Goal: Task Accomplishment & Management: Complete application form

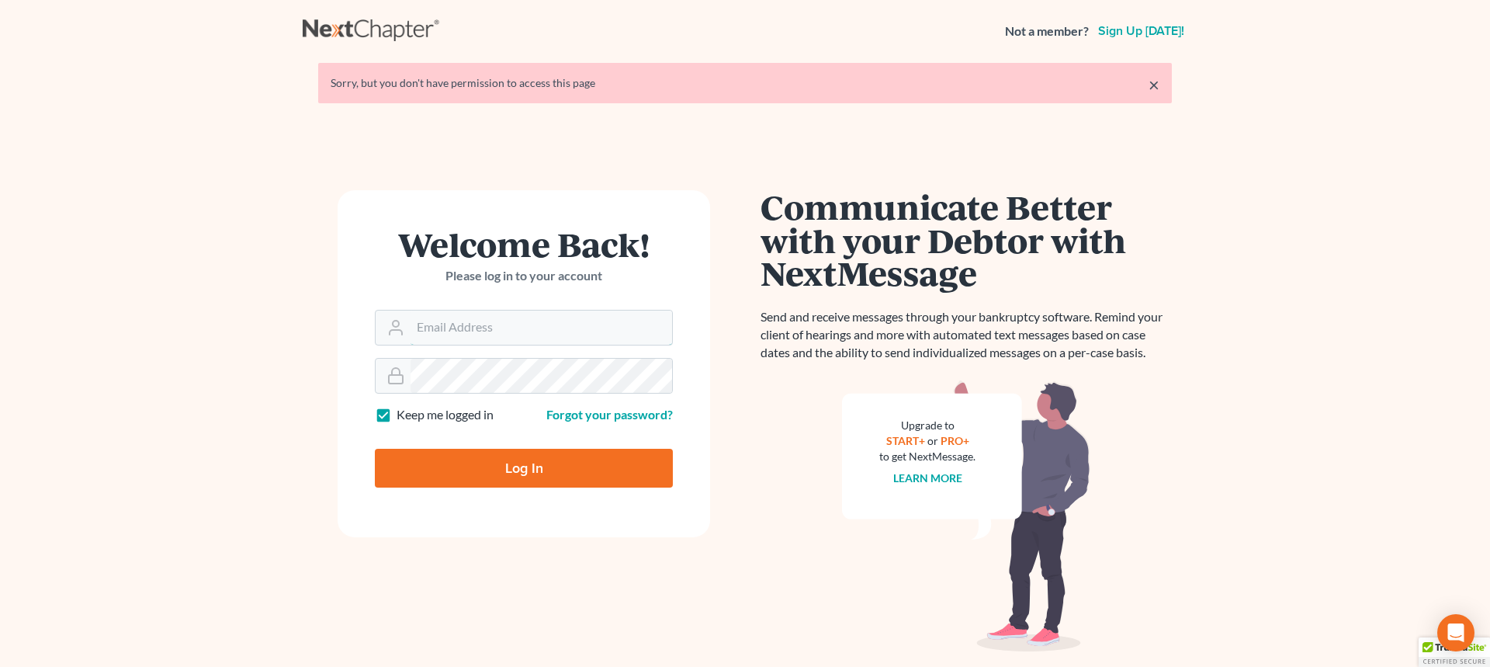
type input "[EMAIL_ADDRESS][DOMAIN_NAME]"
click at [488, 472] on input "Log In" at bounding box center [524, 468] width 298 height 39
type input "Thinking..."
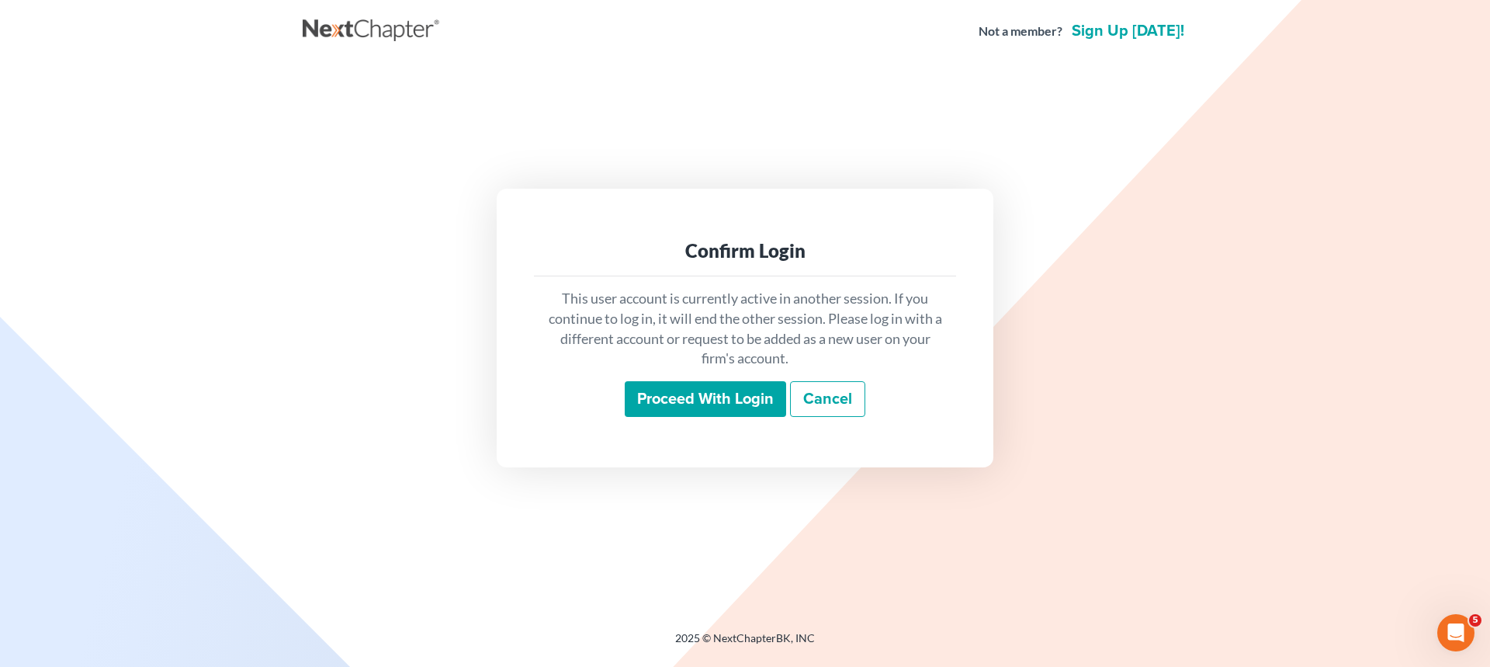
click at [649, 404] on input "Proceed with login" at bounding box center [705, 399] width 161 height 36
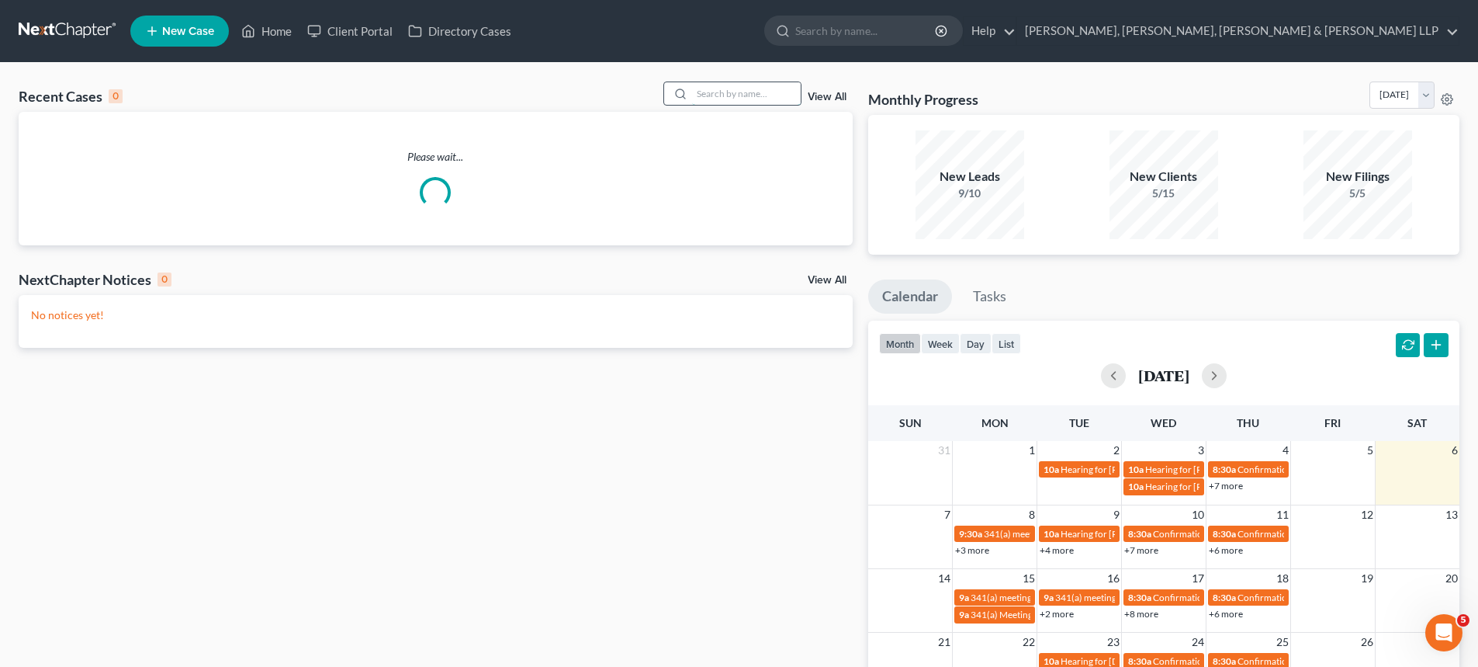
click at [724, 95] on input "search" at bounding box center [746, 93] width 109 height 23
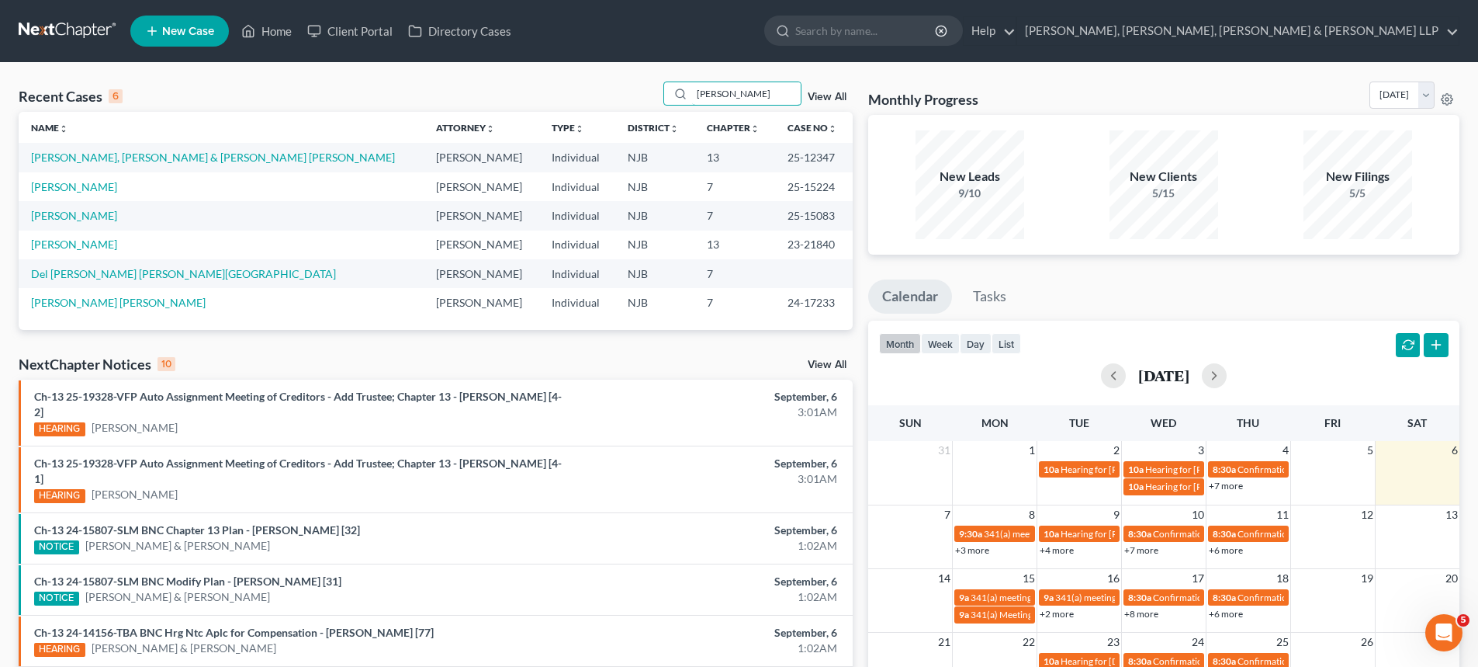
type input "hernan"
click at [1218, 81] on div "Recent Cases 6 hernan View All Name unfold_more expand_more expand_less Attorne…" at bounding box center [739, 514] width 1478 height 903
click at [186, 33] on span "New Case" at bounding box center [188, 32] width 52 height 12
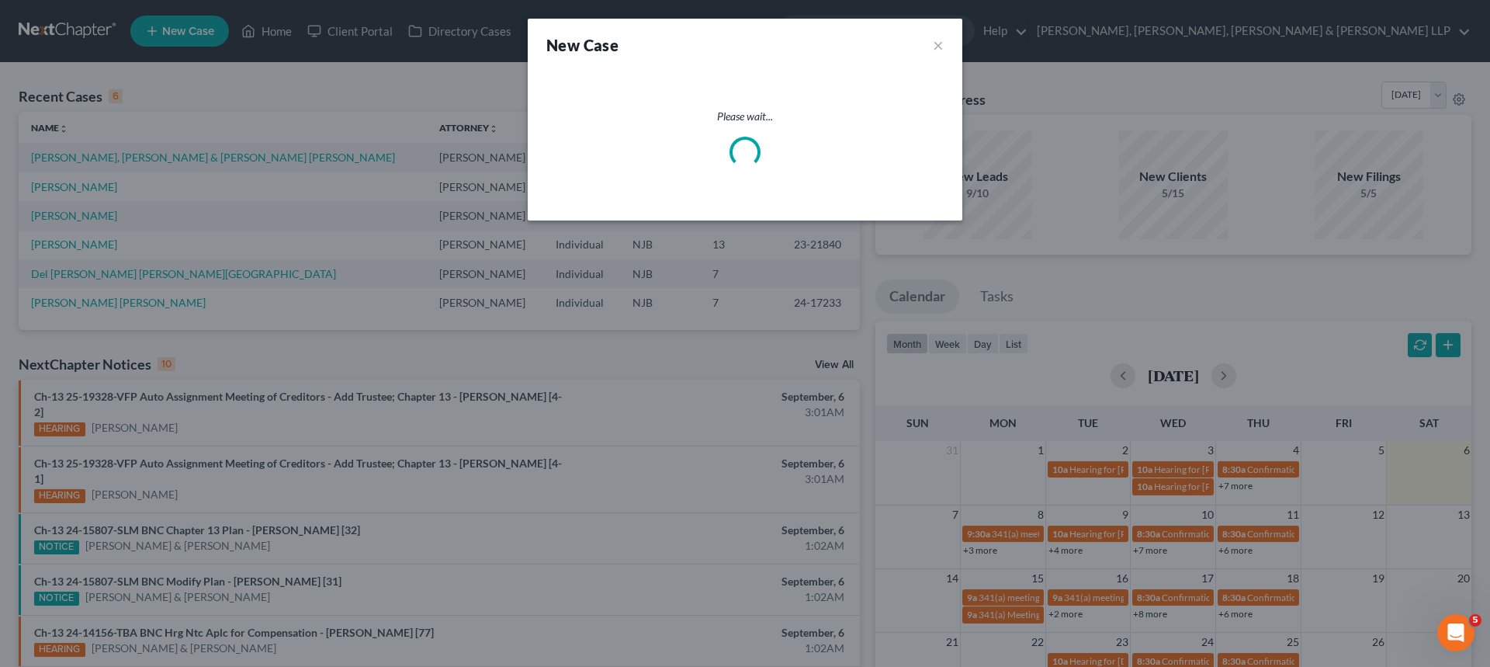
select select "51"
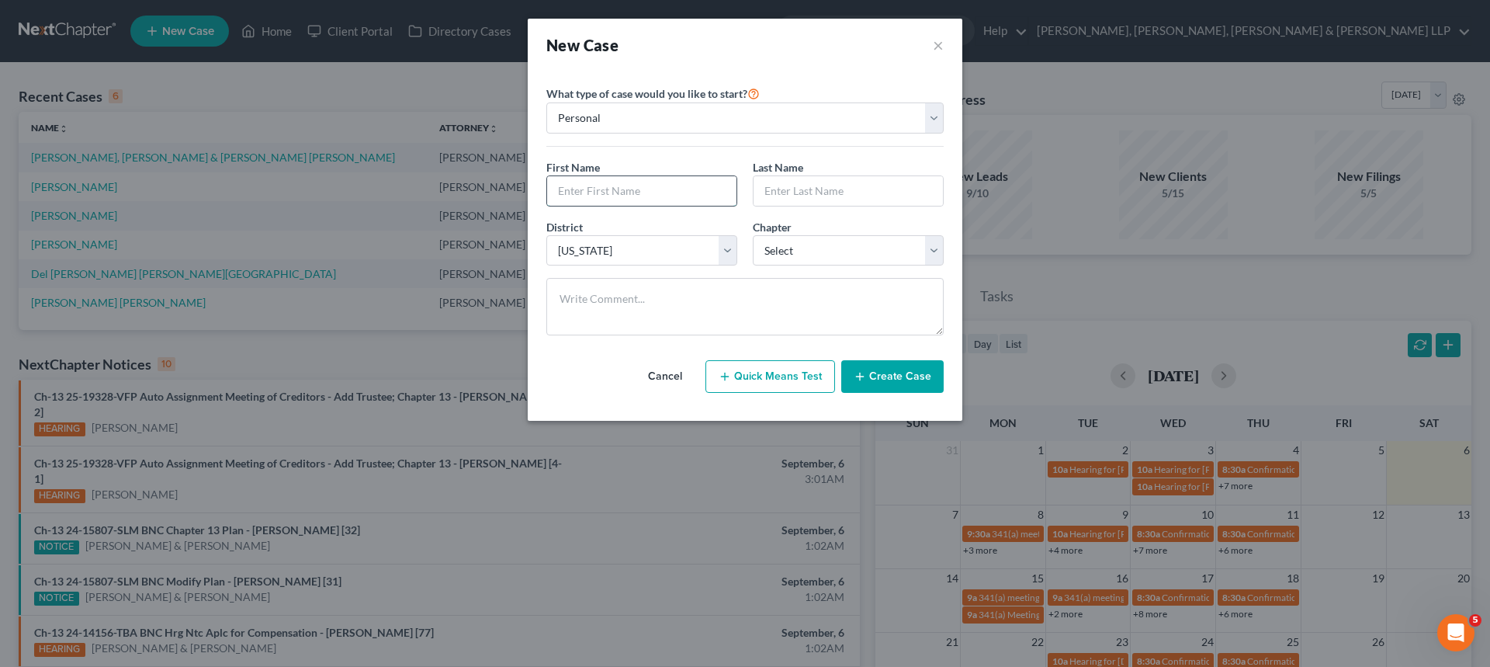
click at [655, 196] on input "text" at bounding box center [641, 190] width 189 height 29
click at [650, 201] on input "Hernandez" at bounding box center [641, 190] width 189 height 29
drag, startPoint x: 599, startPoint y: 196, endPoint x: 512, endPoint y: 212, distance: 88.4
click at [512, 212] on div "New Case × Please select case type * Bankruptcy Bankruptcy What type of case wo…" at bounding box center [745, 333] width 1490 height 667
type input "Victor"
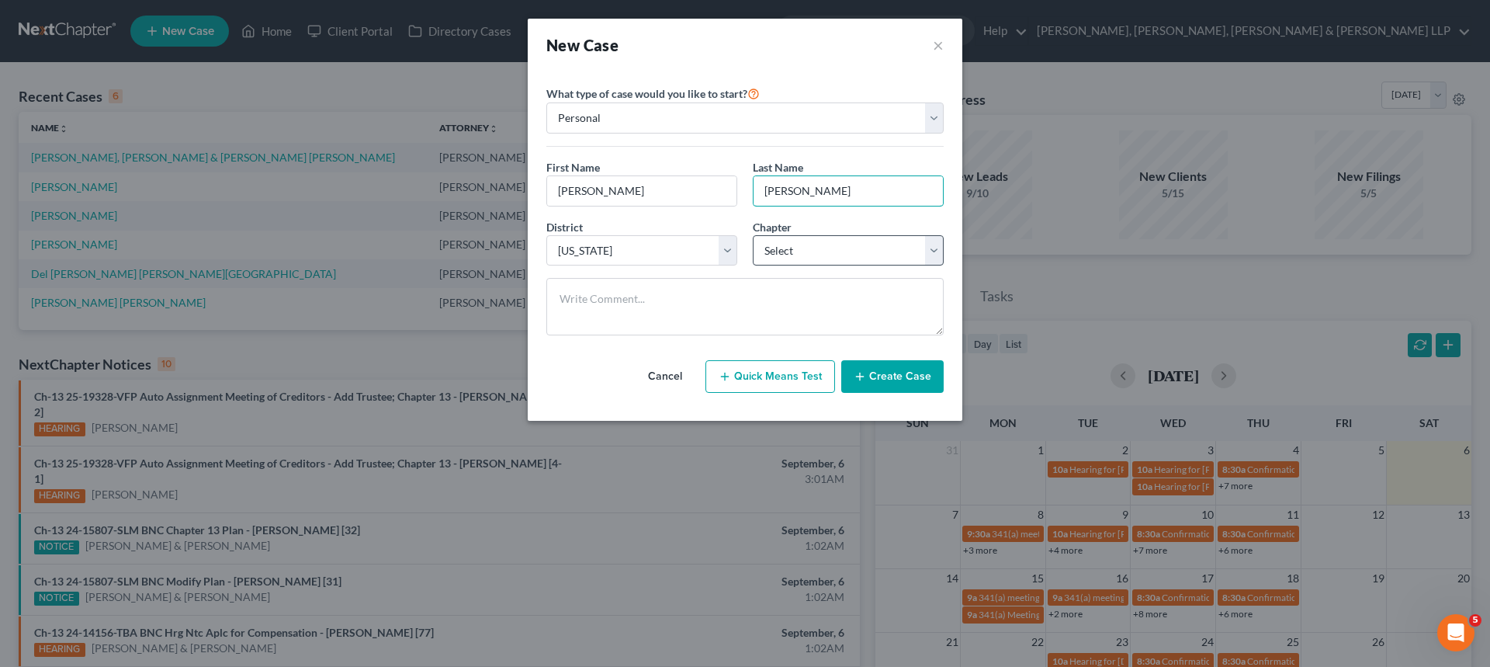
type input "Hernandez"
click at [796, 248] on select "Select 7 11 12 13" at bounding box center [848, 250] width 191 height 31
select select "3"
click at [753, 235] on select "Select 7 11 12 13" at bounding box center [848, 250] width 191 height 31
click at [905, 376] on button "Create Case" at bounding box center [892, 376] width 102 height 33
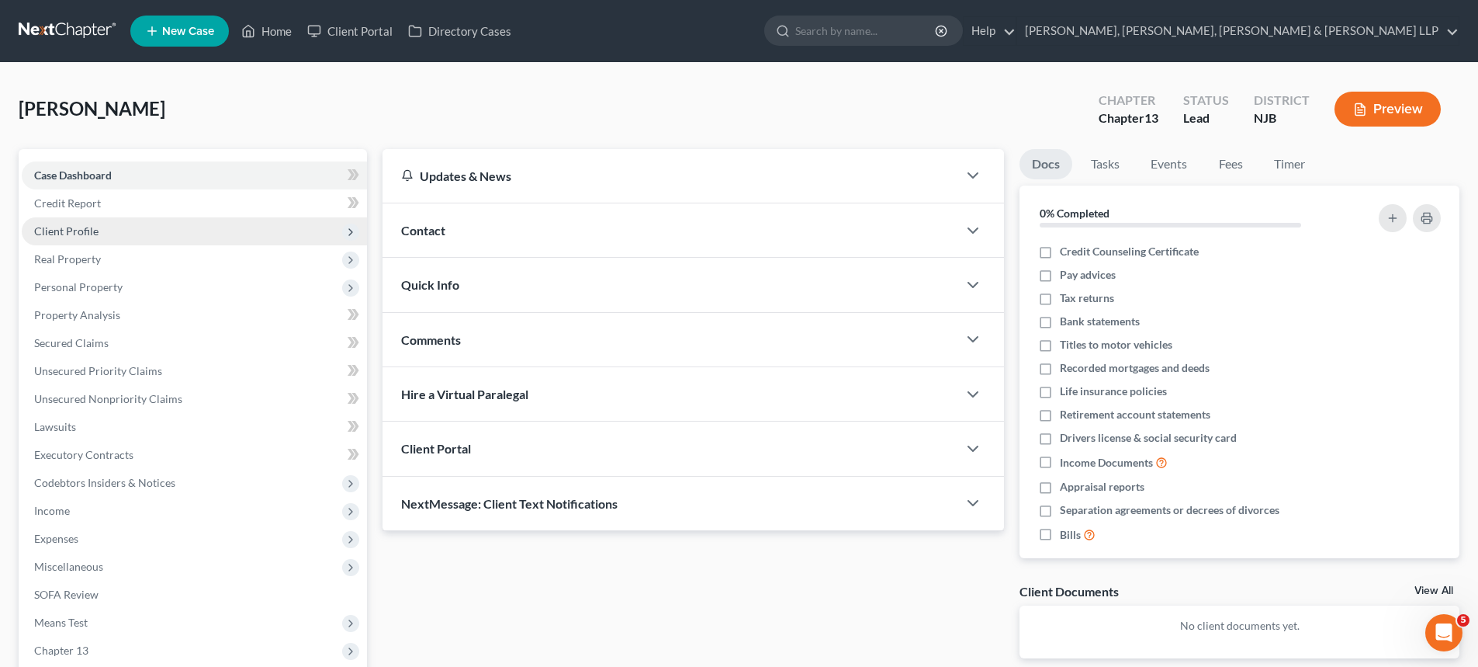
click at [70, 230] on span "Client Profile" at bounding box center [66, 230] width 64 height 13
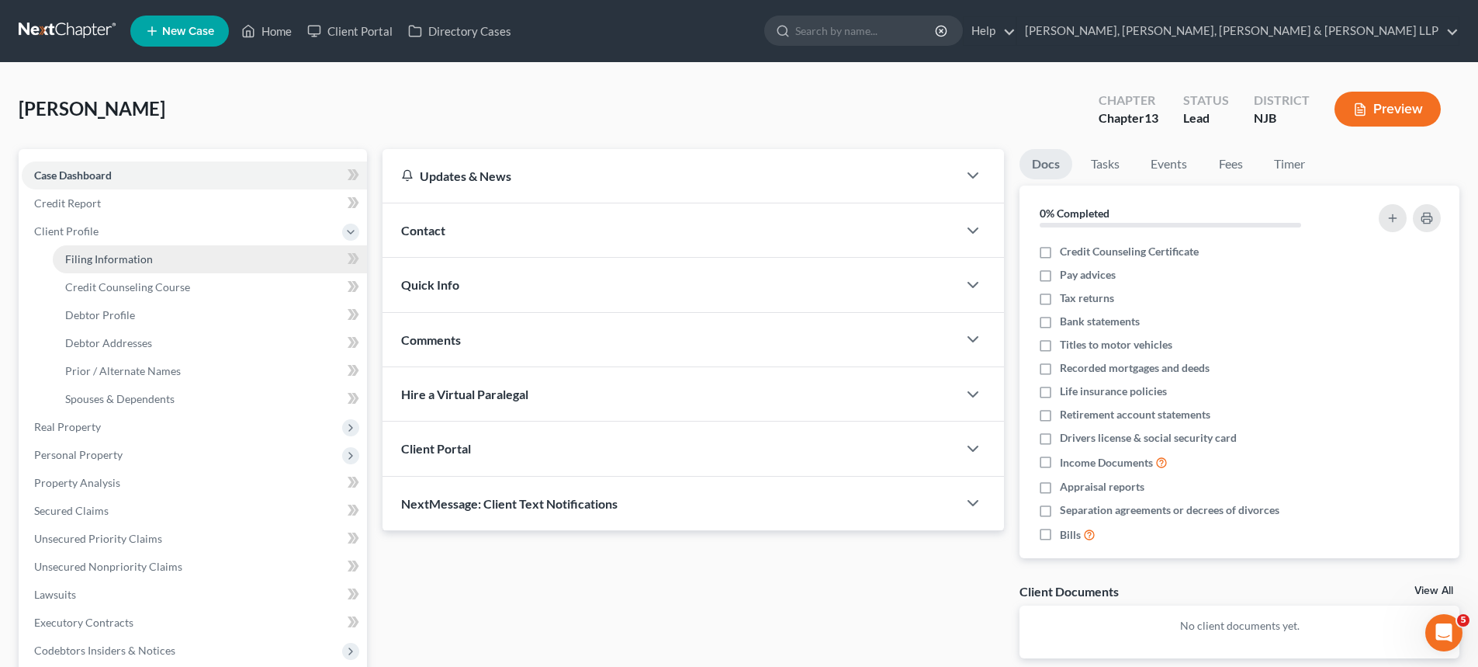
click at [87, 253] on span "Filing Information" at bounding box center [109, 258] width 88 height 13
select select "1"
select select "0"
select select "3"
select select "51"
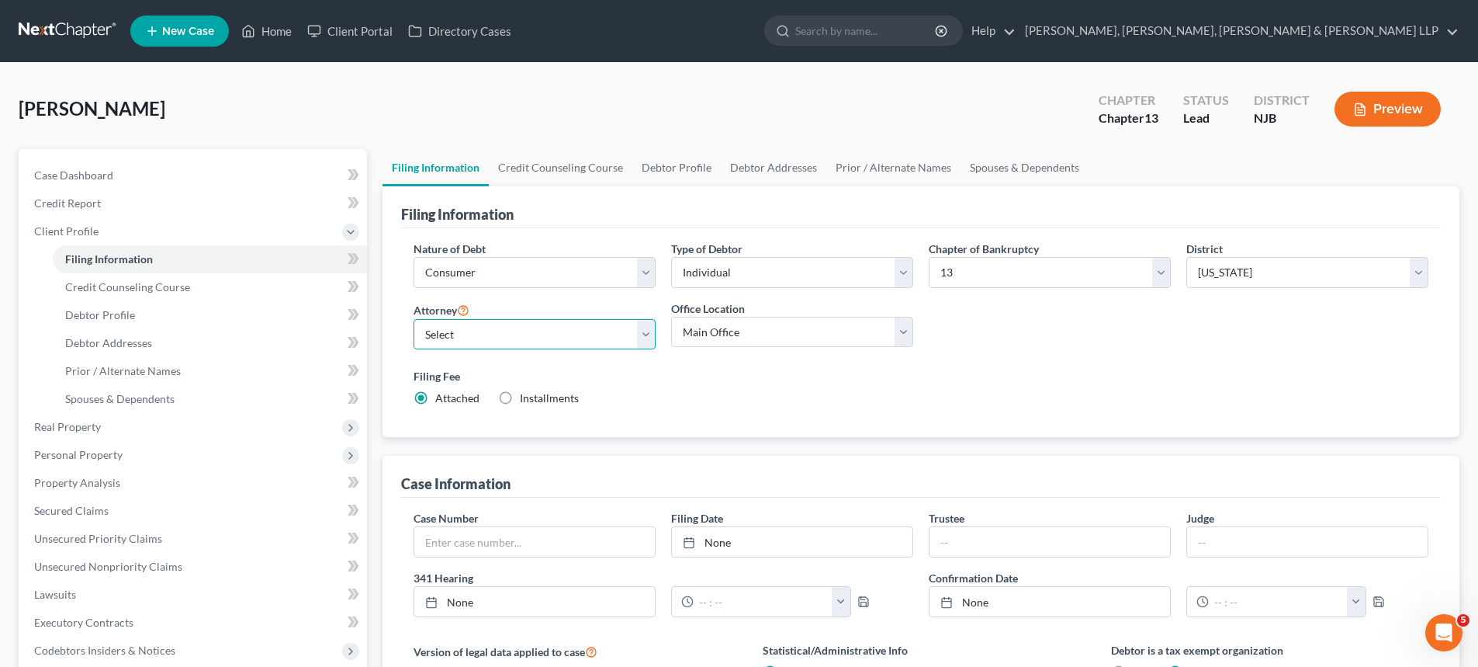
click at [510, 331] on select "Select David Stevens - NJB David Stevens - NYNB David Stevens - NYEB David Stev…" at bounding box center [535, 334] width 242 height 31
select select "0"
click at [414, 319] on select "Select David Stevens - NJB David Stevens - NYNB David Stevens - NYEB David Stev…" at bounding box center [535, 334] width 242 height 31
click at [754, 323] on select "Main Office Scura, Wigfield, Heyer, Stevens & Cammarota, LLP" at bounding box center [792, 332] width 242 height 31
select select "0"
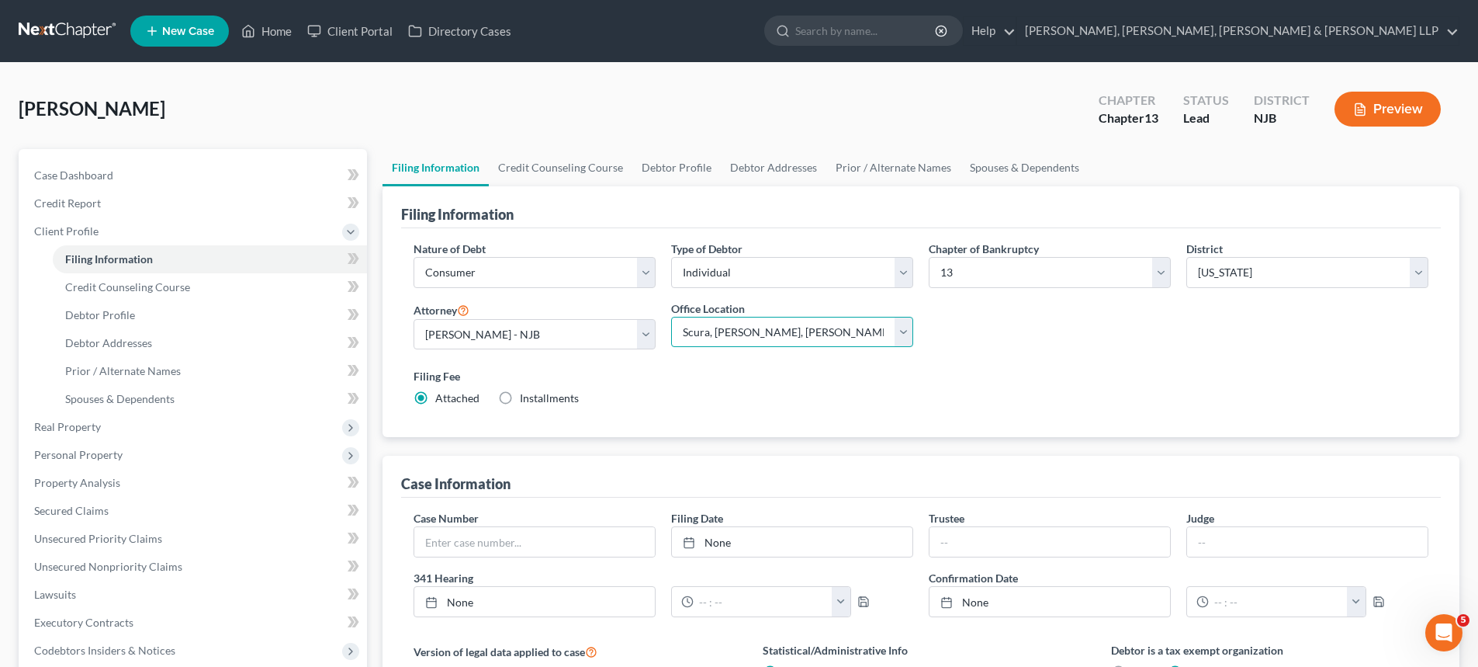
click at [671, 317] on select "Main Office Scura, Wigfield, Heyer, Stevens & Cammarota, LLP" at bounding box center [792, 332] width 242 height 31
click at [560, 170] on link "Credit Counseling Course" at bounding box center [561, 167] width 144 height 37
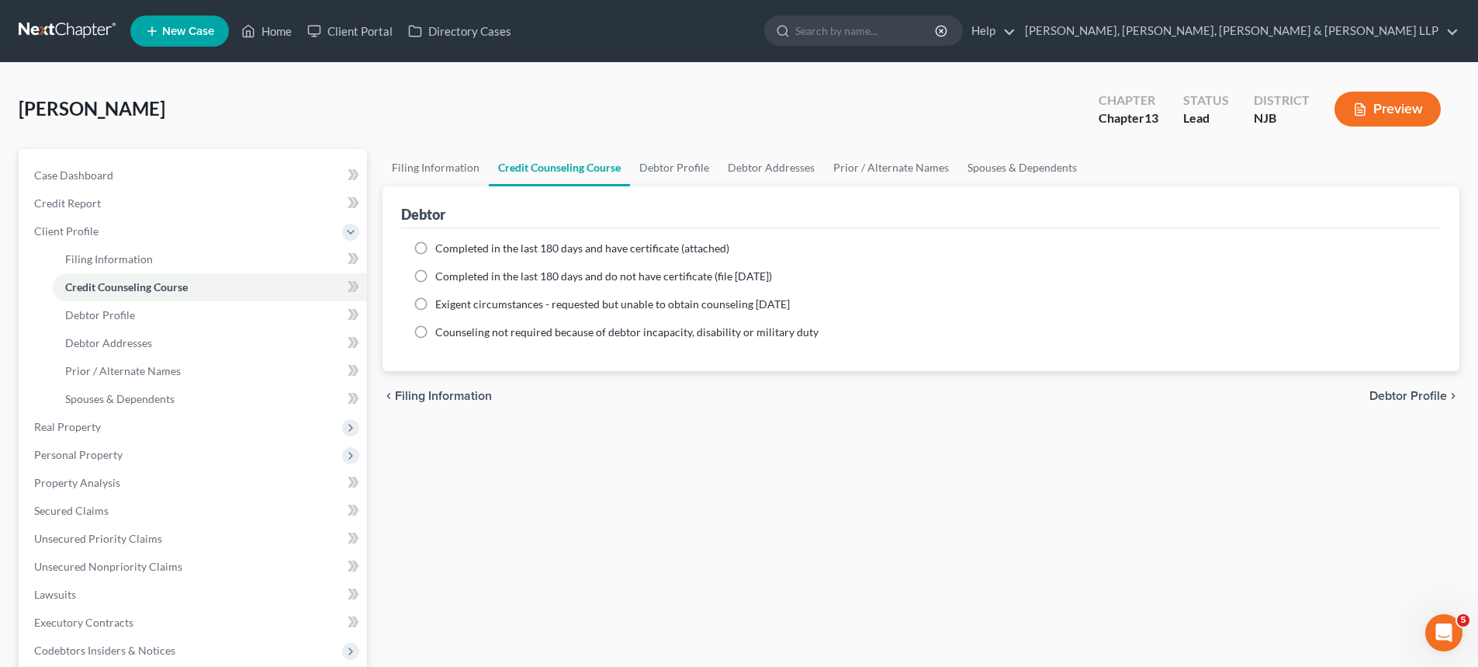
click at [582, 243] on span "Completed in the last 180 days and have certificate (attached)" at bounding box center [582, 247] width 294 height 13
click at [452, 243] on input "Completed in the last 180 days and have certificate (attached)" at bounding box center [447, 246] width 10 height 10
radio input "true"
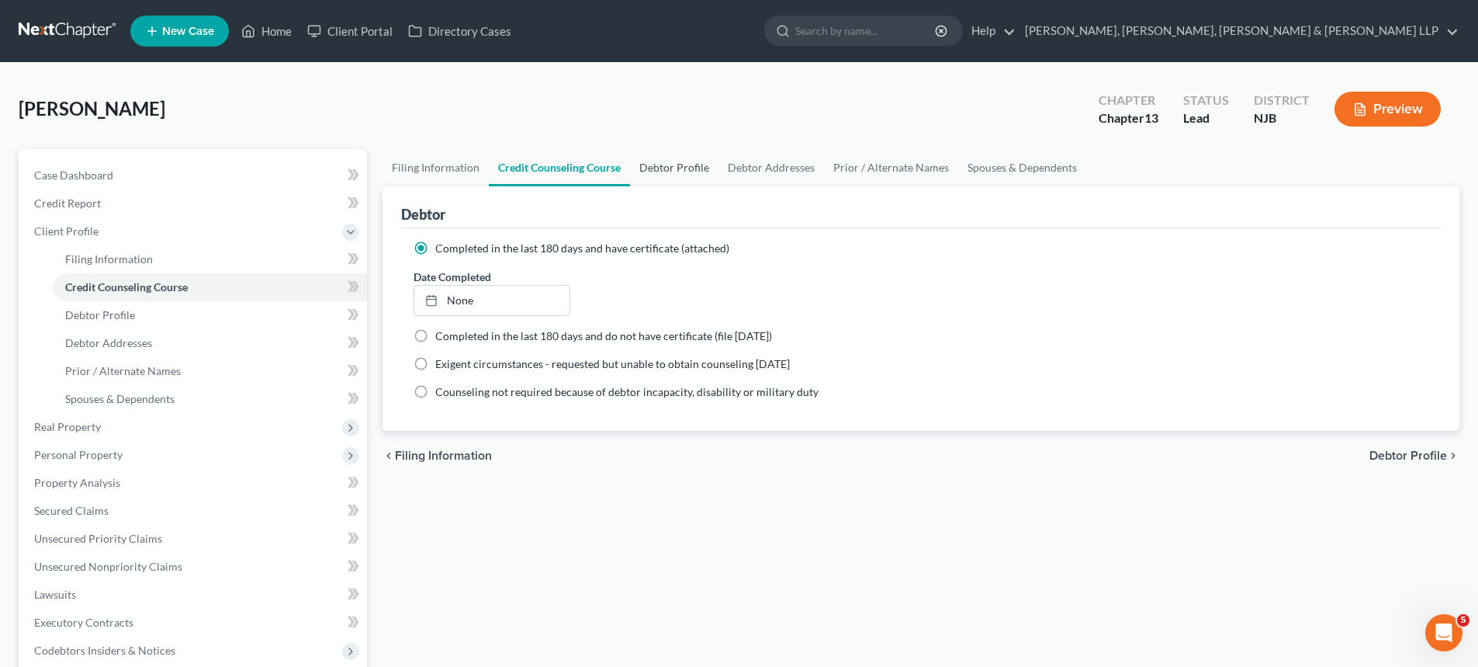
click at [650, 165] on link "Debtor Profile" at bounding box center [674, 167] width 88 height 37
select select "0"
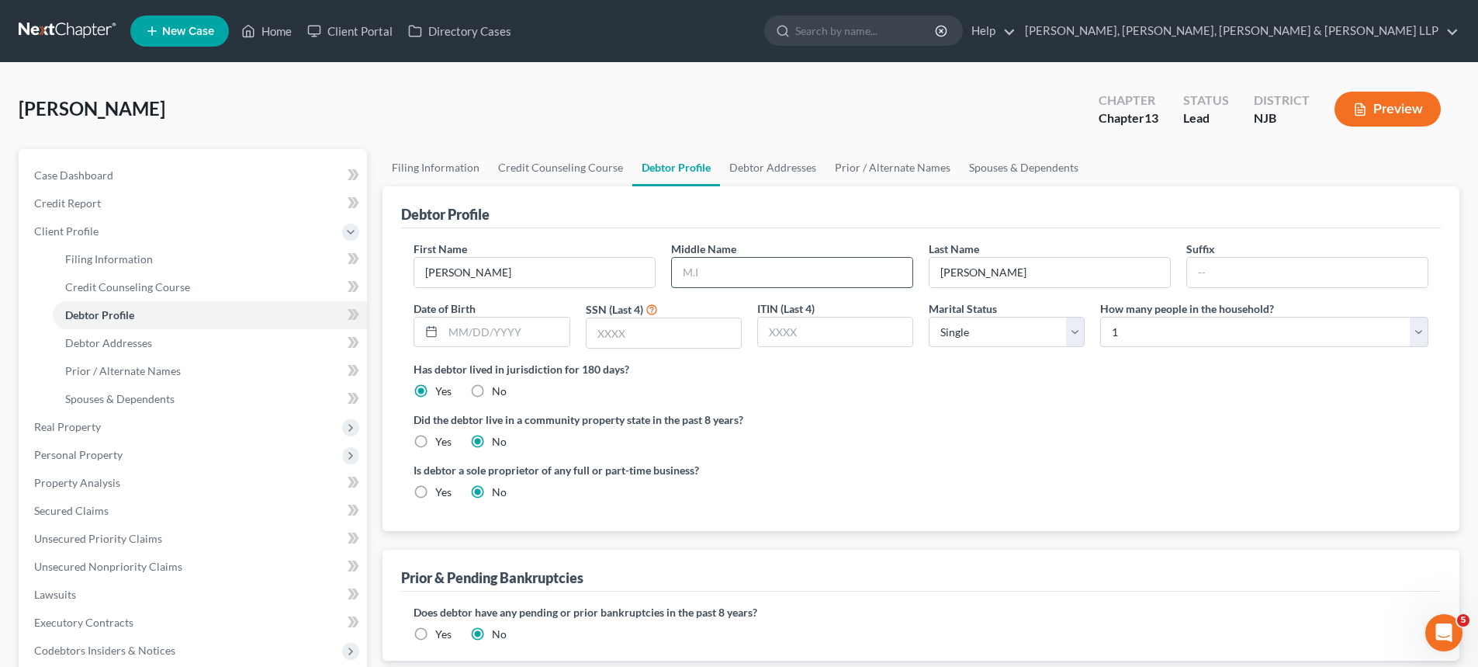
click at [732, 274] on input "text" at bounding box center [792, 272] width 241 height 29
type input "A."
click at [765, 164] on link "Debtor Addresses" at bounding box center [773, 167] width 106 height 37
select select "0"
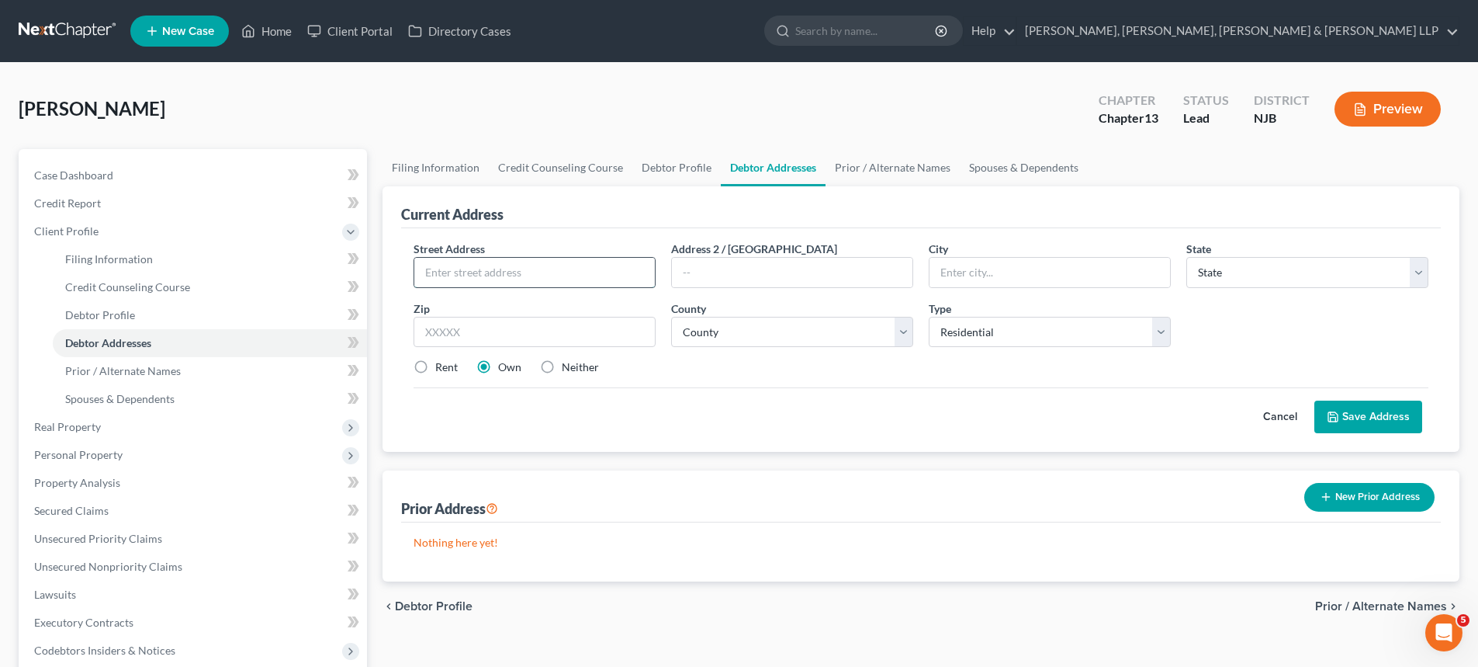
click at [513, 282] on input "text" at bounding box center [534, 272] width 241 height 29
type input "95 Truman Blvd."
click at [547, 344] on input "text" at bounding box center [535, 332] width 242 height 31
type input "07436"
type input "Oakland"
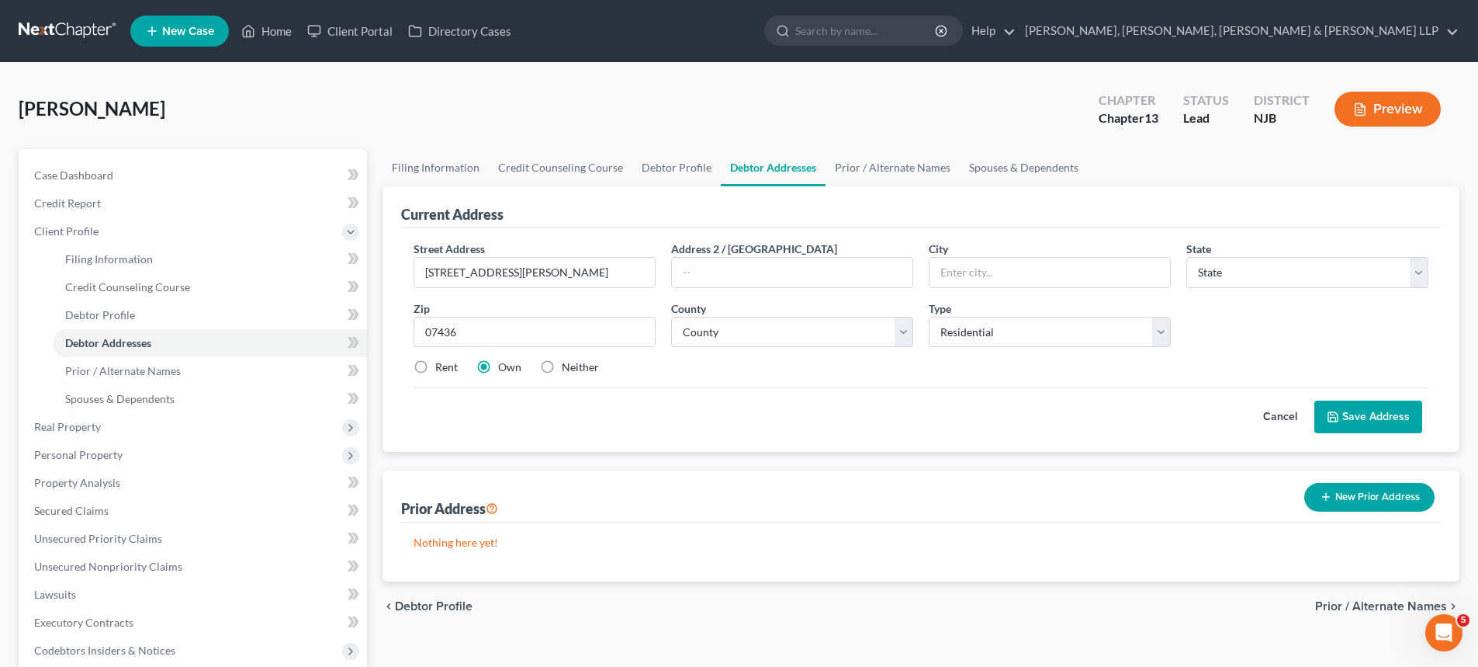
select select "33"
click at [636, 412] on div "Cancel Save Address" at bounding box center [921, 410] width 1015 height 46
click at [521, 267] on input "95 Truman Blvd." at bounding box center [534, 272] width 241 height 29
type input "95 Truman Boulevard"
click at [737, 422] on div "Cancel Save Address" at bounding box center [921, 410] width 1015 height 46
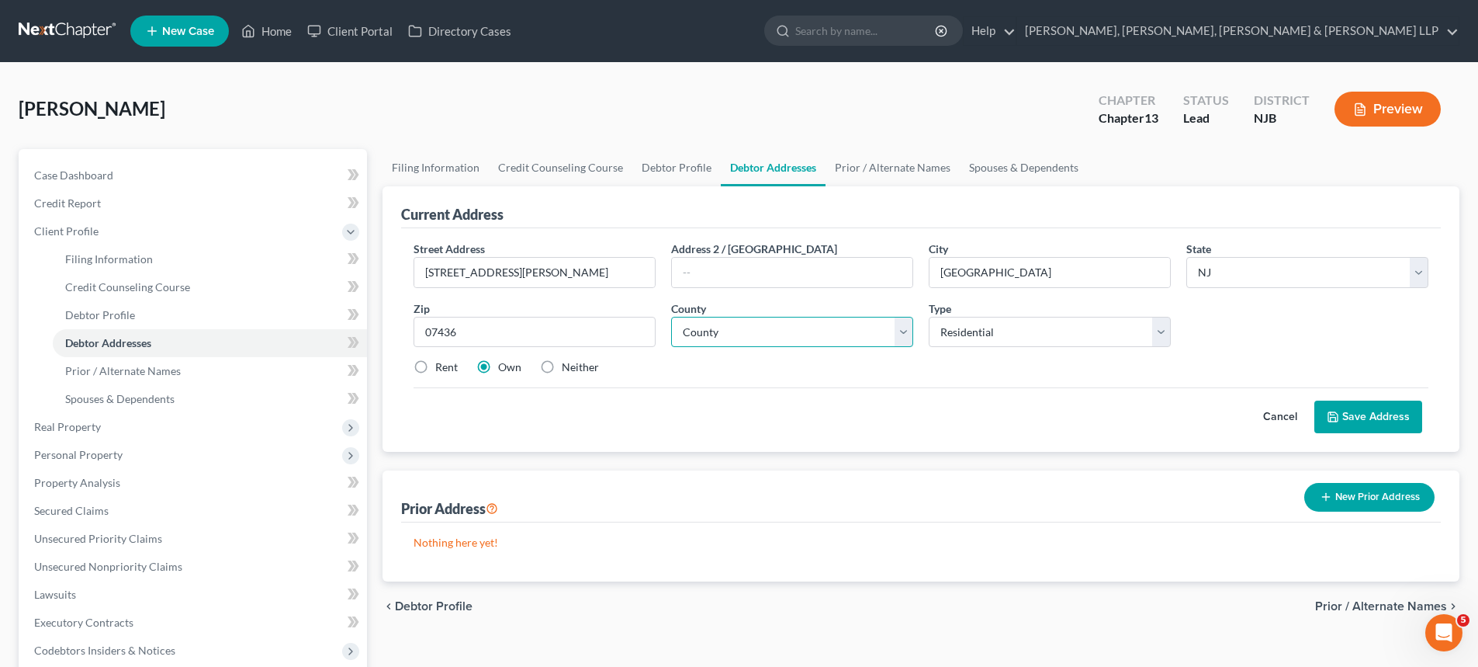
click at [757, 341] on select "County Atlantic County Bergen County Burlington County Camden County Cape May C…" at bounding box center [792, 332] width 242 height 31
select select "1"
click at [671, 317] on select "County Atlantic County Bergen County Burlington County Camden County Cape May C…" at bounding box center [792, 332] width 242 height 31
click at [592, 116] on div "Hernandez, Victor Upgraded Chapter Chapter 13 Status Lead District NJB Preview" at bounding box center [739, 115] width 1441 height 68
click at [1360, 421] on button "Save Address" at bounding box center [1369, 416] width 108 height 33
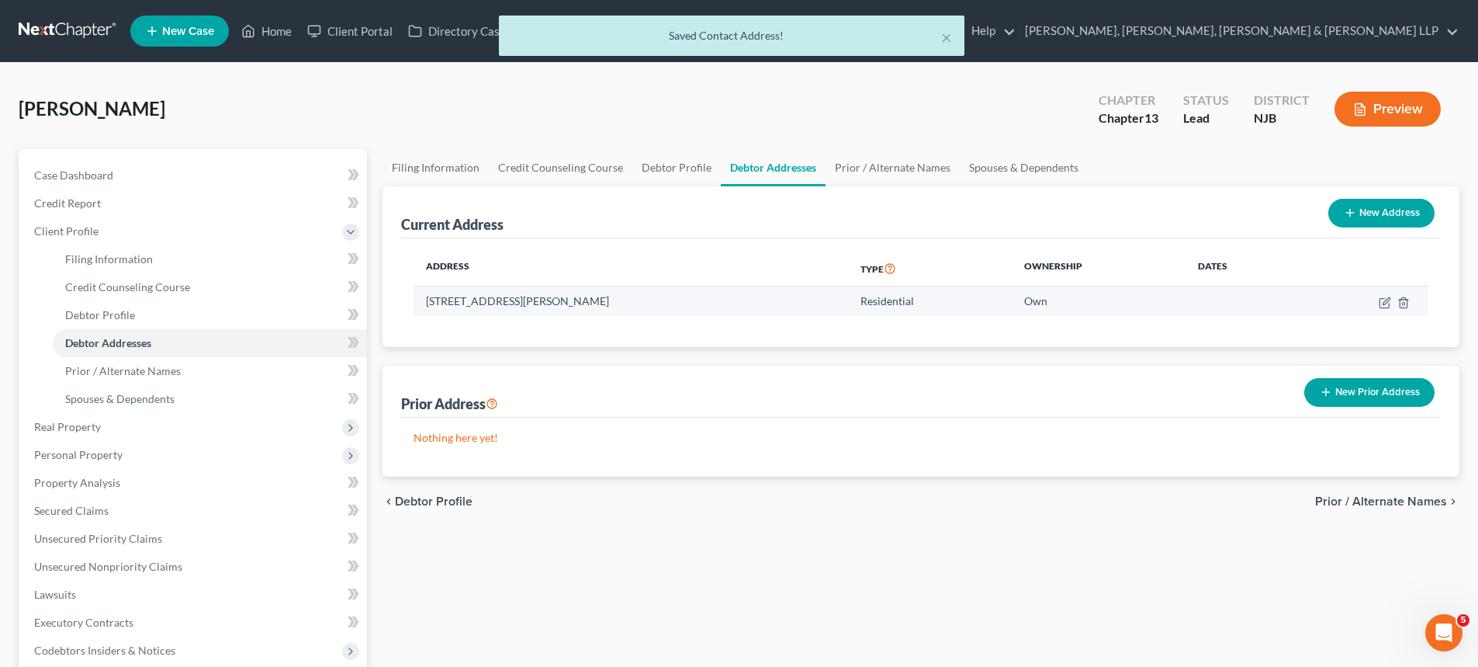
drag, startPoint x: 629, startPoint y: 301, endPoint x: 428, endPoint y: 307, distance: 201.1
click at [428, 307] on td "95 Truman Boulevard, Oakland, NJ 07436" at bounding box center [631, 300] width 435 height 29
copy td "95 Truman Boulevard, Oakland, NJ 07436"
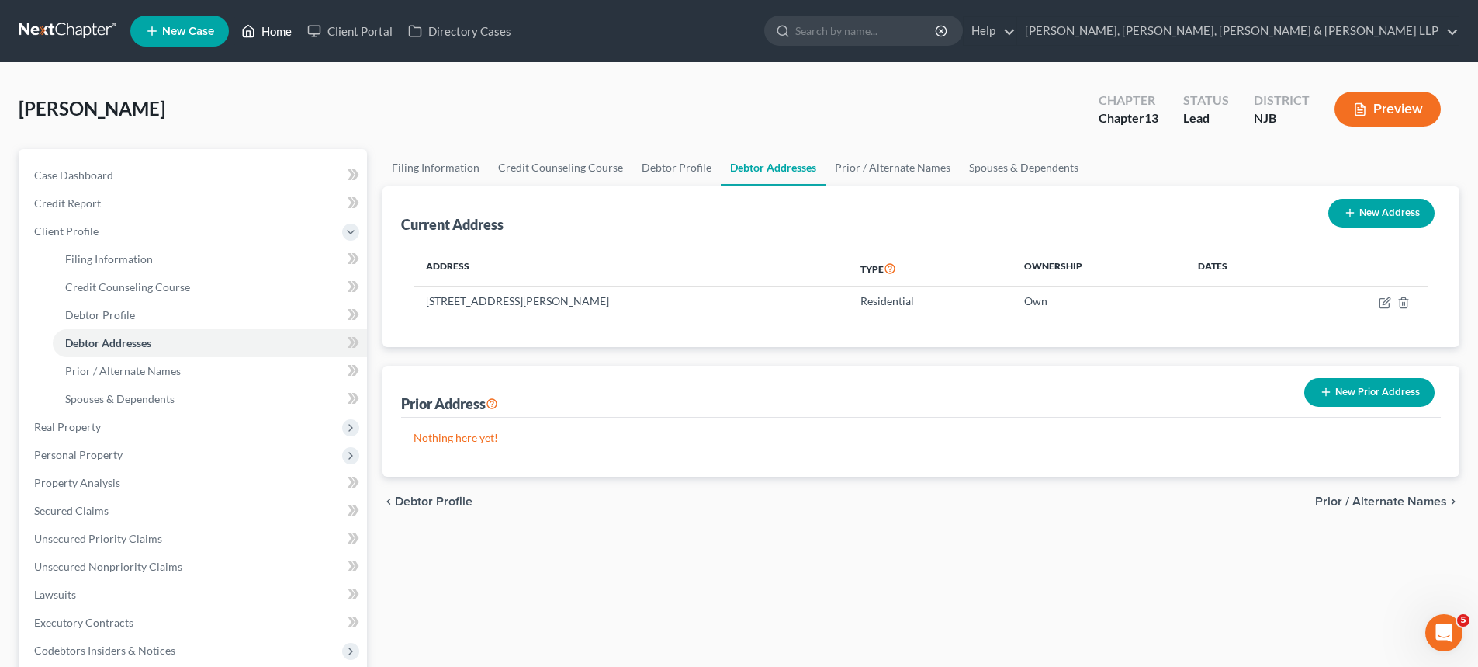
click at [269, 37] on link "Home" at bounding box center [267, 31] width 66 height 28
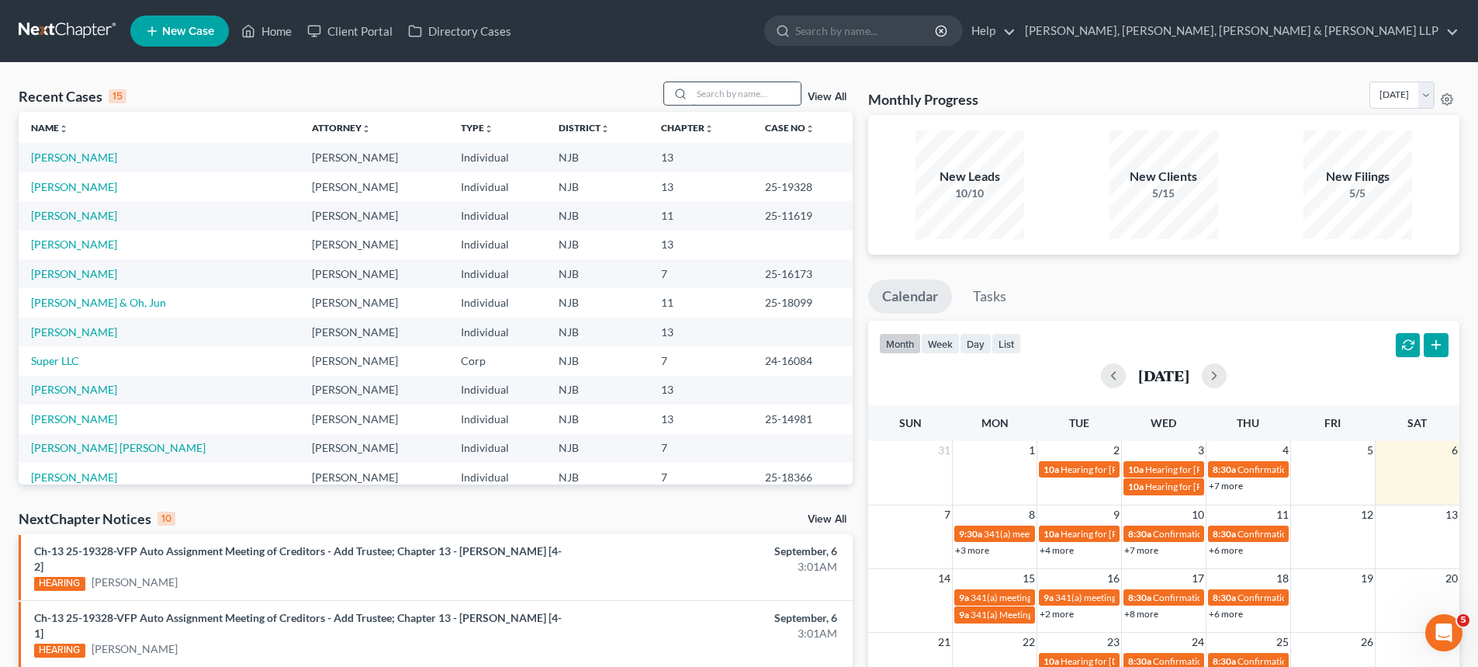
click at [726, 95] on input "search" at bounding box center [746, 93] width 109 height 23
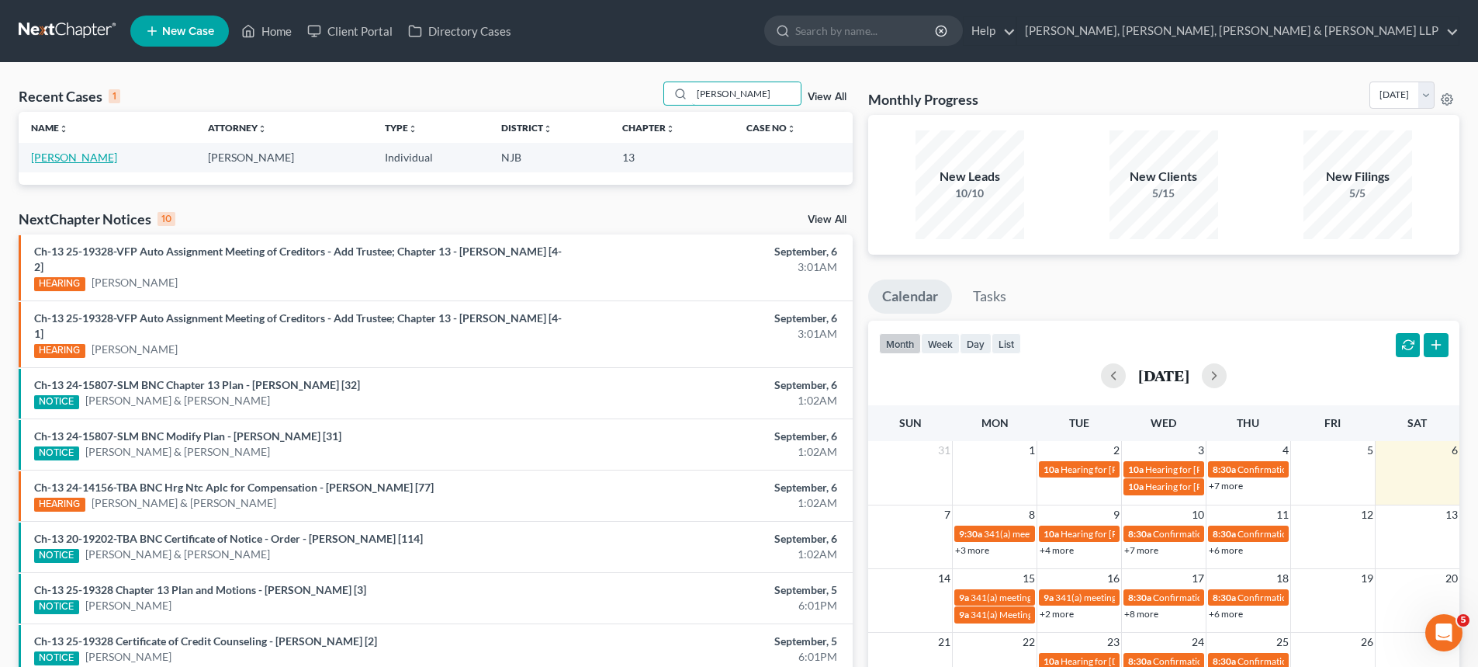
type input "falconi"
click at [73, 160] on link "Falconi, Erick" at bounding box center [74, 157] width 86 height 13
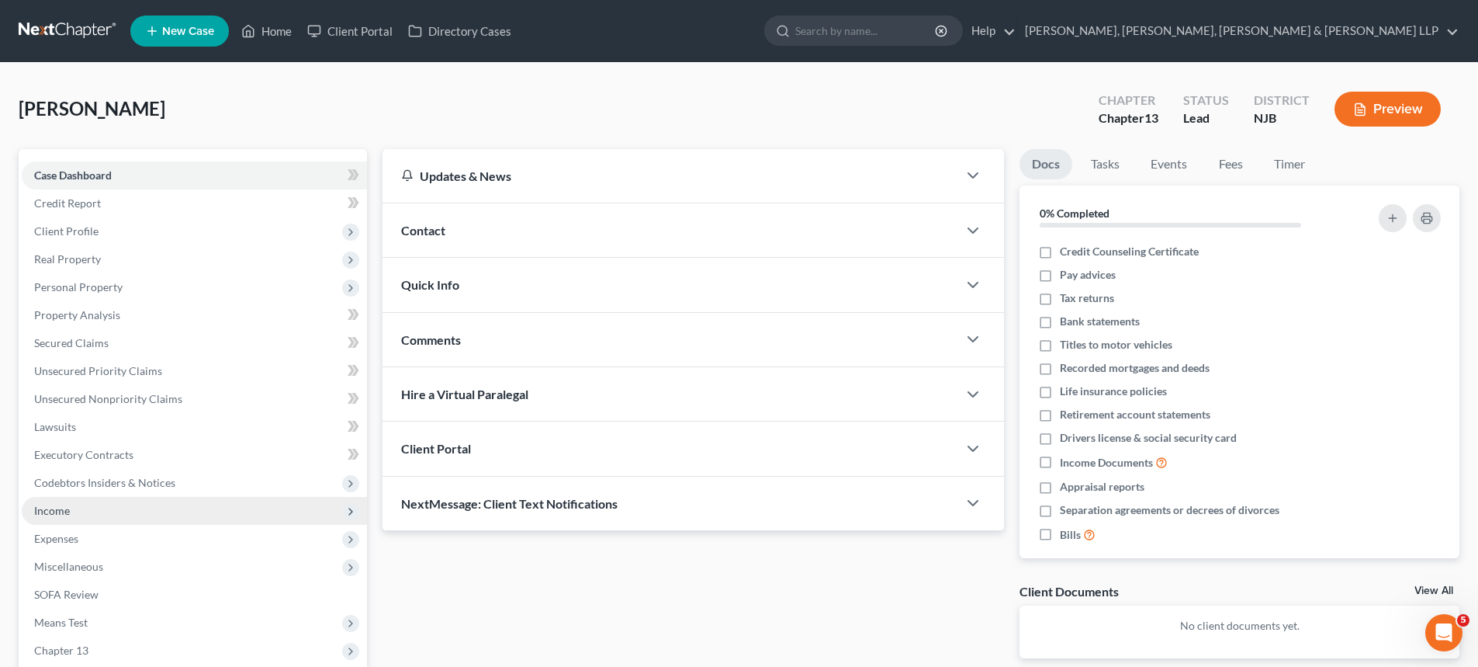
click at [68, 513] on span "Income" at bounding box center [52, 510] width 36 height 13
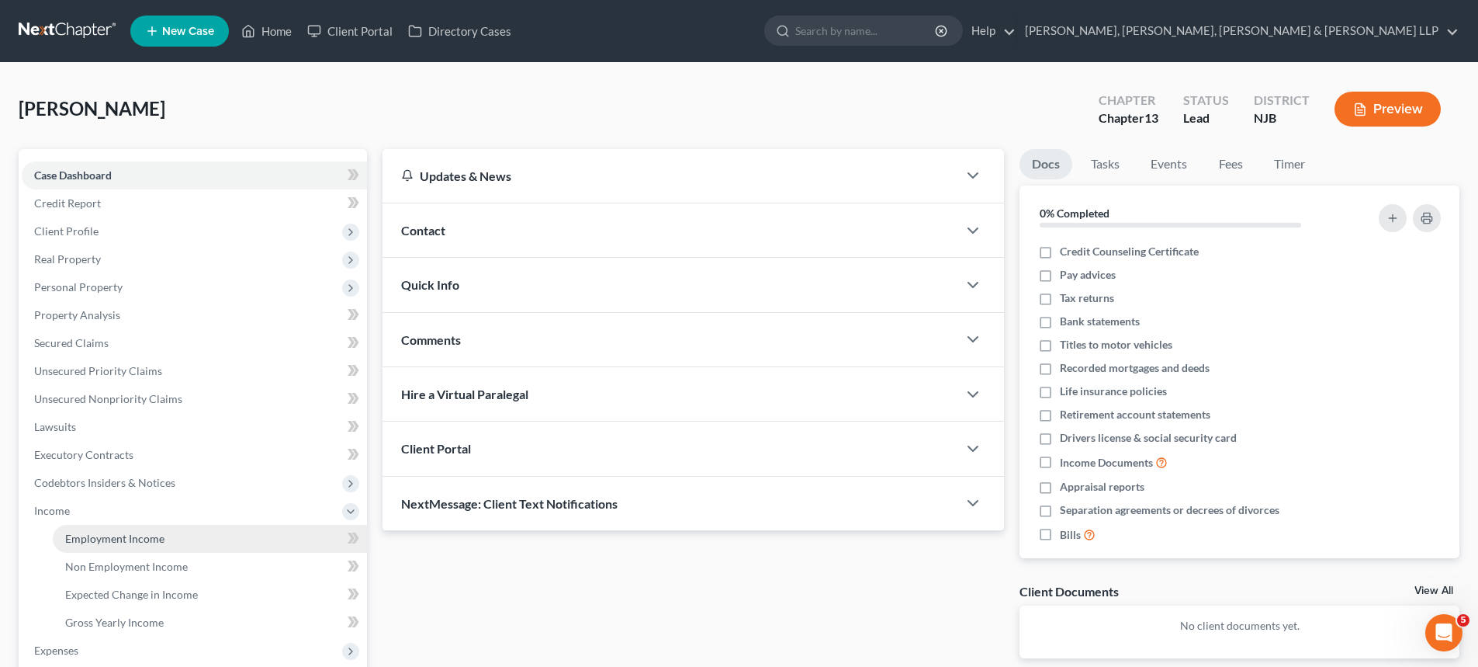
click at [79, 535] on span "Employment Income" at bounding box center [114, 538] width 99 height 13
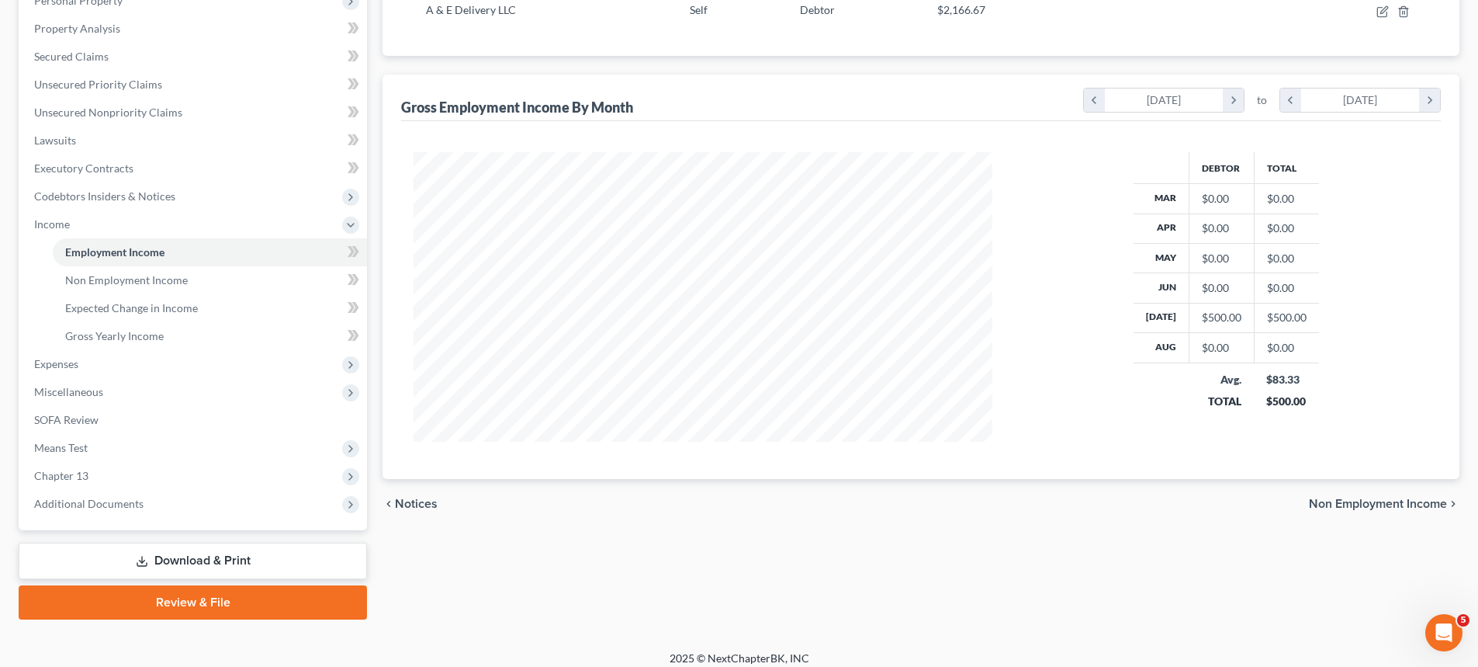
scroll to position [298, 0]
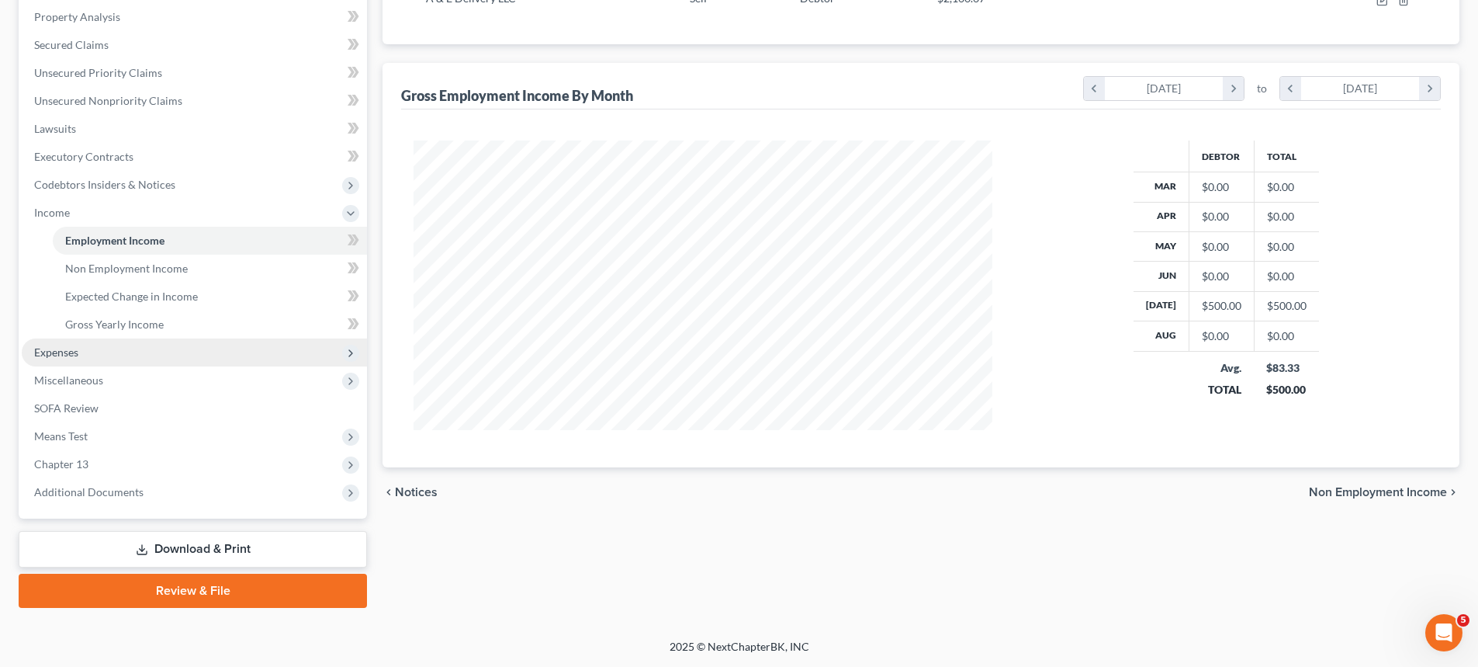
click at [61, 354] on span "Expenses" at bounding box center [56, 351] width 44 height 13
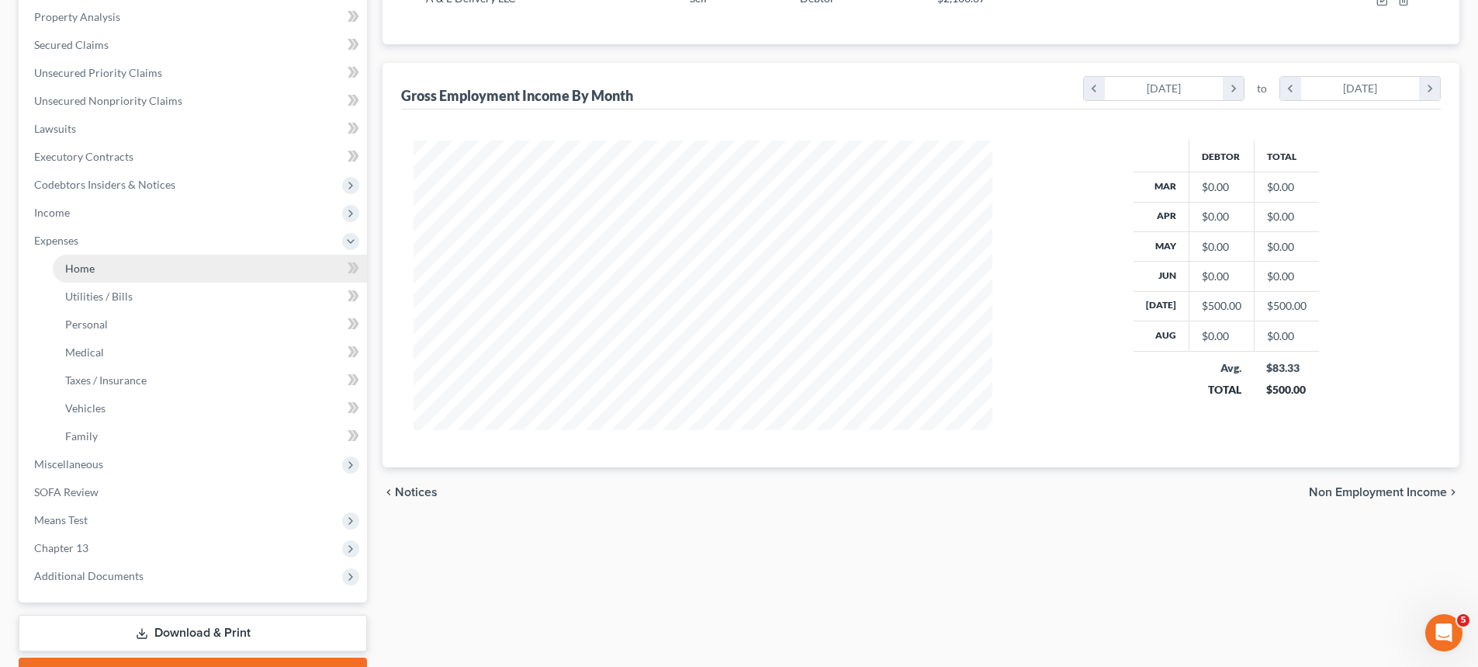
click at [79, 267] on span "Home" at bounding box center [79, 268] width 29 height 13
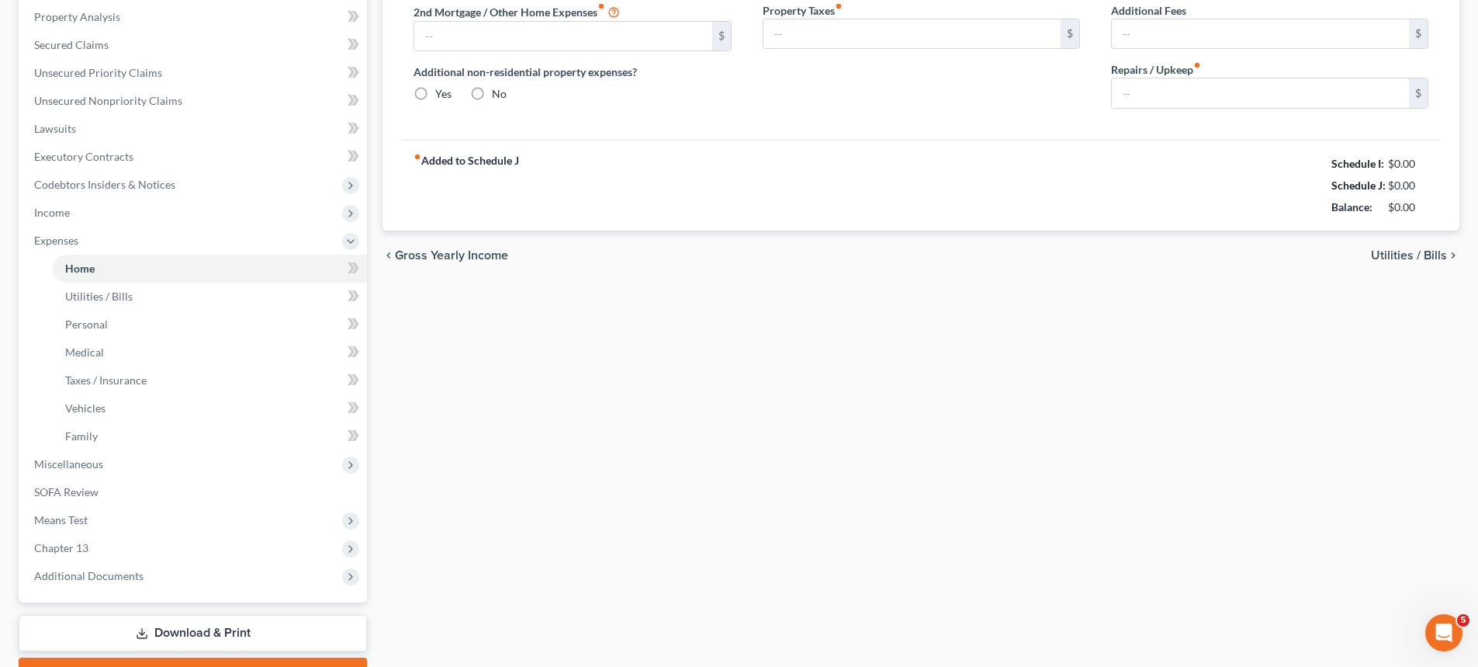
type input "500.00"
type input "0.00"
radio input "true"
type input "0.00"
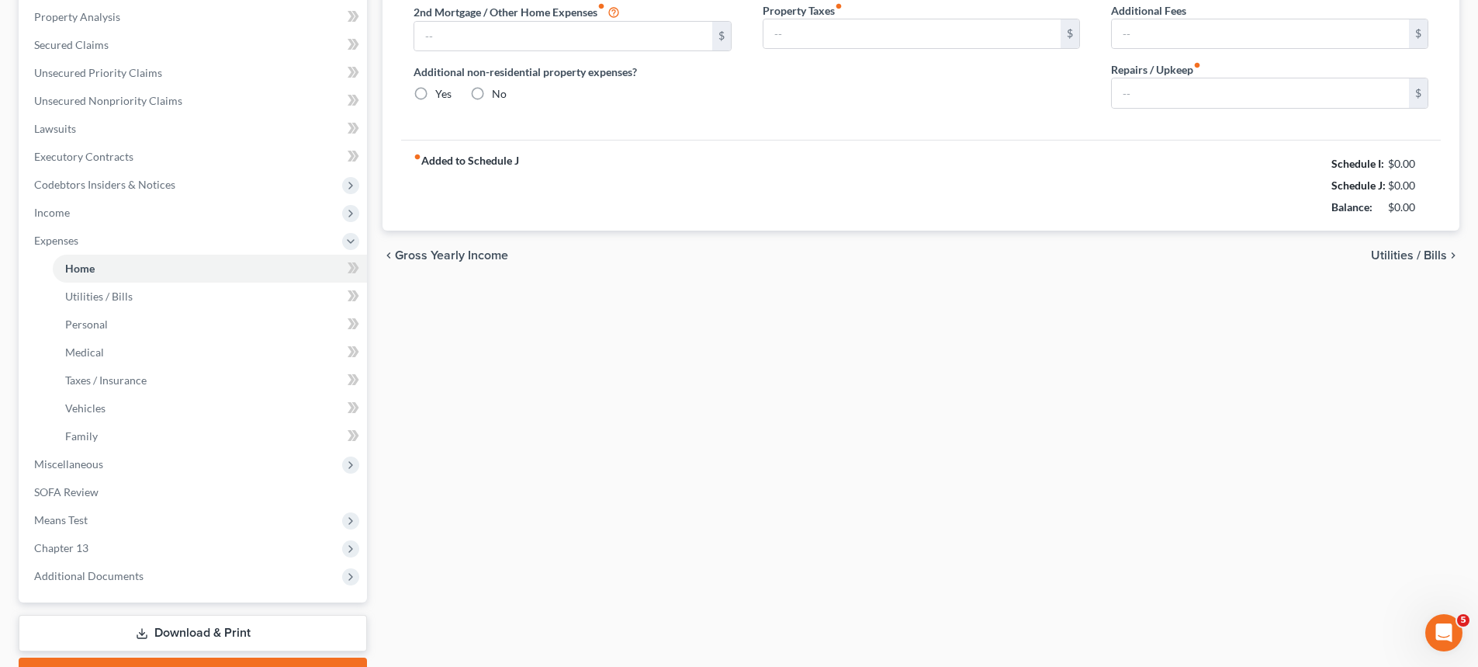
type input "0.00"
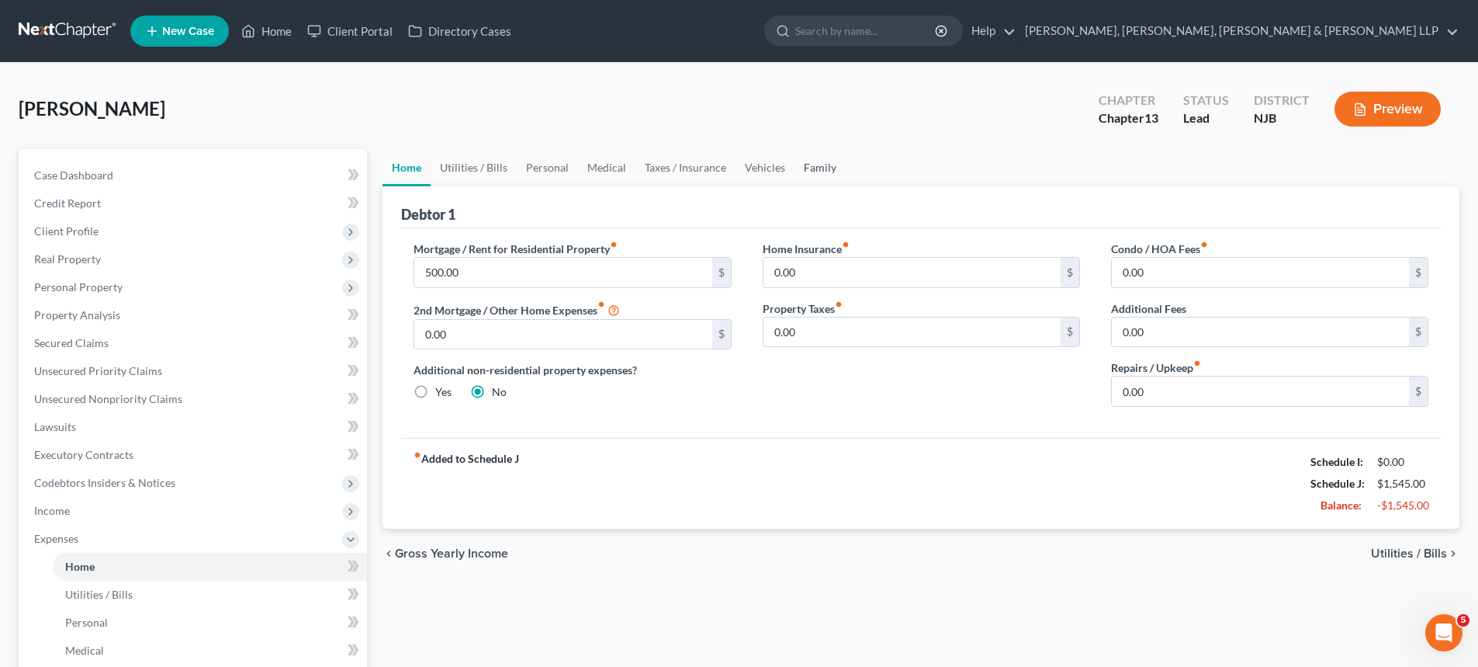
click at [814, 161] on link "Family" at bounding box center [820, 167] width 51 height 37
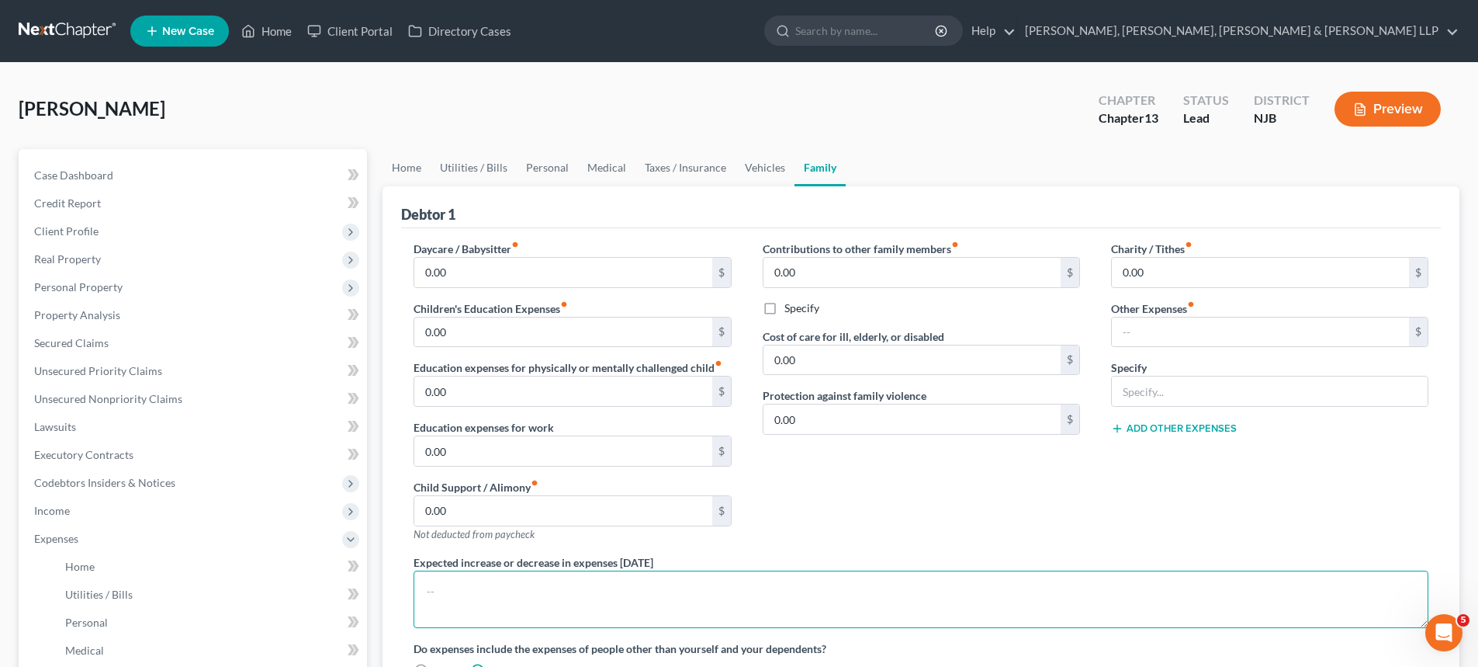
click at [471, 594] on textarea at bounding box center [921, 598] width 1015 height 57
paste textarea "Debtor owns the real property and is co-obligated in the mortgage loan with his…"
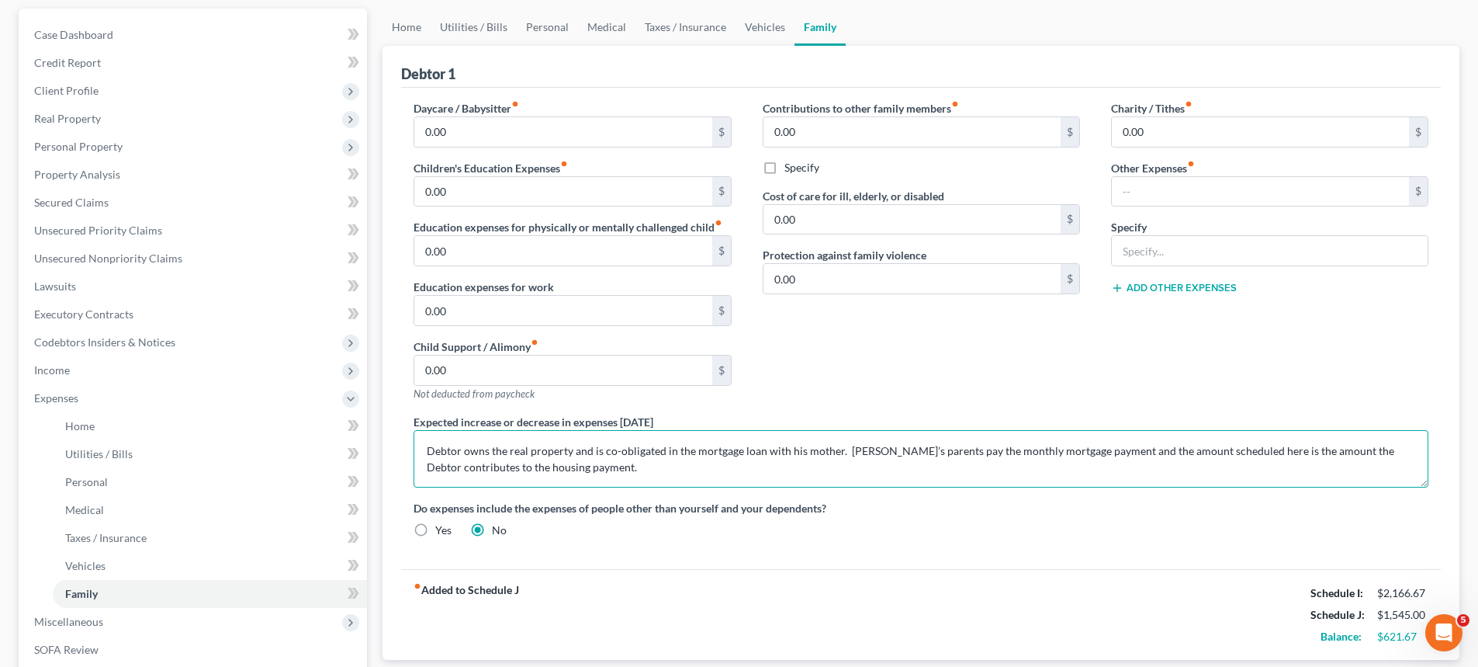
scroll to position [155, 0]
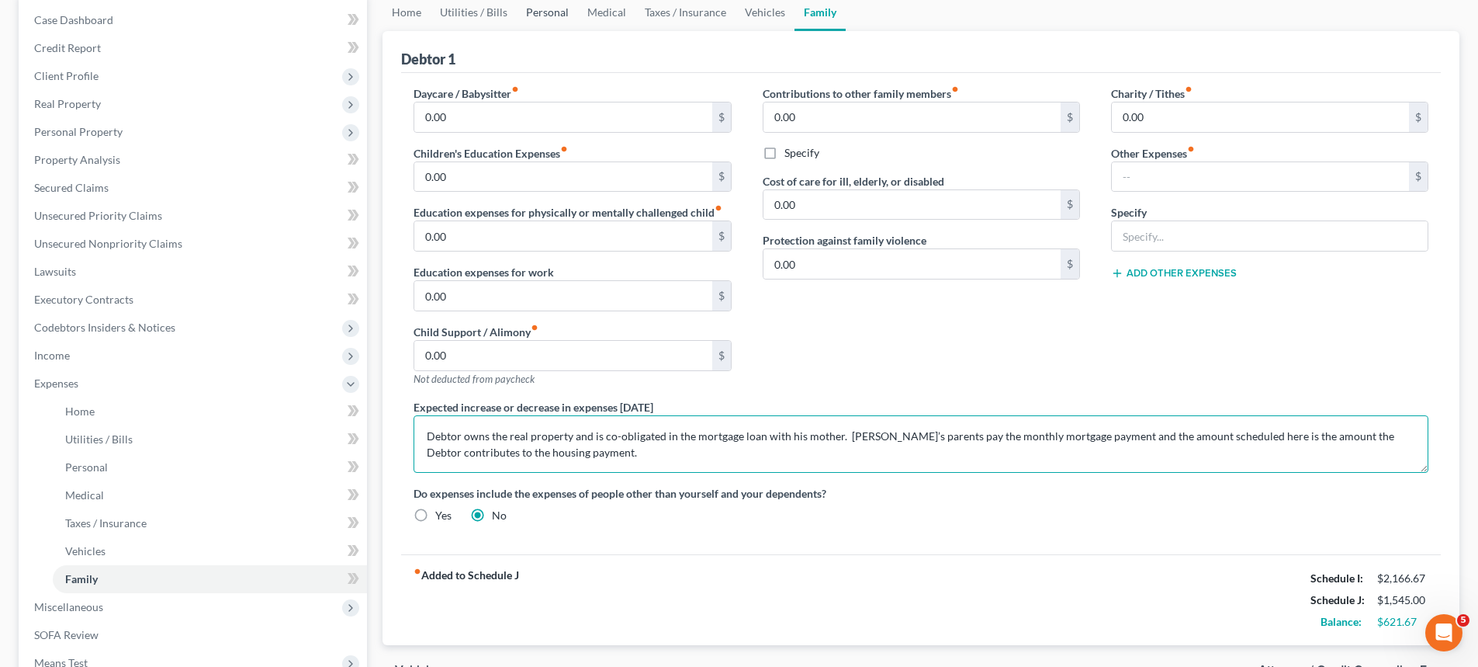
type textarea "Debtor owns the real property and is co-obligated in the mortgage loan with his…"
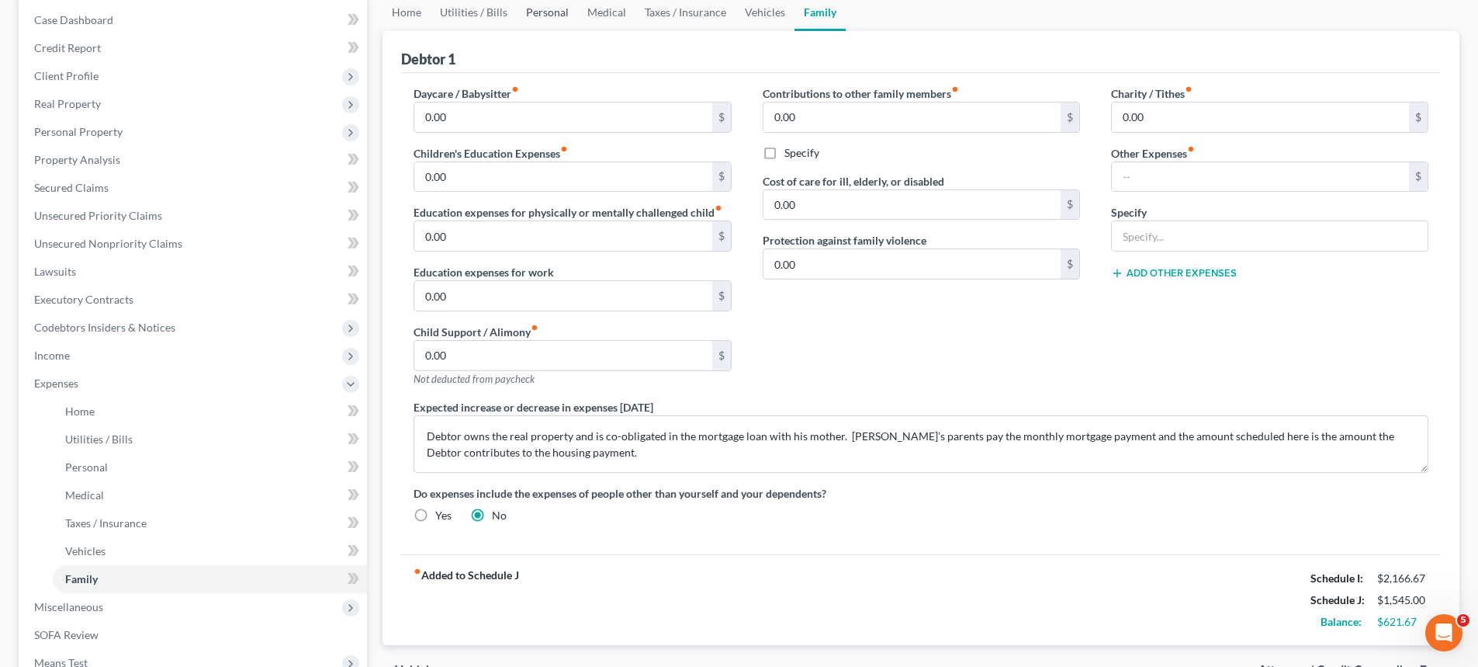
click at [545, 14] on link "Personal" at bounding box center [547, 12] width 61 height 37
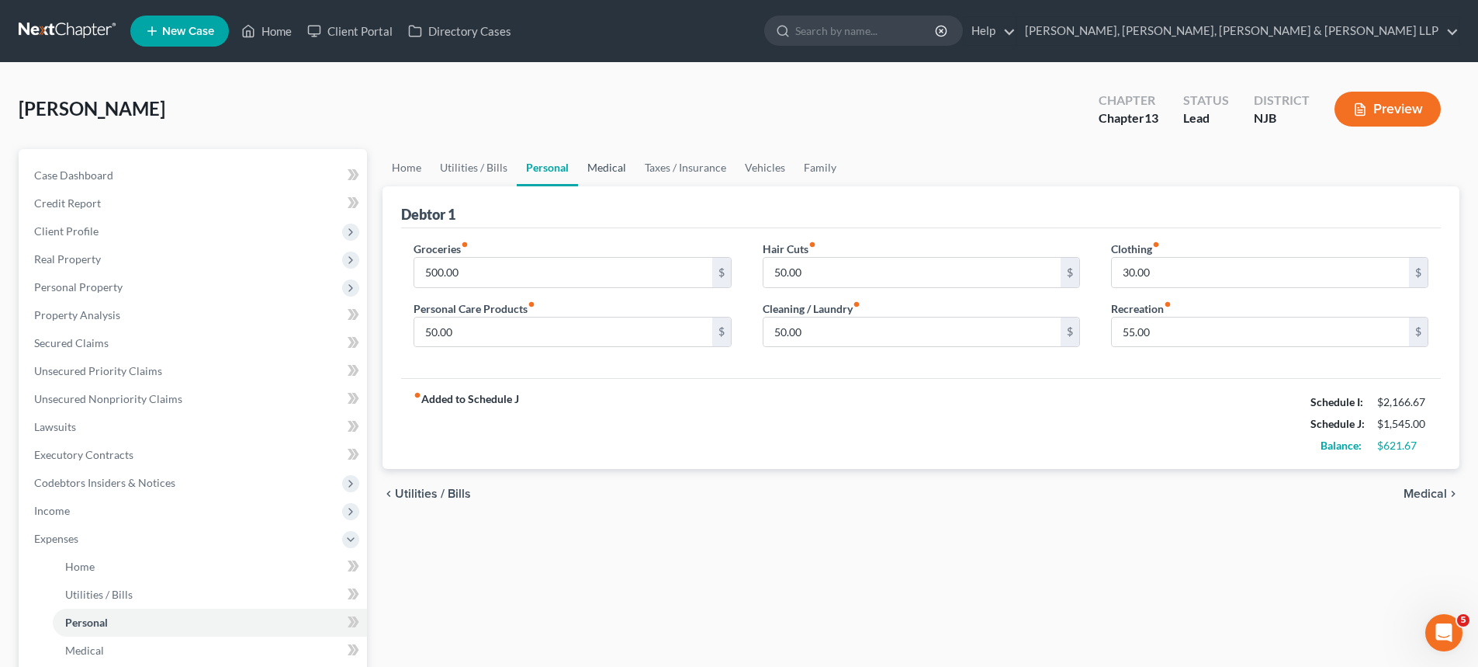
click at [604, 165] on link "Medical" at bounding box center [606, 167] width 57 height 37
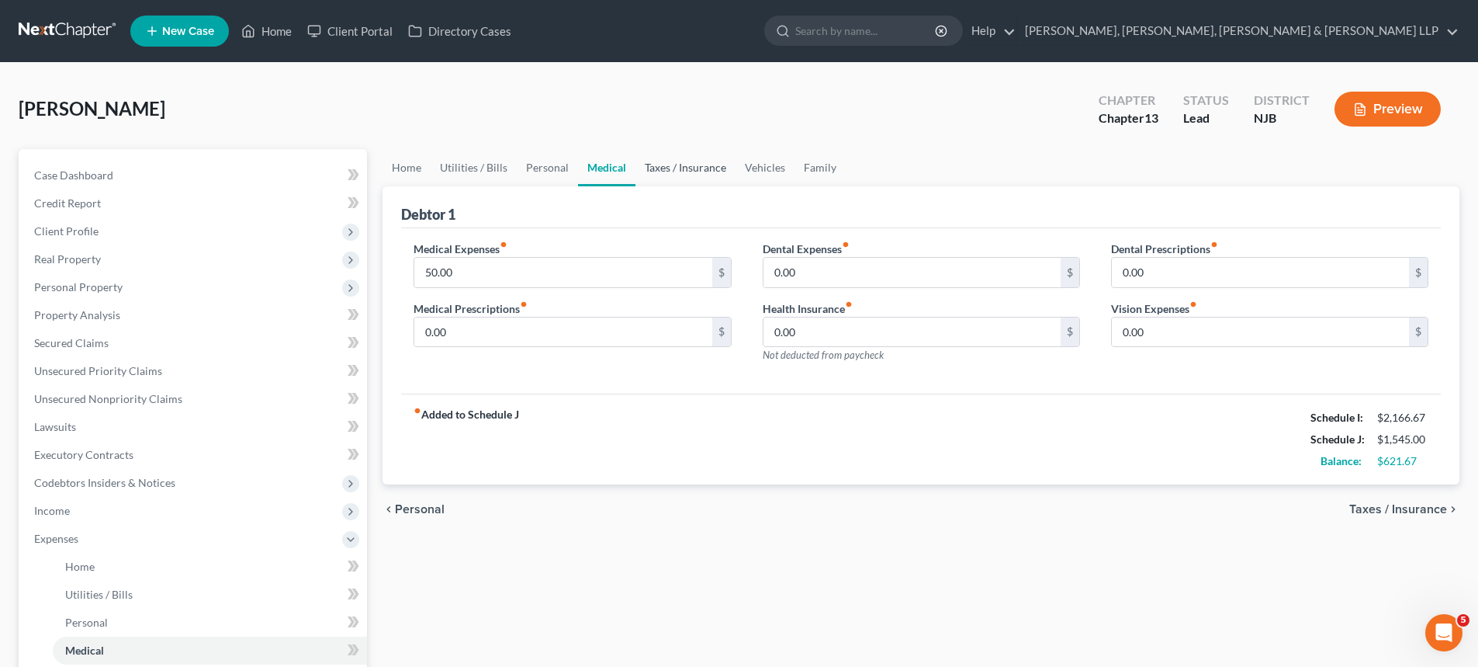
click at [664, 169] on link "Taxes / Insurance" at bounding box center [686, 167] width 100 height 37
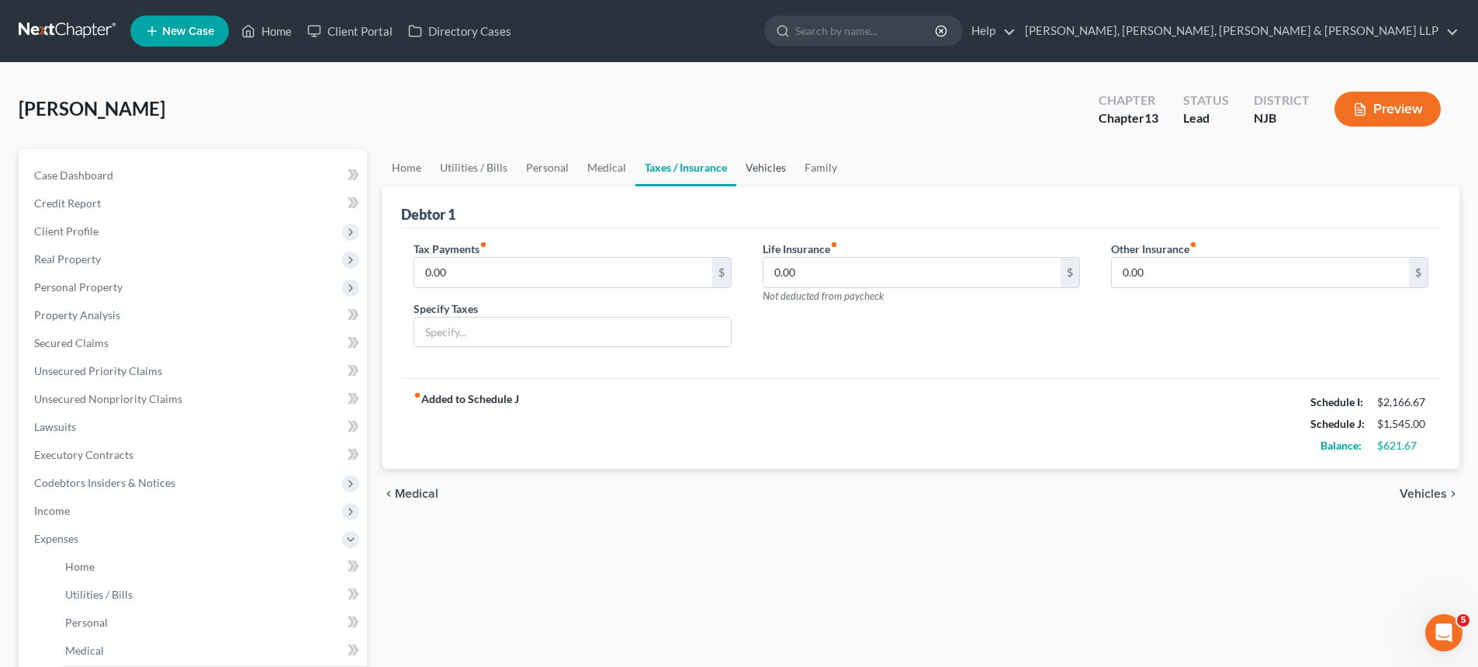
click at [761, 168] on link "Vehicles" at bounding box center [765, 167] width 59 height 37
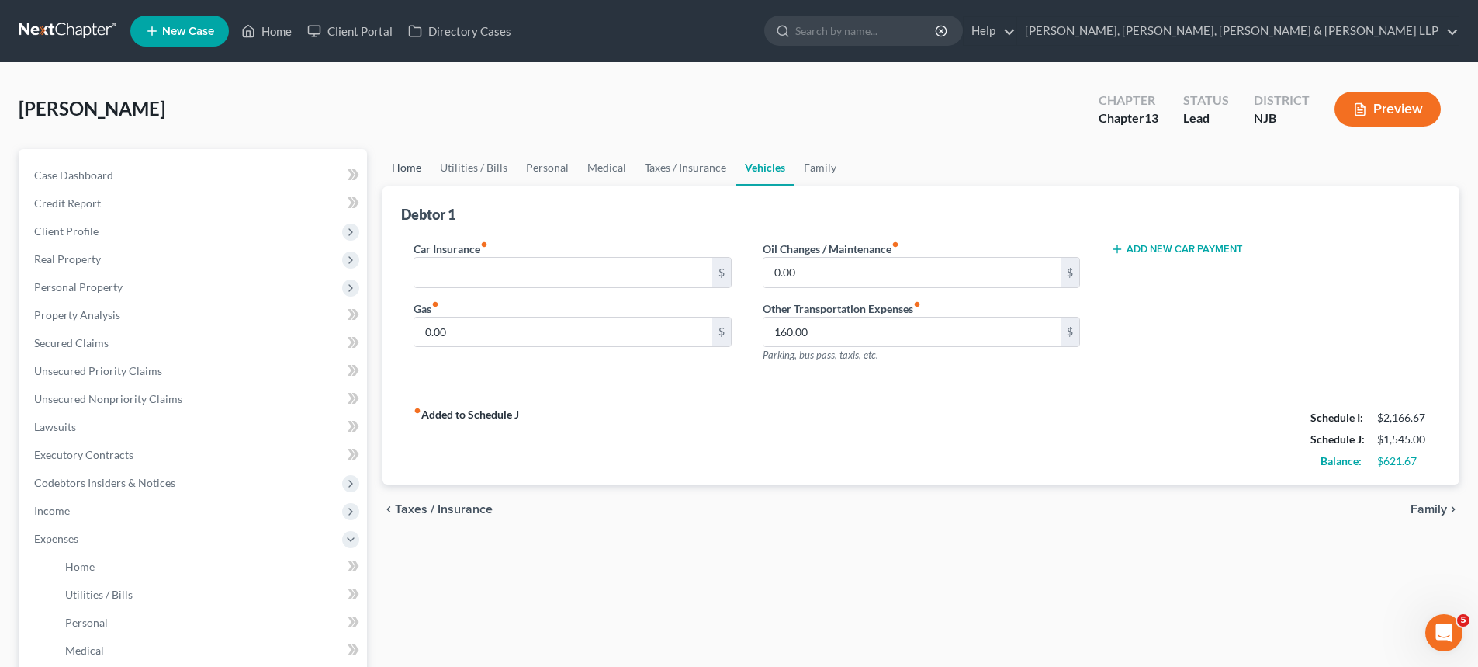
click at [408, 168] on link "Home" at bounding box center [407, 167] width 48 height 37
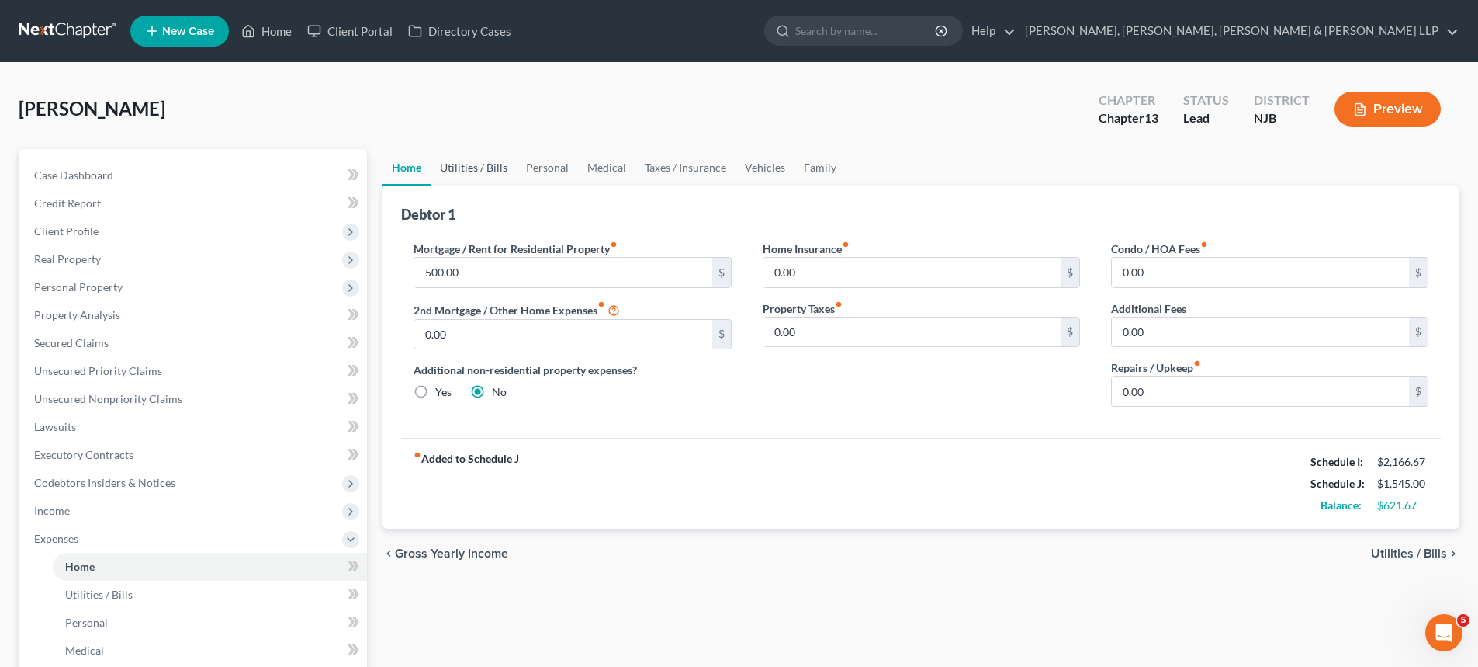
click at [472, 172] on link "Utilities / Bills" at bounding box center [474, 167] width 86 height 37
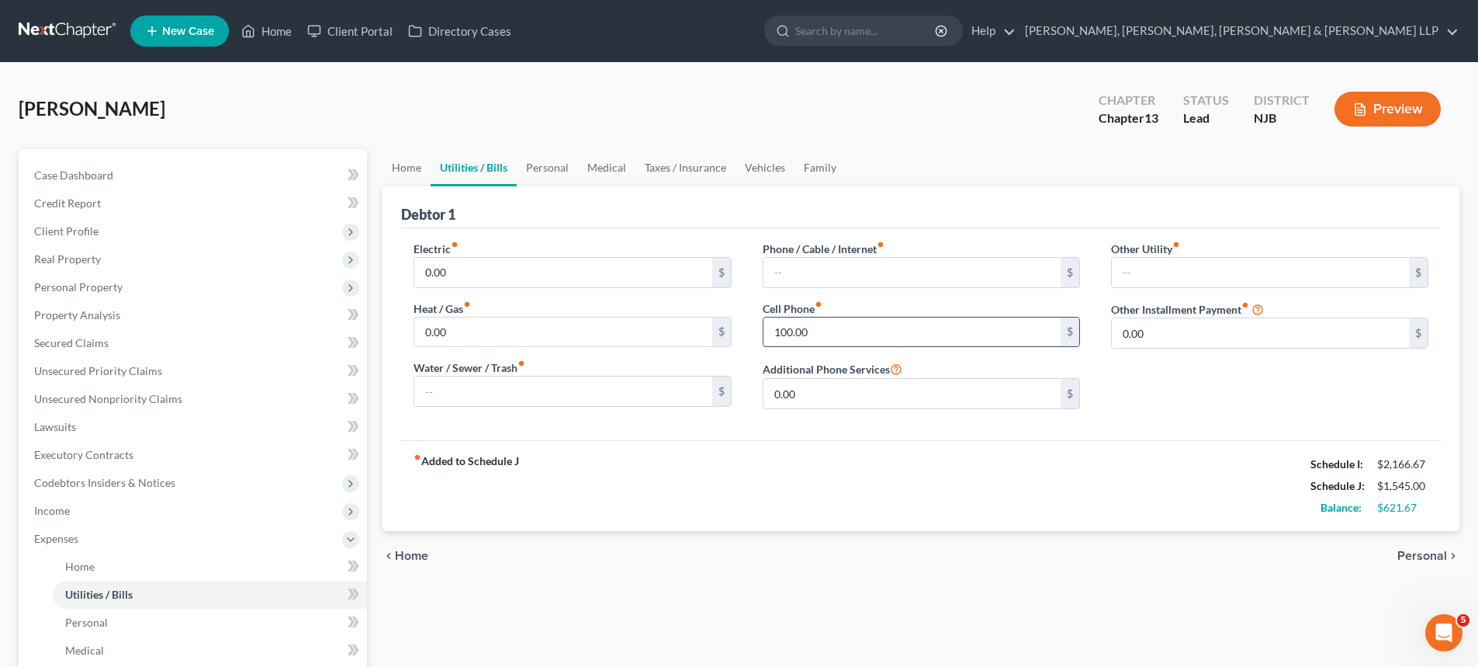
click at [826, 329] on input "100.00" at bounding box center [912, 331] width 297 height 29
drag, startPoint x: 826, startPoint y: 329, endPoint x: 760, endPoint y: 337, distance: 67.2
click at [760, 337] on div "Phone / Cable / Internet fiber_manual_record $ Cell Phone fiber_manual_record 1…" at bounding box center [921, 331] width 348 height 181
type input "115"
click at [542, 165] on link "Personal" at bounding box center [547, 167] width 61 height 37
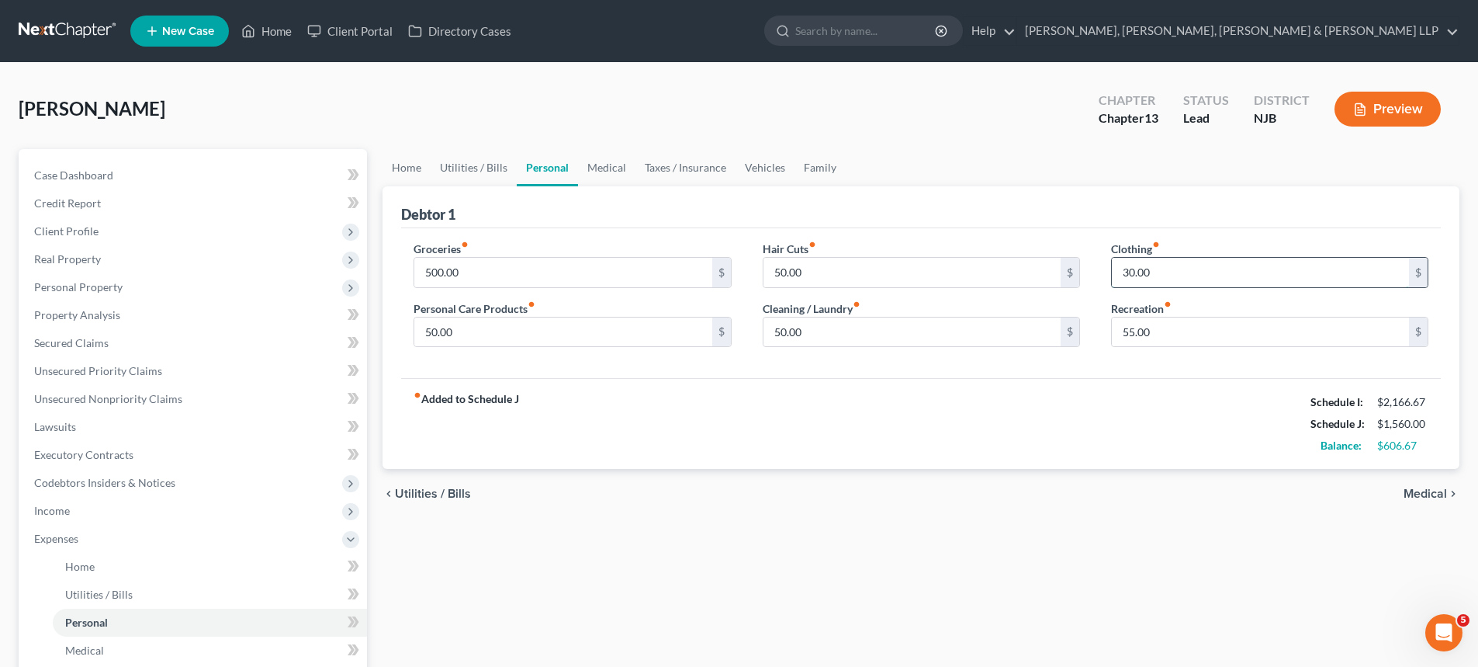
click at [1158, 275] on input "30.00" at bounding box center [1260, 272] width 297 height 29
click at [613, 165] on link "Medical" at bounding box center [606, 167] width 57 height 37
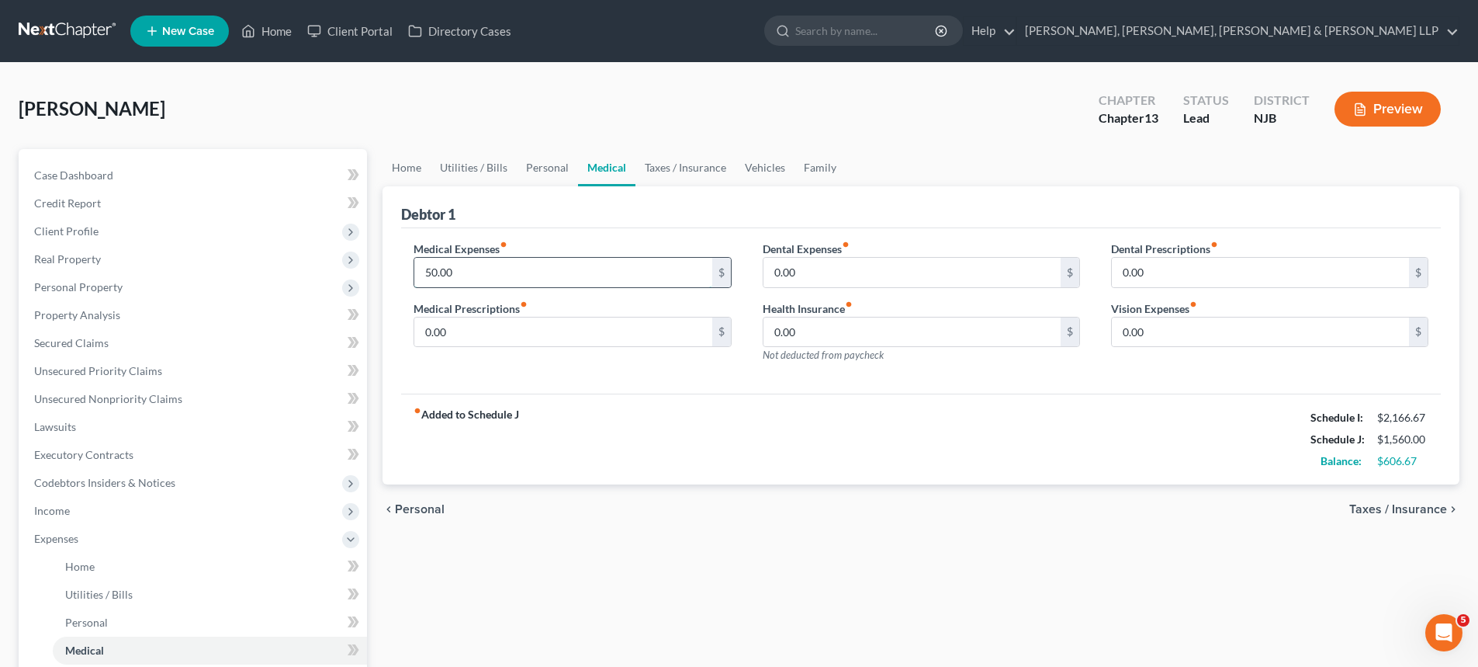
click at [474, 272] on input "50.00" at bounding box center [562, 272] width 297 height 29
type input "60"
click at [777, 167] on link "Vehicles" at bounding box center [765, 167] width 59 height 37
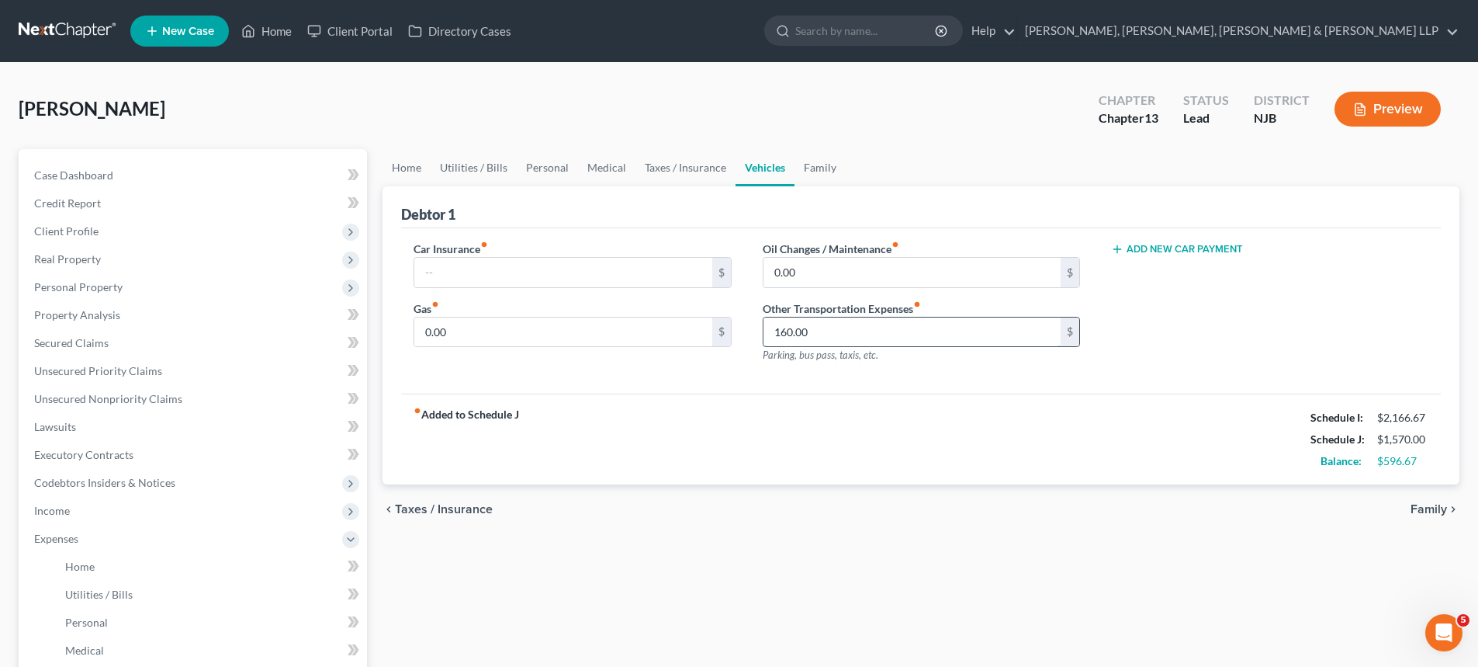
click at [824, 324] on input "160.00" at bounding box center [912, 331] width 297 height 29
type input "190"
click at [548, 172] on link "Personal" at bounding box center [547, 167] width 61 height 37
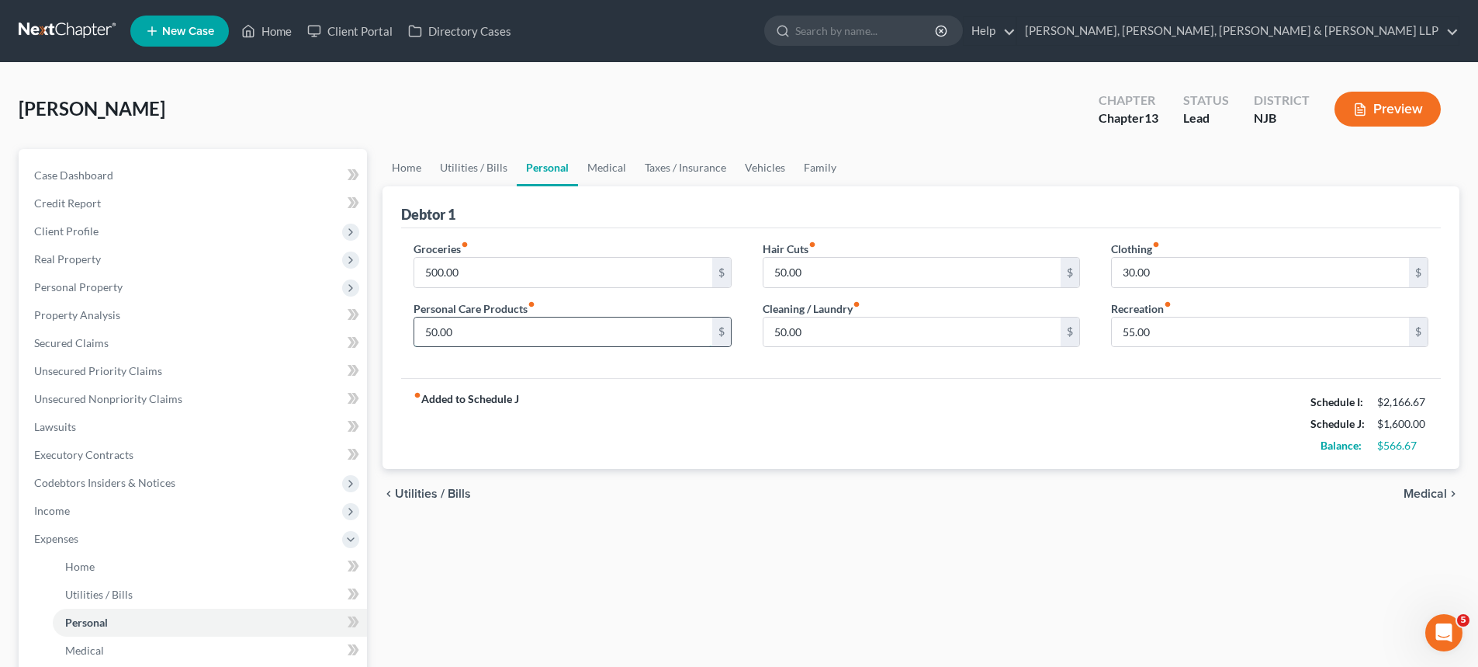
click at [487, 328] on input "50.00" at bounding box center [562, 331] width 297 height 29
type input "75"
click at [1156, 335] on input "55.00" at bounding box center [1260, 331] width 297 height 29
type input "6"
type input "85"
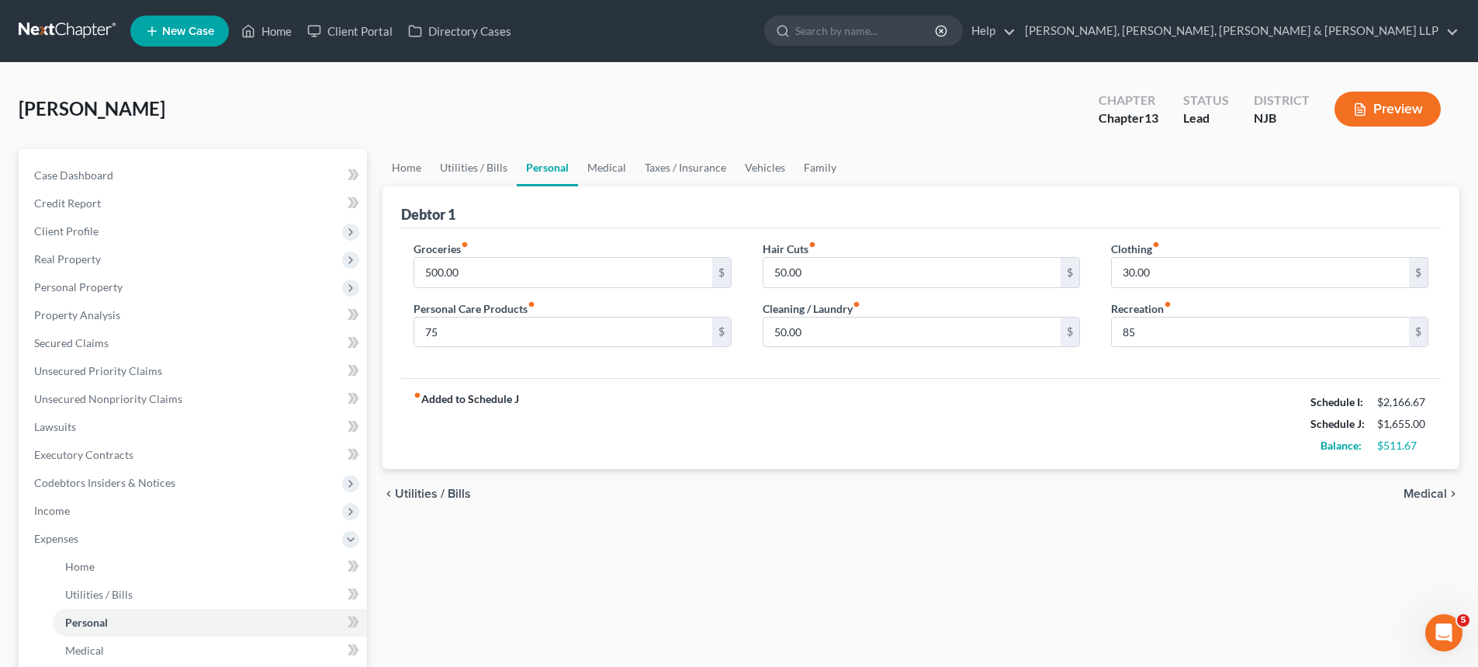
drag, startPoint x: 1027, startPoint y: 395, endPoint x: 630, endPoint y: 303, distance: 407.2
click at [1026, 395] on div "fiber_manual_record Added to Schedule J Schedule I: $2,166.67 Schedule J: $1,65…" at bounding box center [921, 423] width 1040 height 91
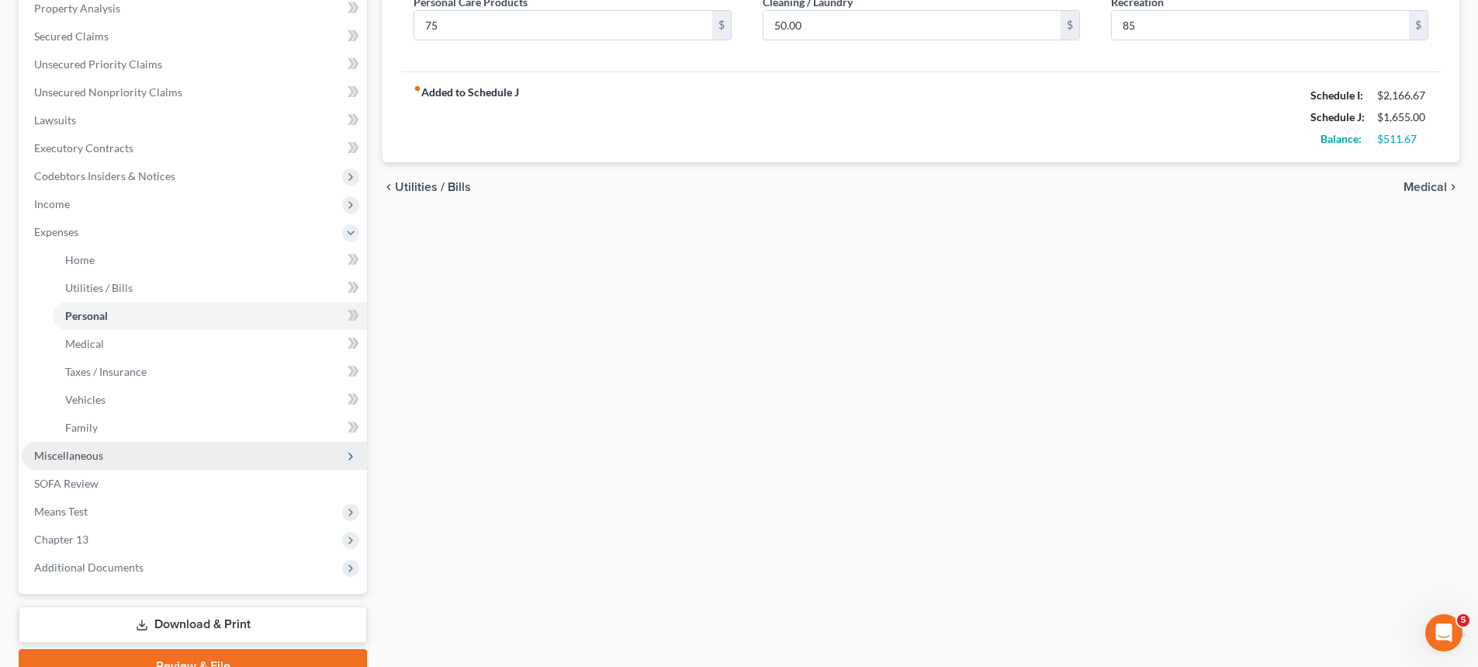
scroll to position [310, 0]
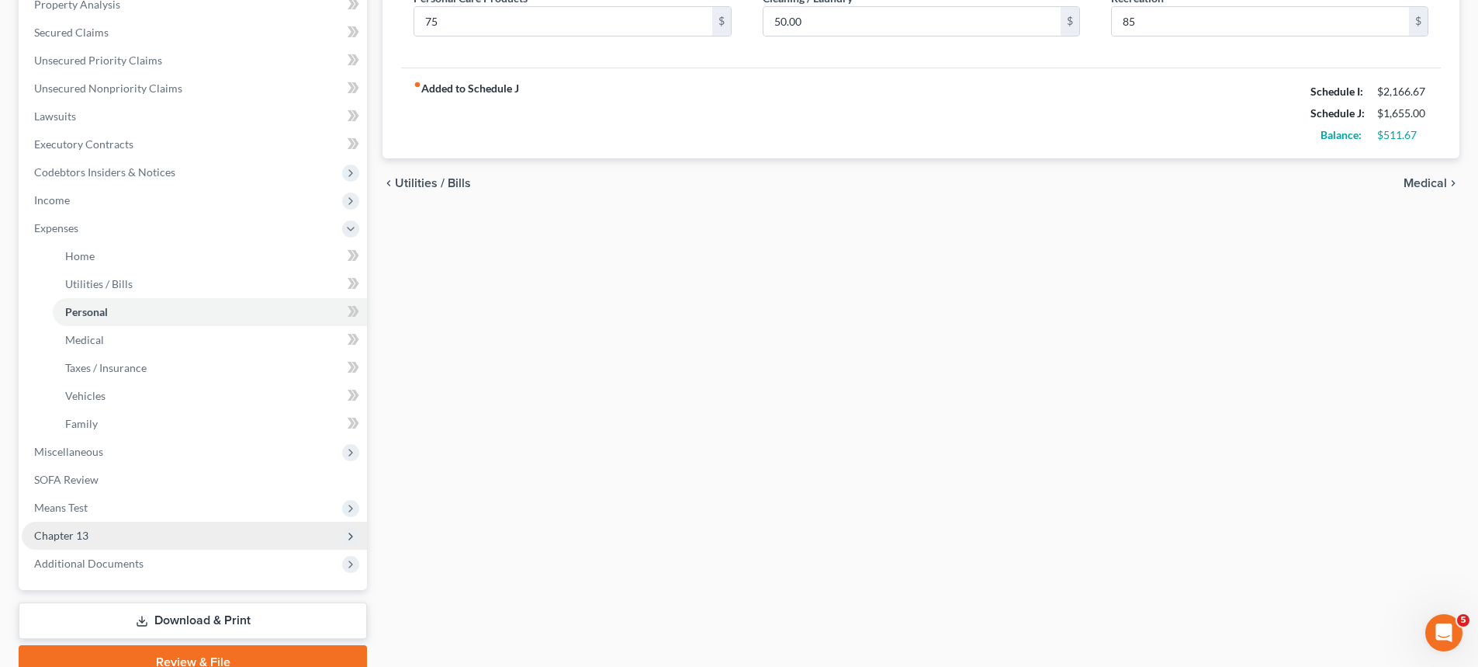
click at [71, 536] on span "Chapter 13" at bounding box center [61, 534] width 54 height 13
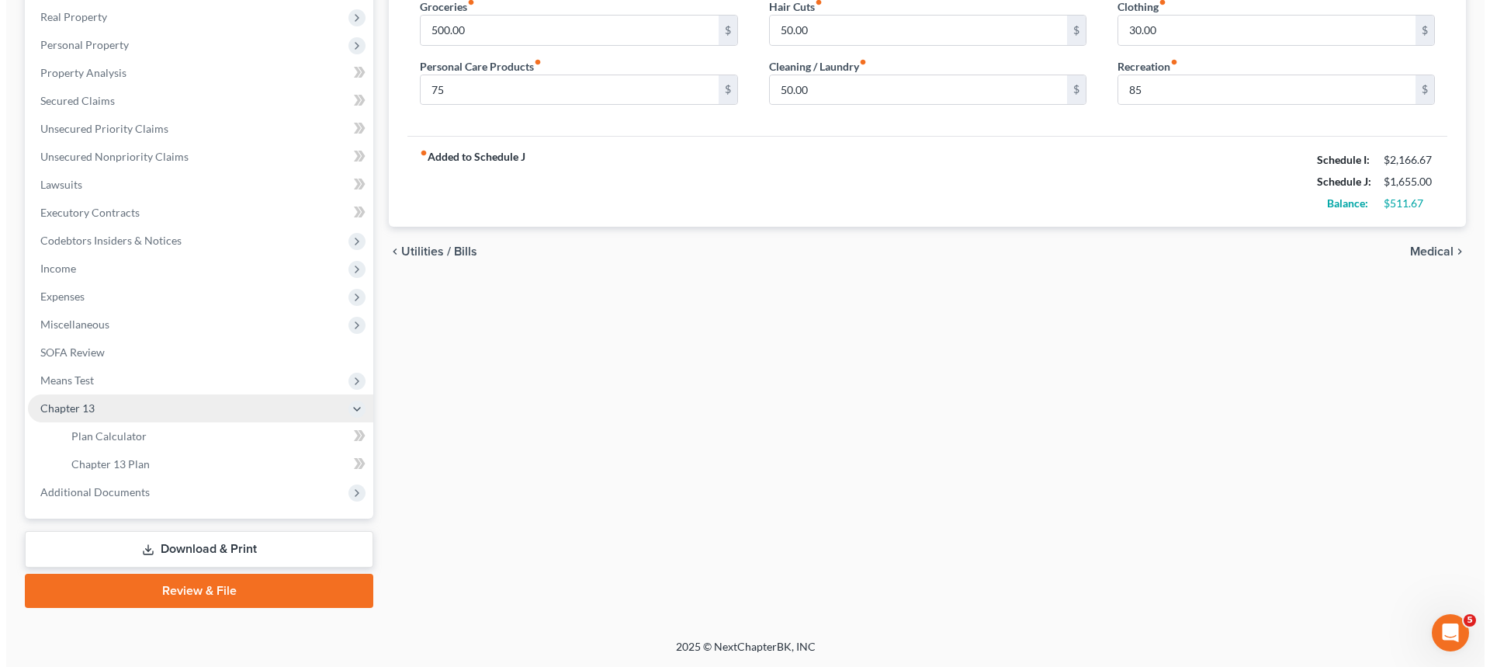
scroll to position [242, 0]
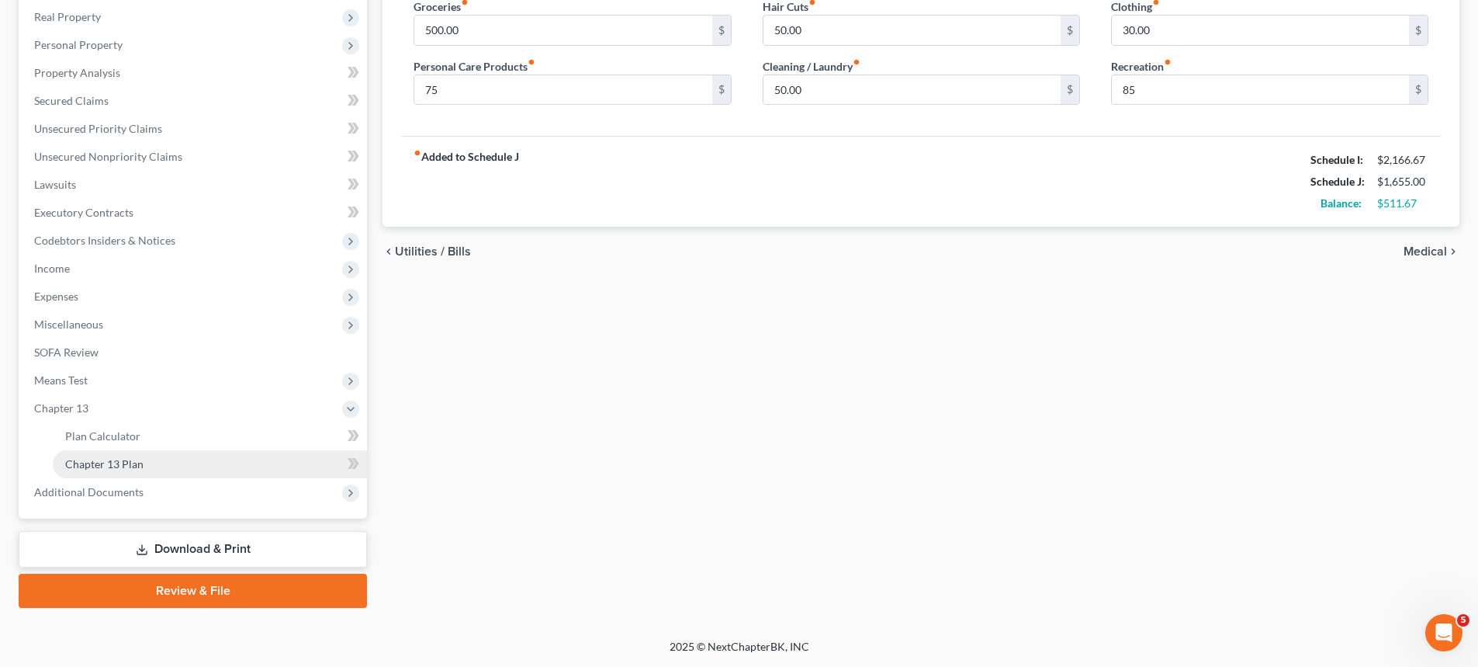
click at [118, 466] on span "Chapter 13 Plan" at bounding box center [104, 463] width 78 height 13
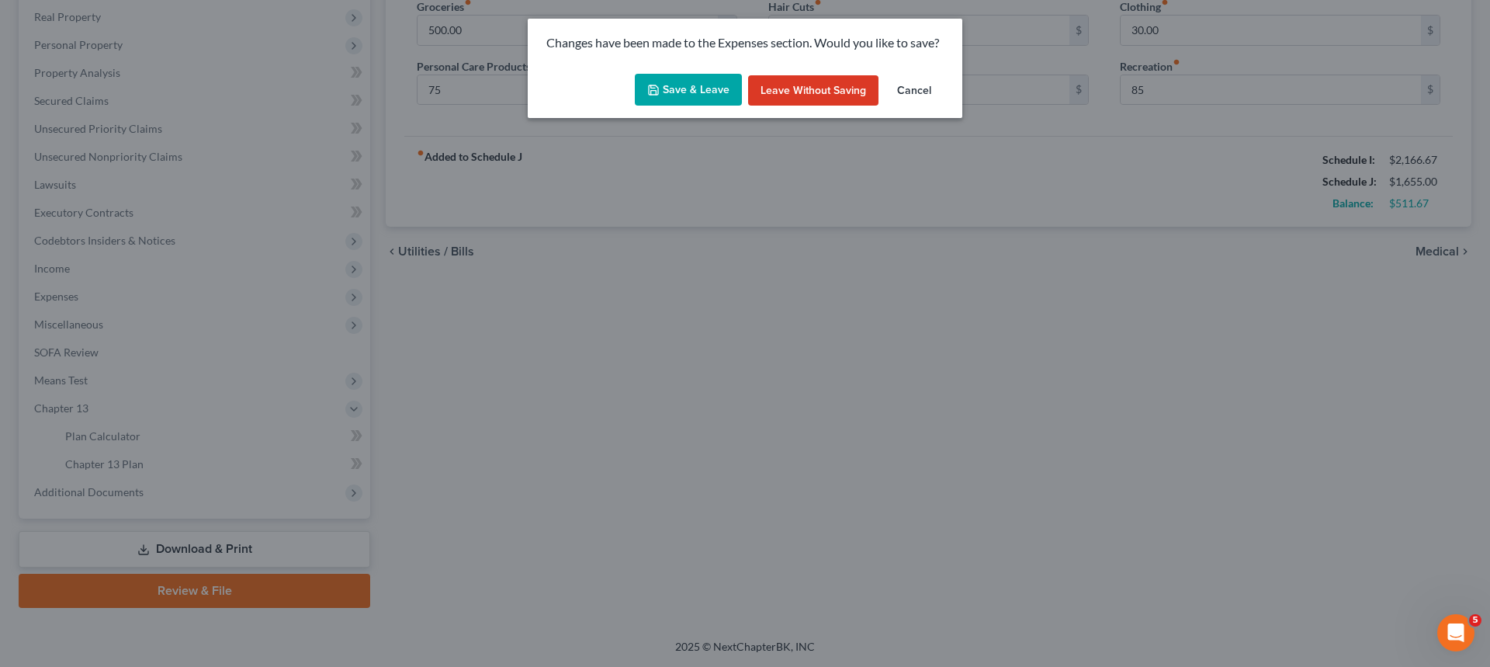
click at [690, 87] on button "Save & Leave" at bounding box center [688, 90] width 107 height 33
type input "75.00"
type input "85.00"
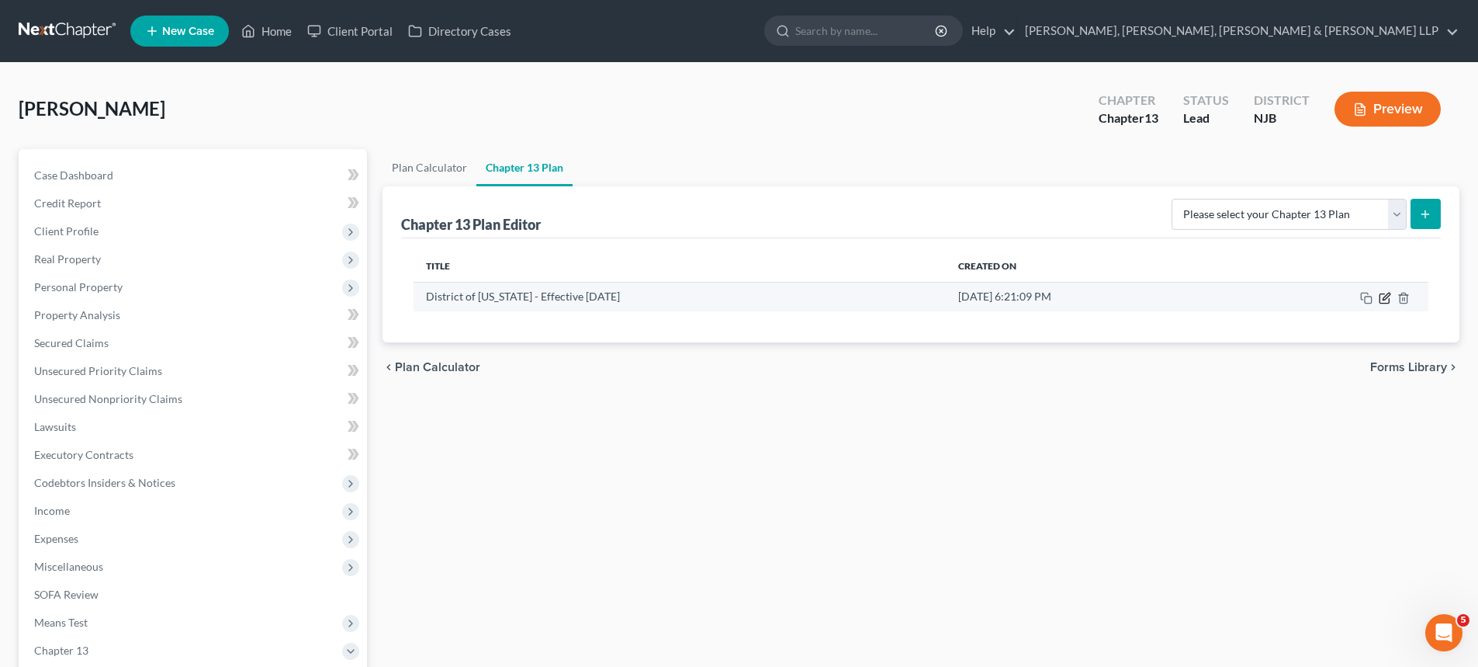
click at [1387, 299] on icon "button" at bounding box center [1385, 298] width 12 height 12
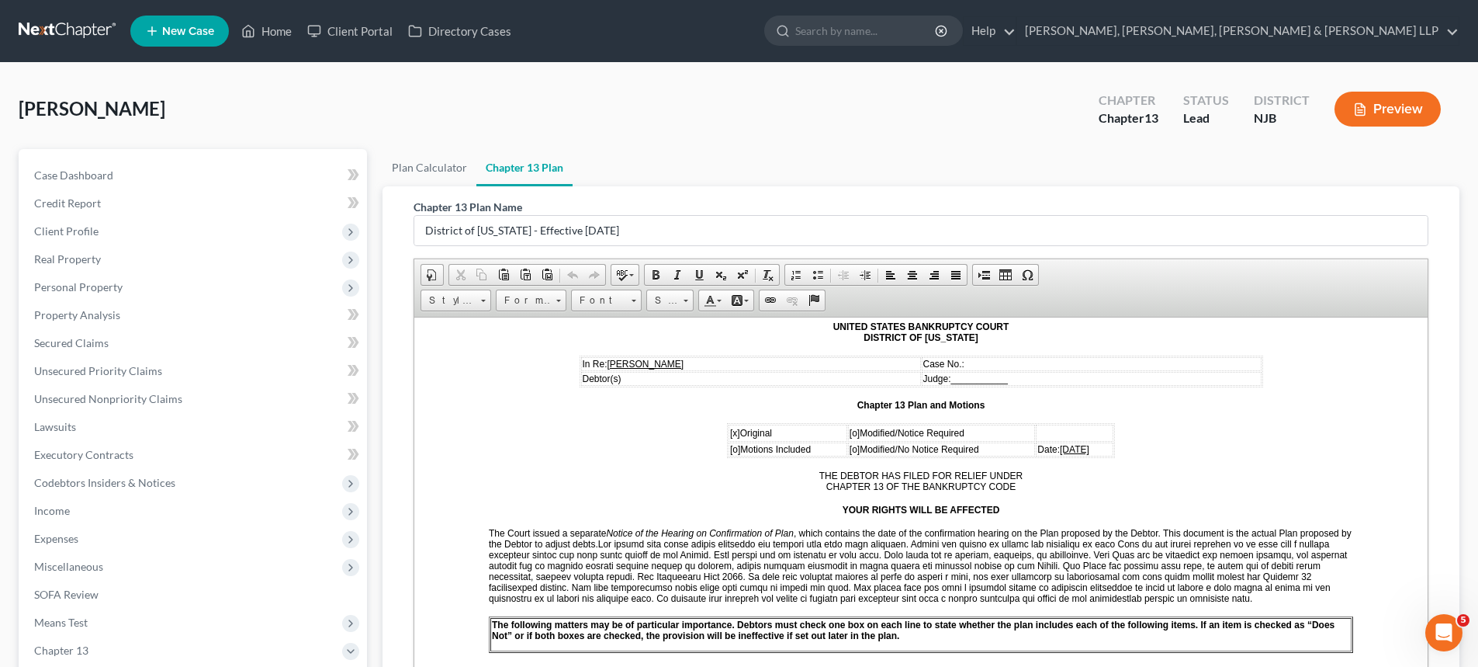
scroll to position [233, 0]
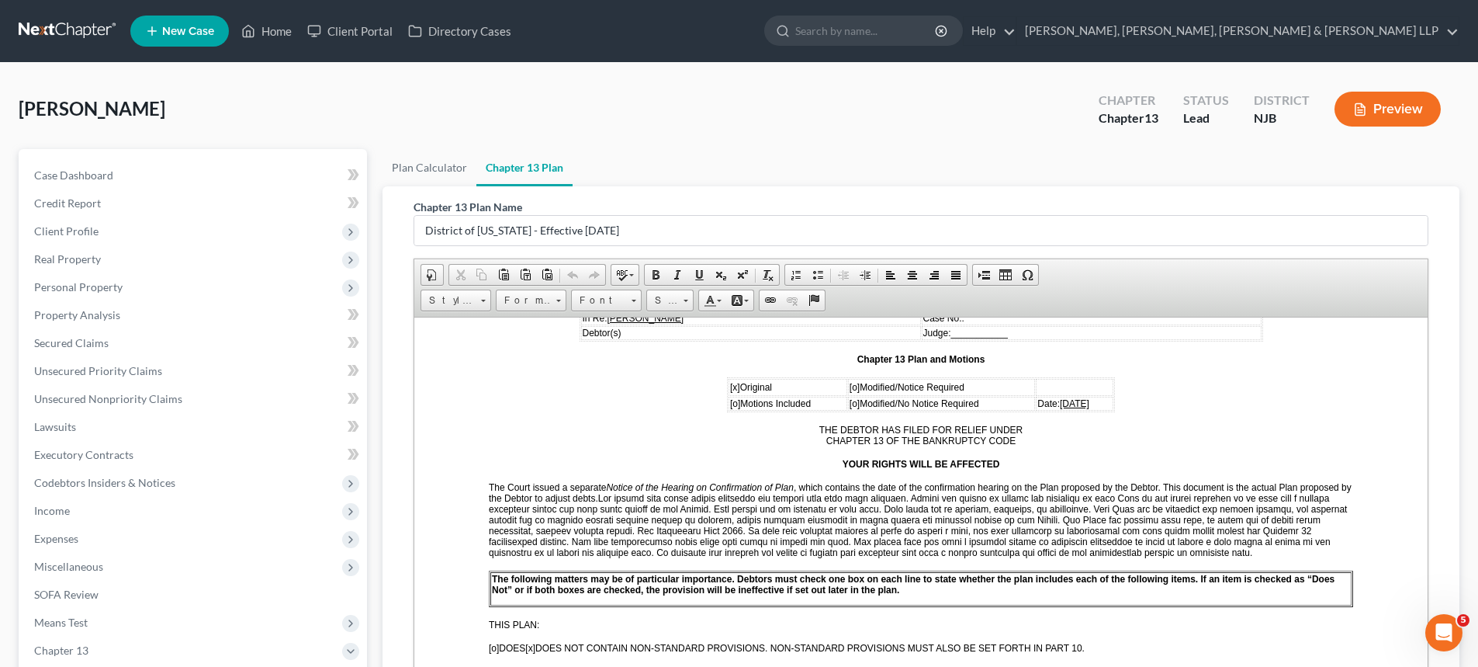
click at [1060, 404] on span "09/05/2025" at bounding box center [1074, 402] width 29 height 11
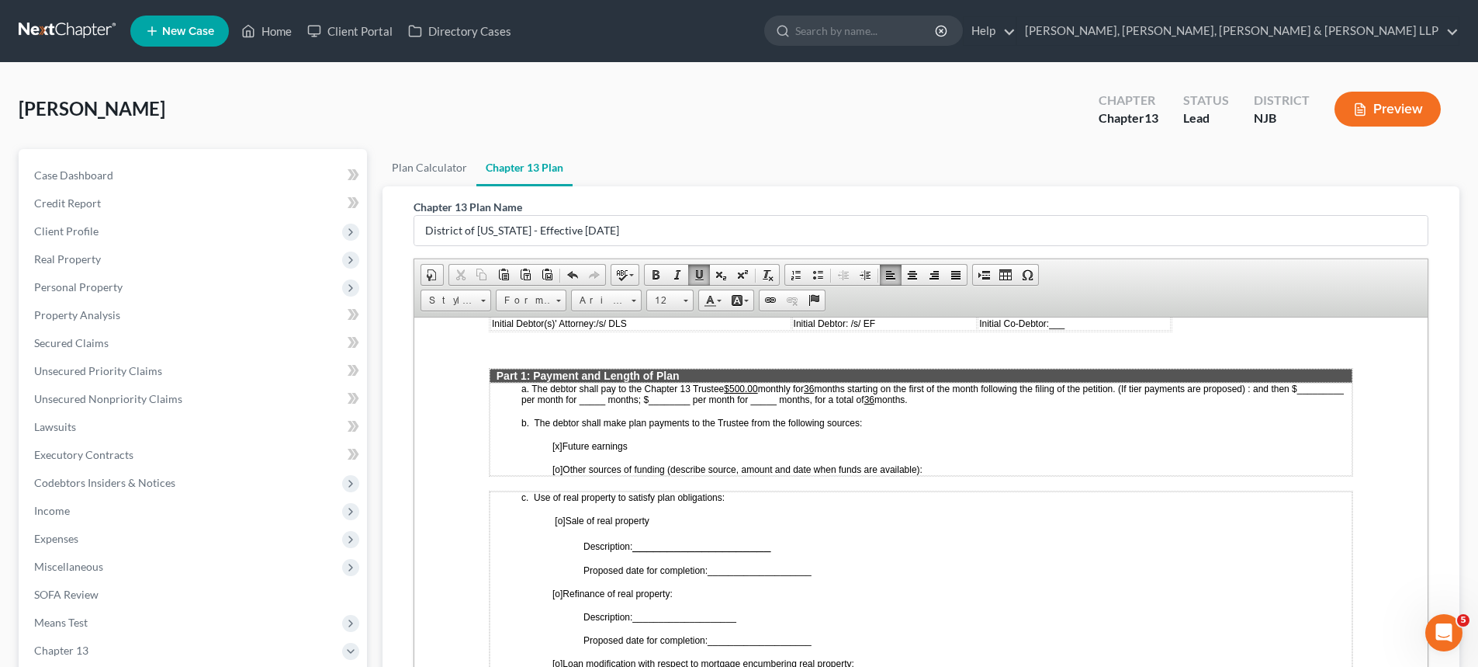
scroll to position [776, 0]
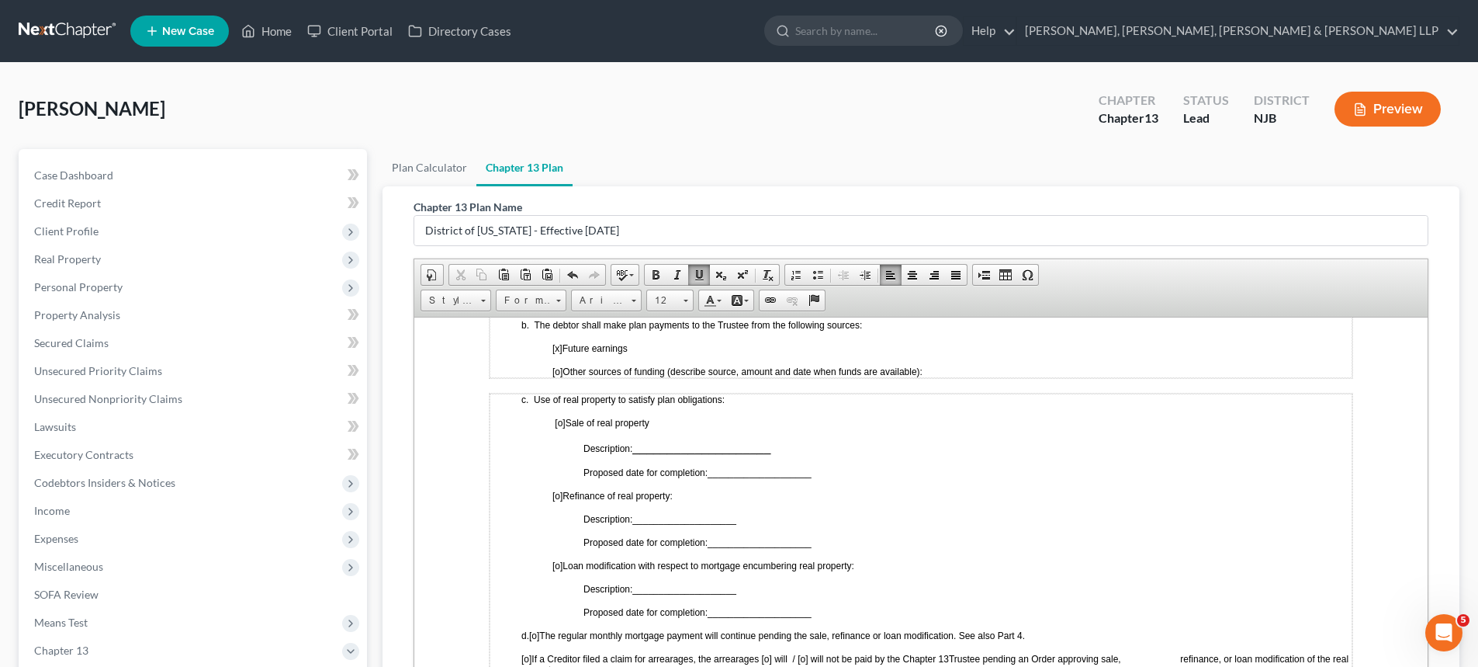
click at [558, 494] on span "[o]" at bounding box center [558, 495] width 10 height 11
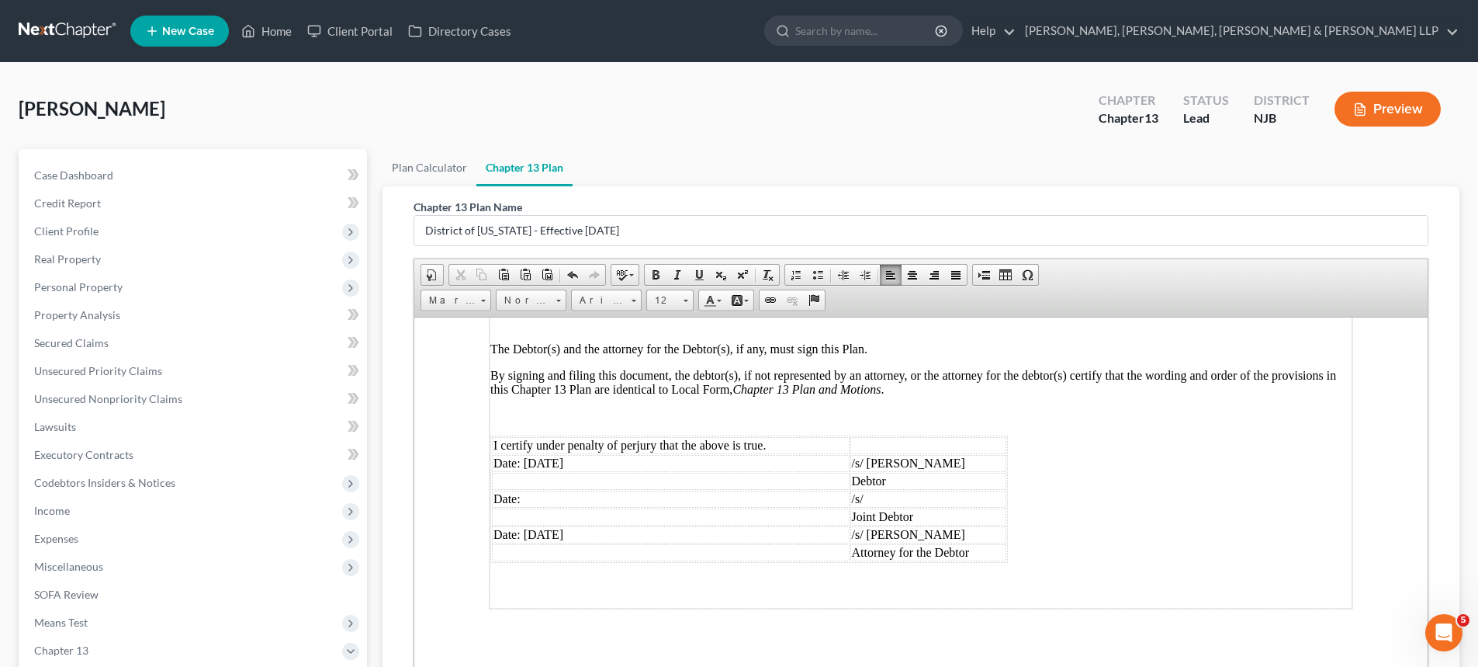
scroll to position [3973, 0]
click at [546, 451] on td "Date: 09/05/2025" at bounding box center [671, 459] width 358 height 17
click at [546, 522] on td "Date: 09/05/2025" at bounding box center [671, 530] width 358 height 17
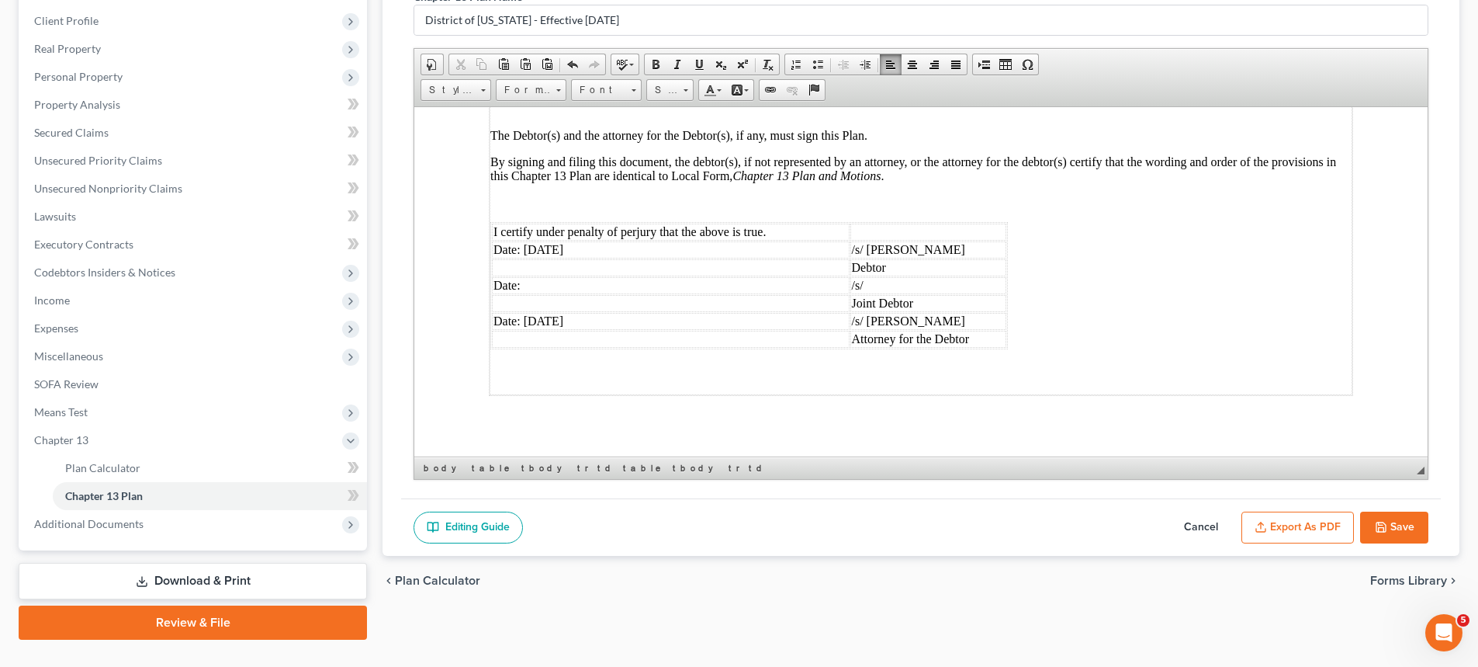
scroll to position [233, 0]
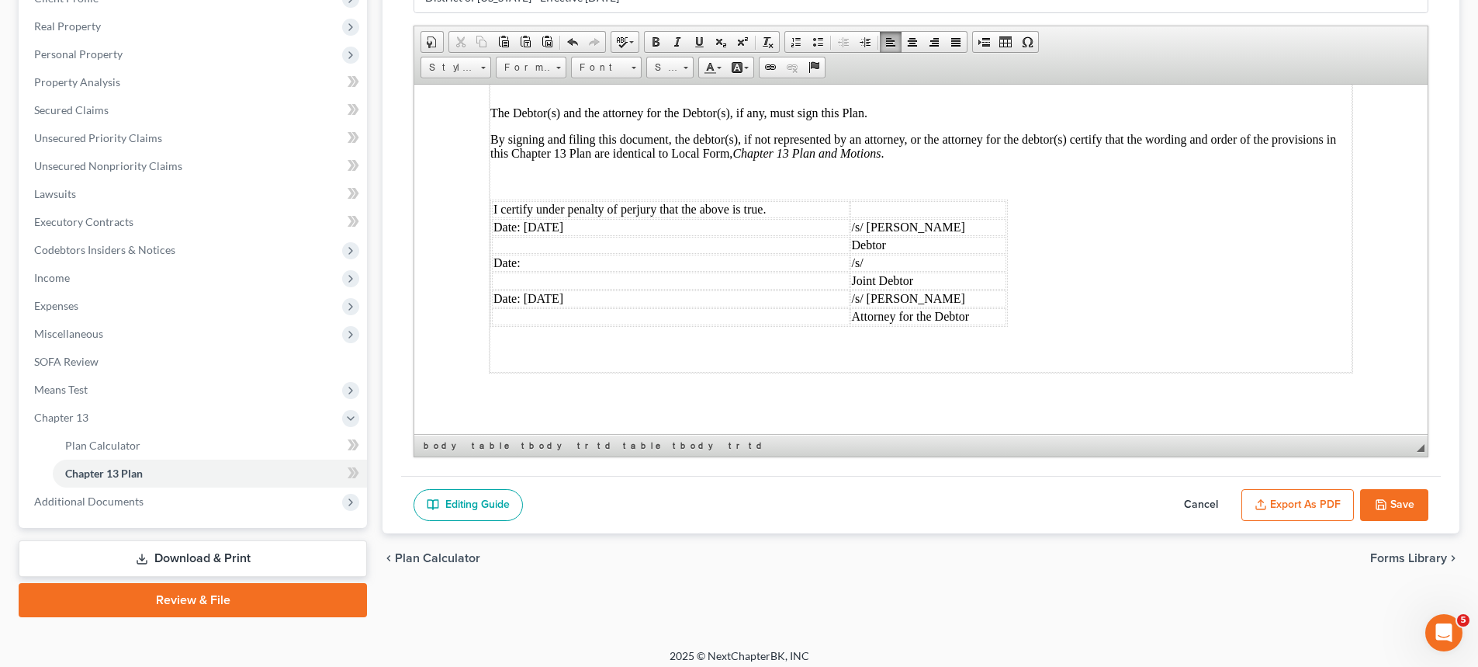
click at [1405, 502] on button "Save" at bounding box center [1394, 505] width 68 height 33
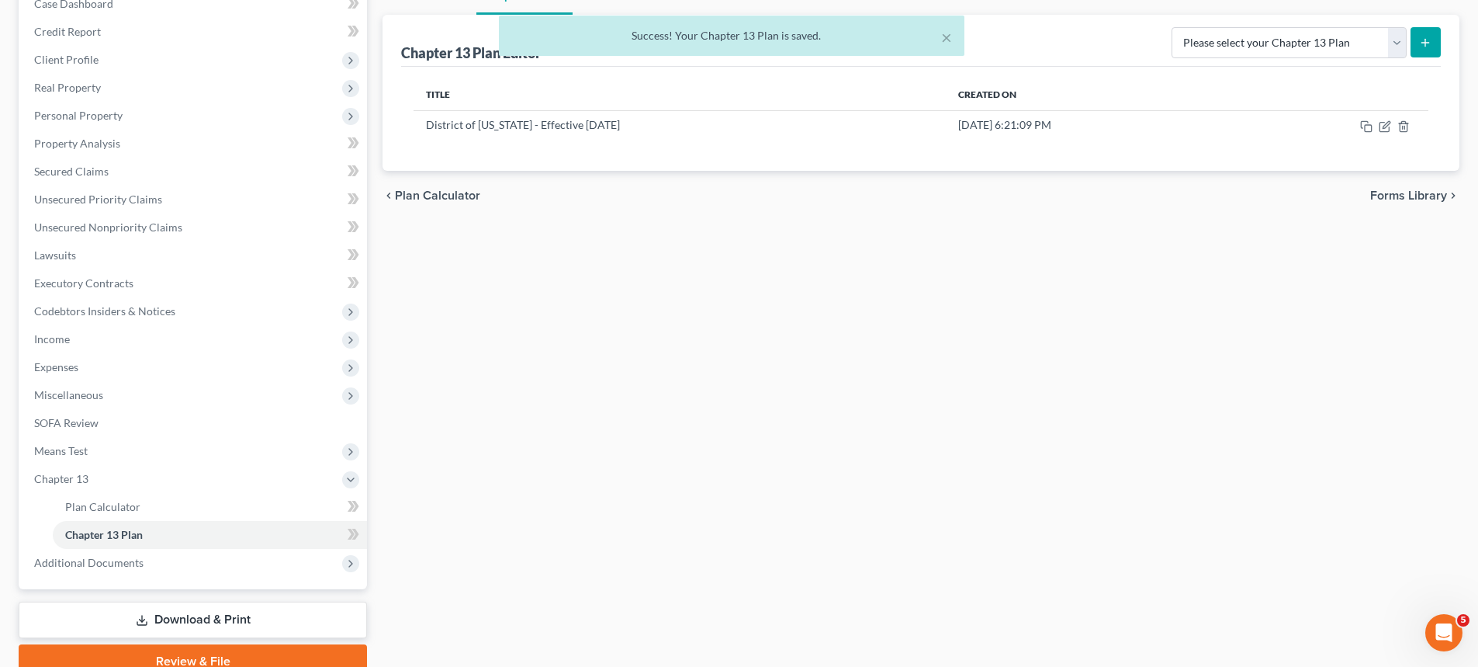
scroll to position [78, 0]
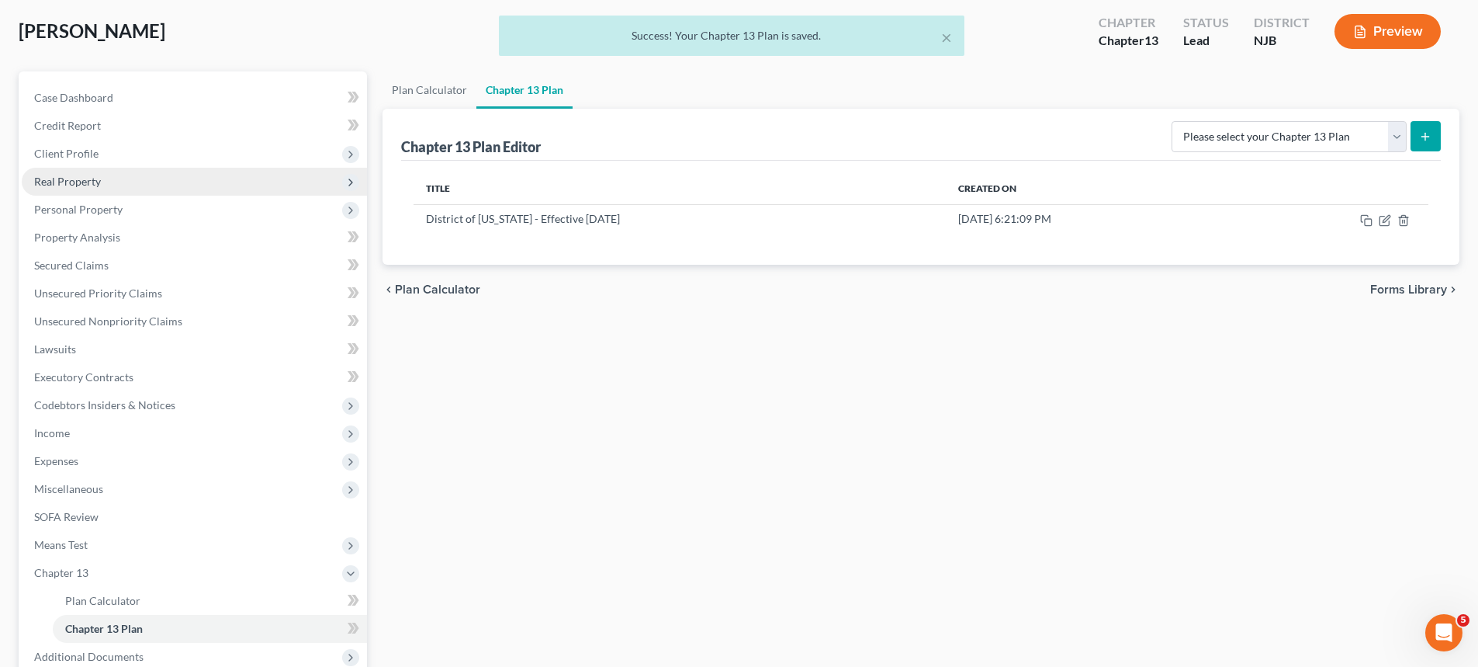
click at [70, 178] on span "Real Property" at bounding box center [67, 181] width 67 height 13
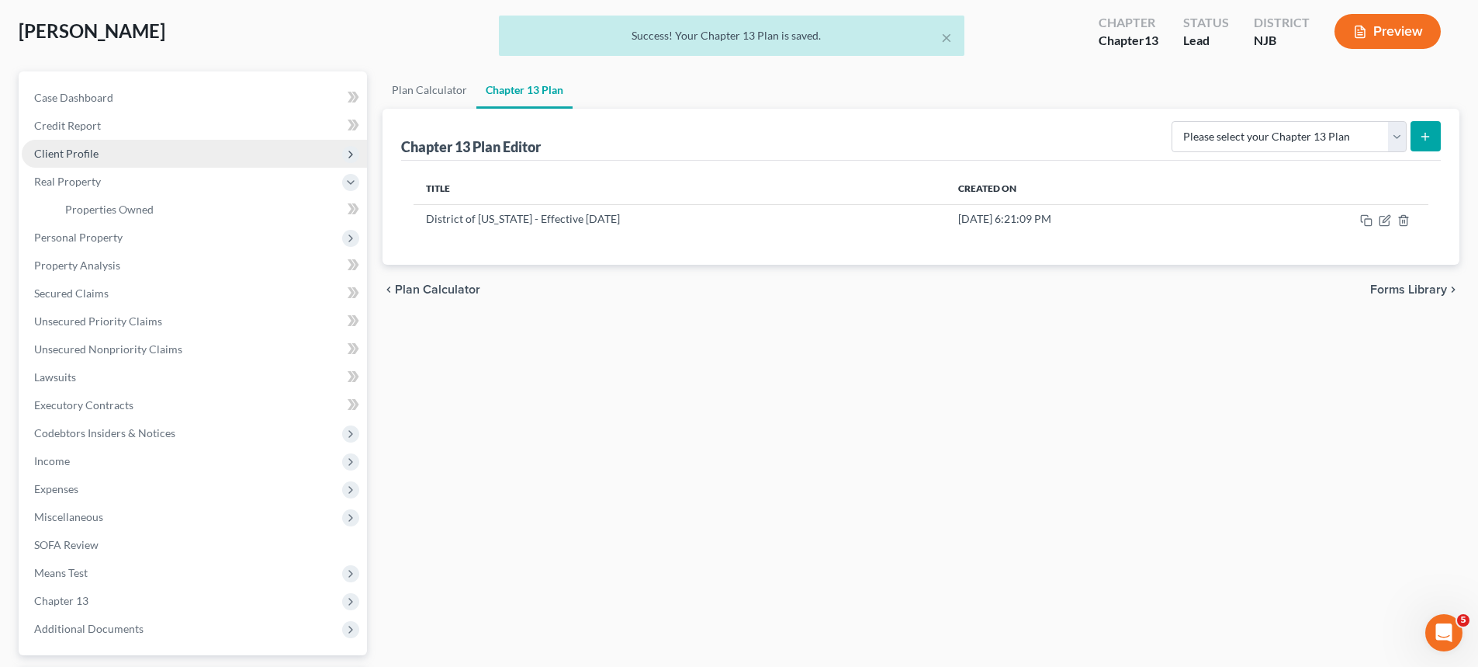
click at [77, 154] on span "Client Profile" at bounding box center [66, 153] width 64 height 13
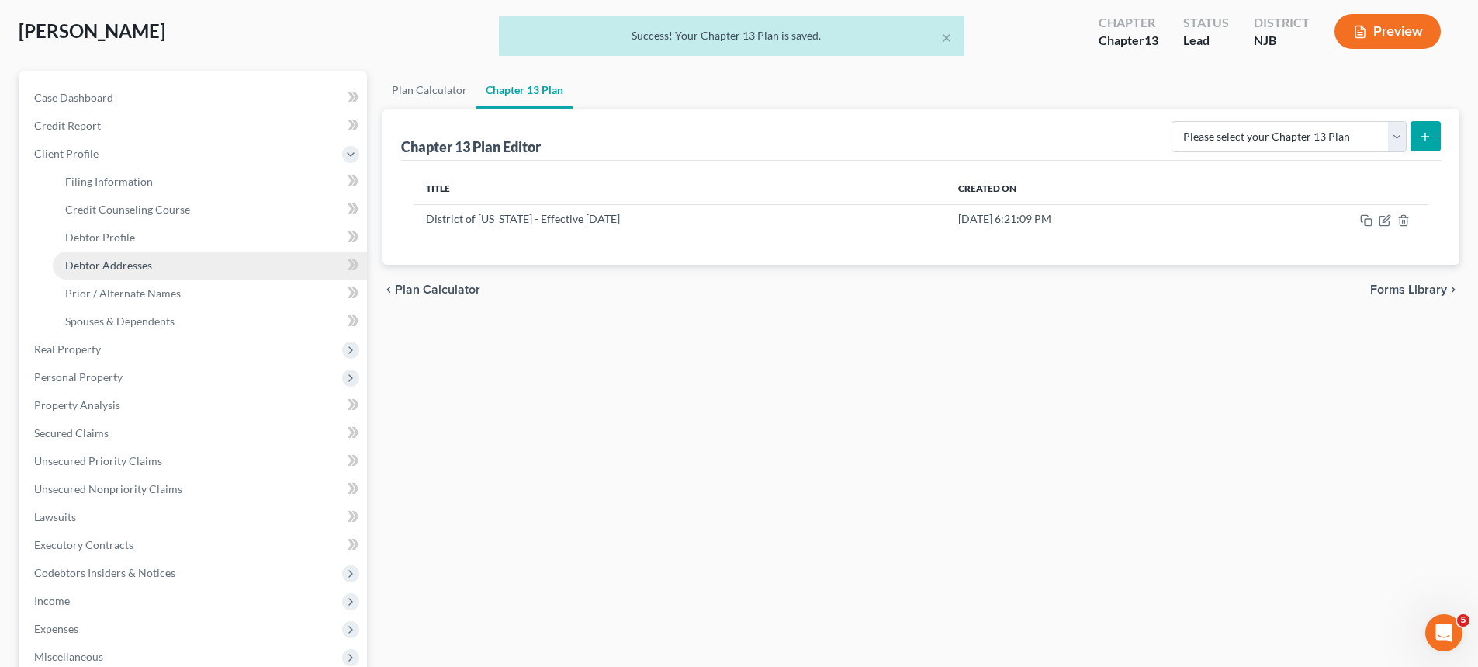
click at [99, 263] on span "Debtor Addresses" at bounding box center [108, 264] width 87 height 13
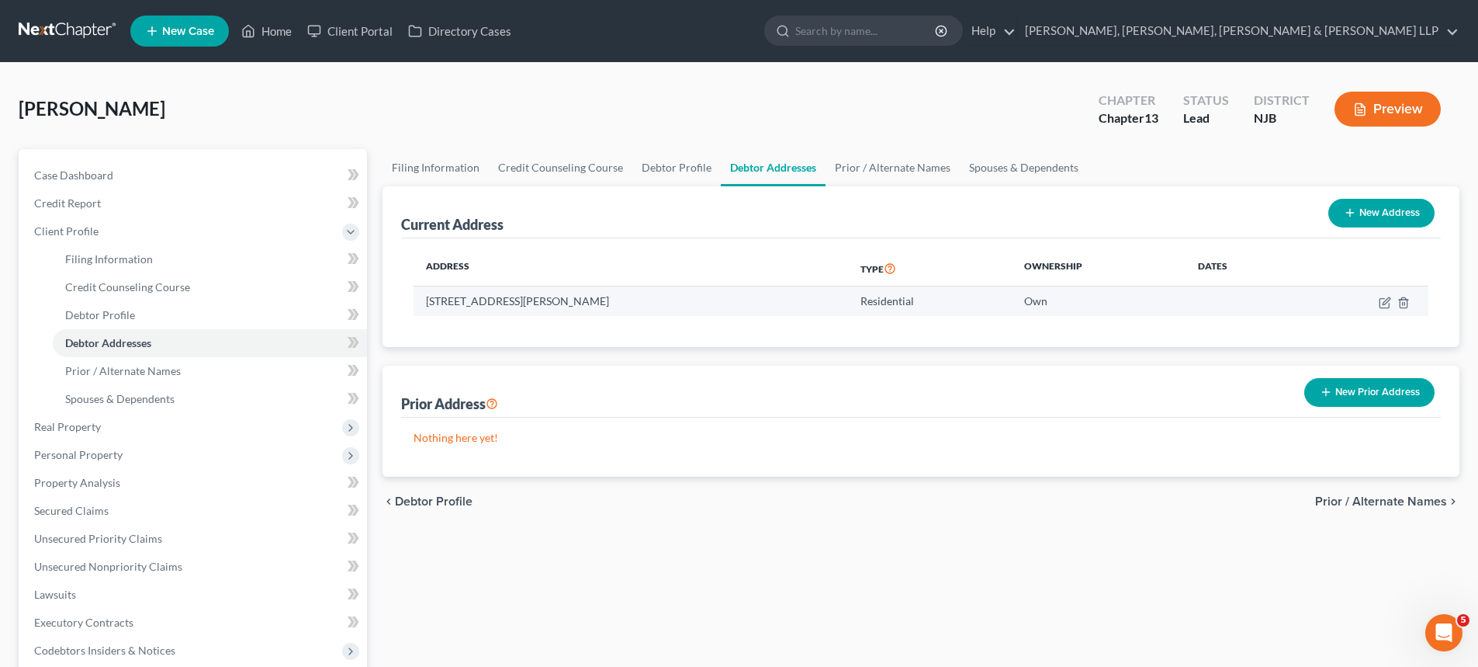
drag, startPoint x: 623, startPoint y: 303, endPoint x: 423, endPoint y: 303, distance: 200.2
click at [423, 303] on td "76 Dewitt Avenue, Belleville, NJ 07109" at bounding box center [631, 300] width 435 height 29
copy td "76 Dewitt Avenue, Belleville, NJ 07109"
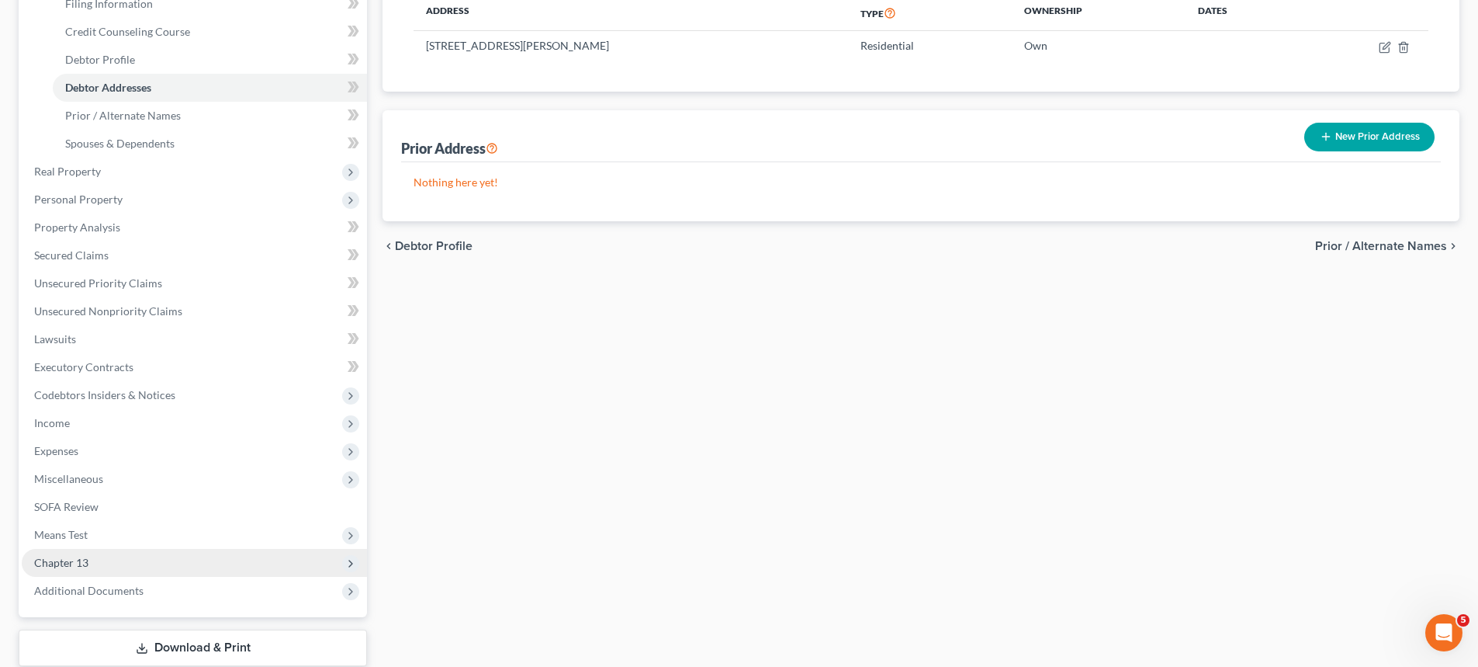
scroll to position [310, 0]
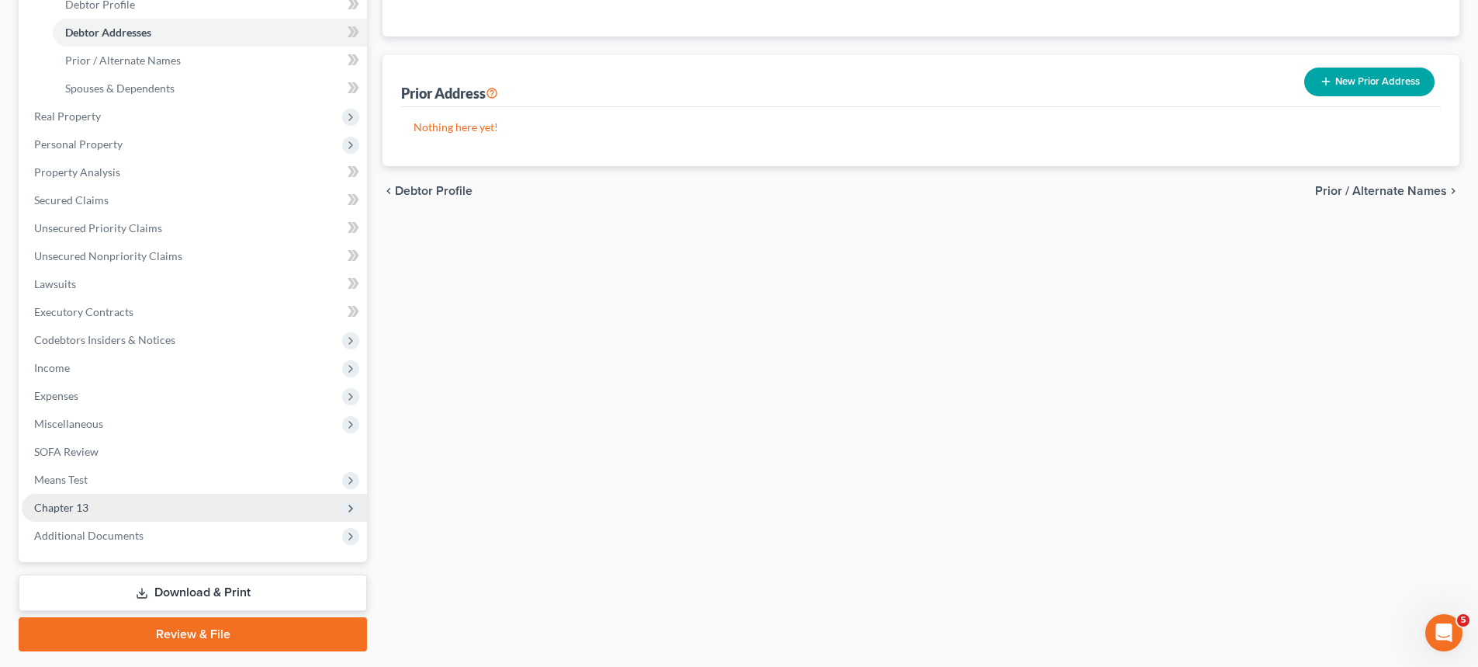
click at [87, 501] on span "Chapter 13" at bounding box center [61, 507] width 54 height 13
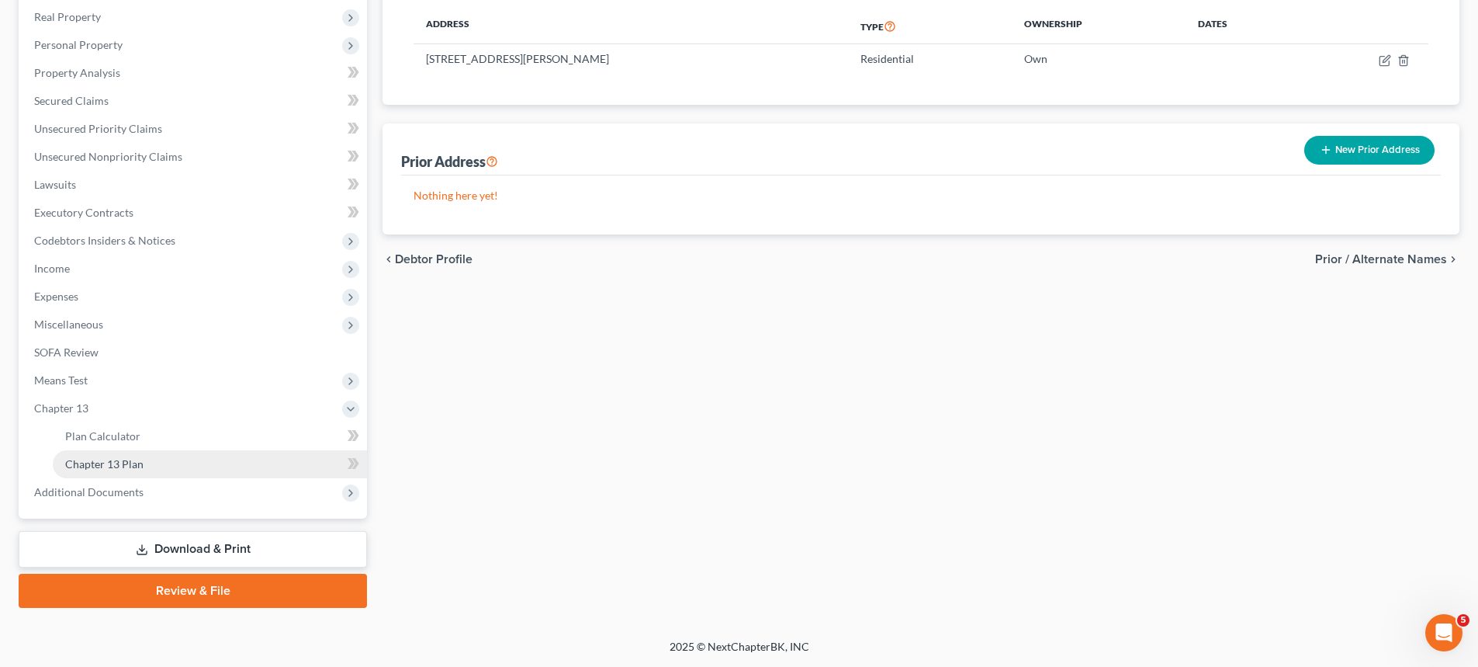
click at [106, 465] on span "Chapter 13 Plan" at bounding box center [104, 463] width 78 height 13
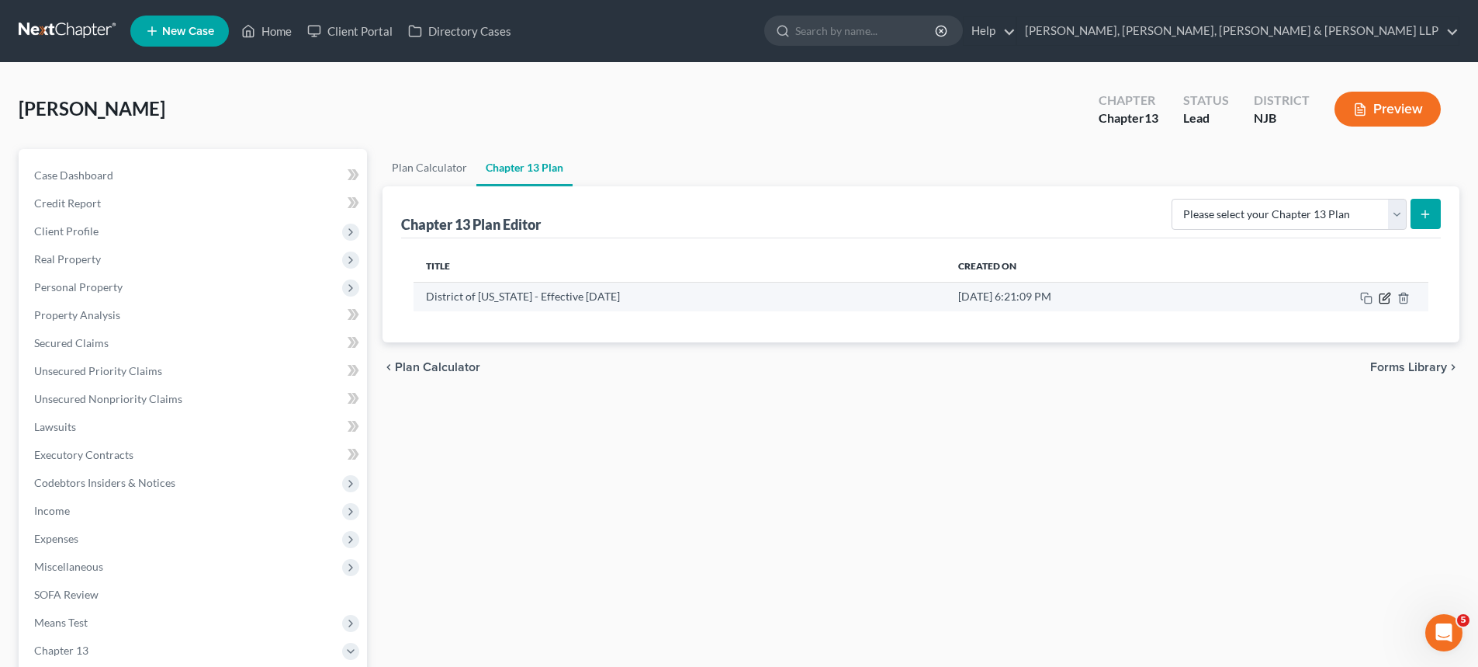
click at [1383, 301] on icon "button" at bounding box center [1385, 298] width 12 height 12
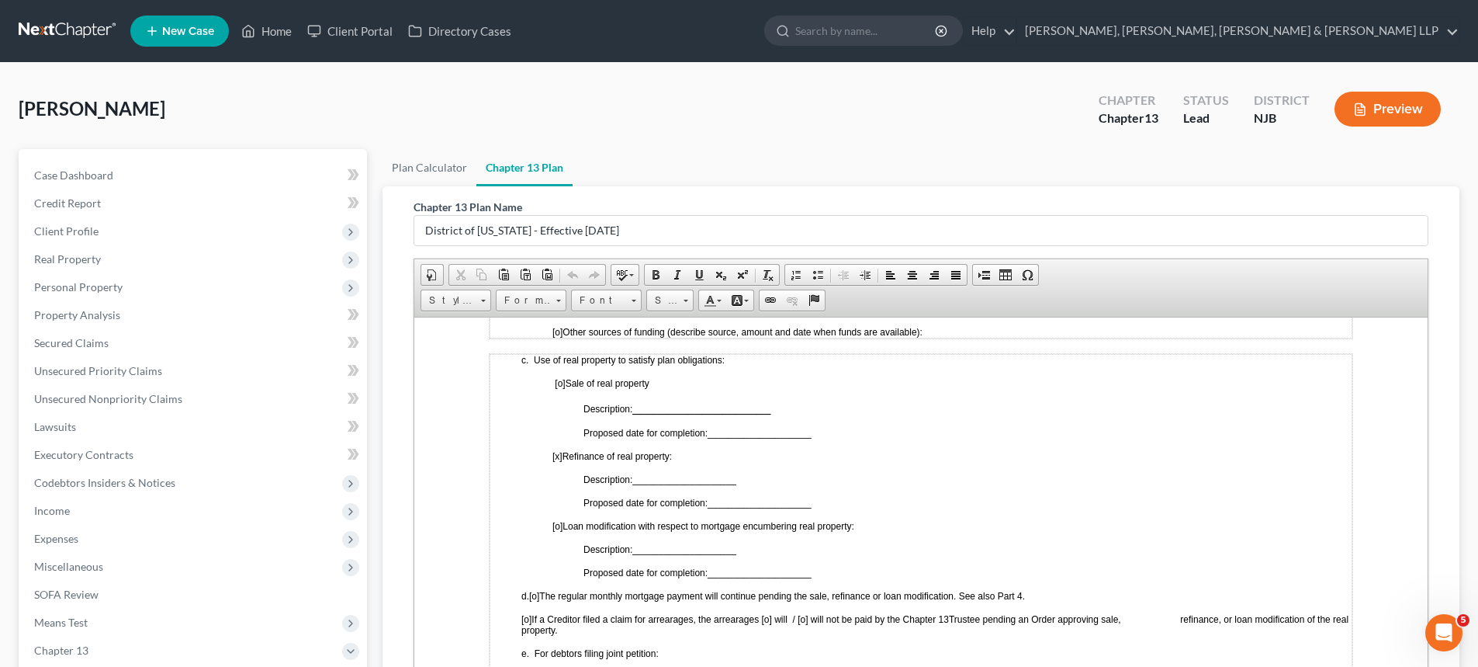
scroll to position [854, 0]
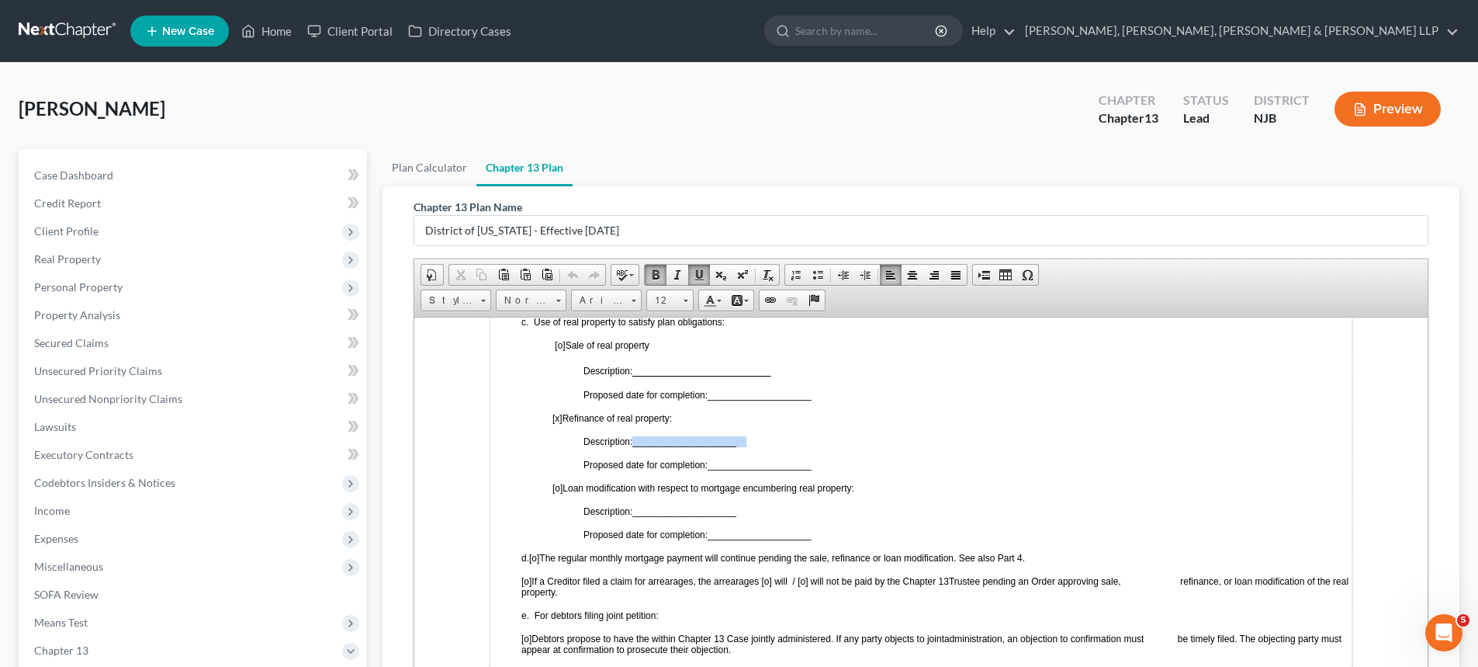
drag, startPoint x: 750, startPoint y: 441, endPoint x: 636, endPoint y: 442, distance: 114.1
click at [636, 442] on span "Description: ____________________" at bounding box center [669, 440] width 171 height 11
paste body
drag, startPoint x: 806, startPoint y: 465, endPoint x: 711, endPoint y: 468, distance: 94.7
click at [711, 468] on p "Proposed date for completion: ____________________" at bounding box center [968, 465] width 768 height 11
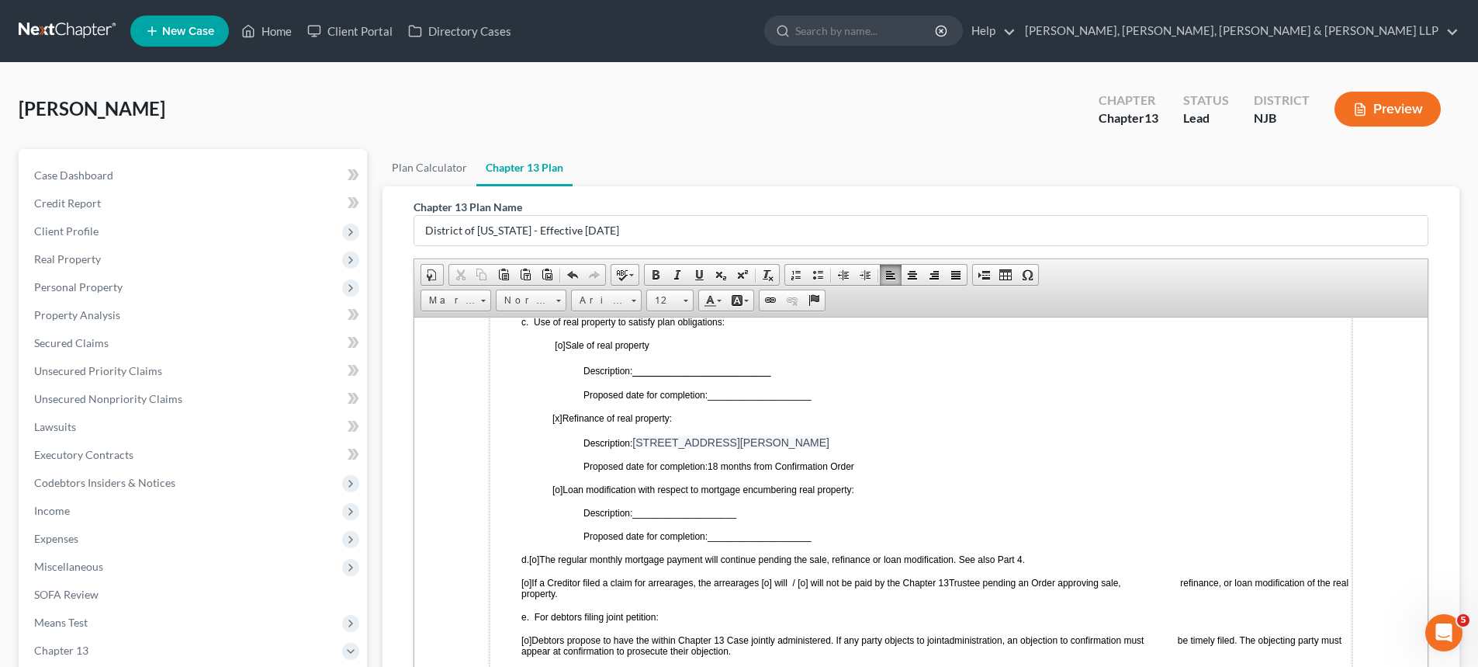
drag, startPoint x: 870, startPoint y: 462, endPoint x: 711, endPoint y: 456, distance: 159.2
click at [711, 456] on td "c. Use of real property to satisfy plan obligations: [o] Sale of real property …" at bounding box center [921, 524] width 863 height 418
drag, startPoint x: 828, startPoint y: 438, endPoint x: 636, endPoint y: 444, distance: 192.6
click at [636, 444] on p "Description: 76 Dewitt Avenue, Belleville, NJ 07109" at bounding box center [968, 441] width 768 height 12
click at [901, 475] on td "c. Use of real property to satisfy plan obligations: [o] Sale of real property …" at bounding box center [921, 524] width 863 height 418
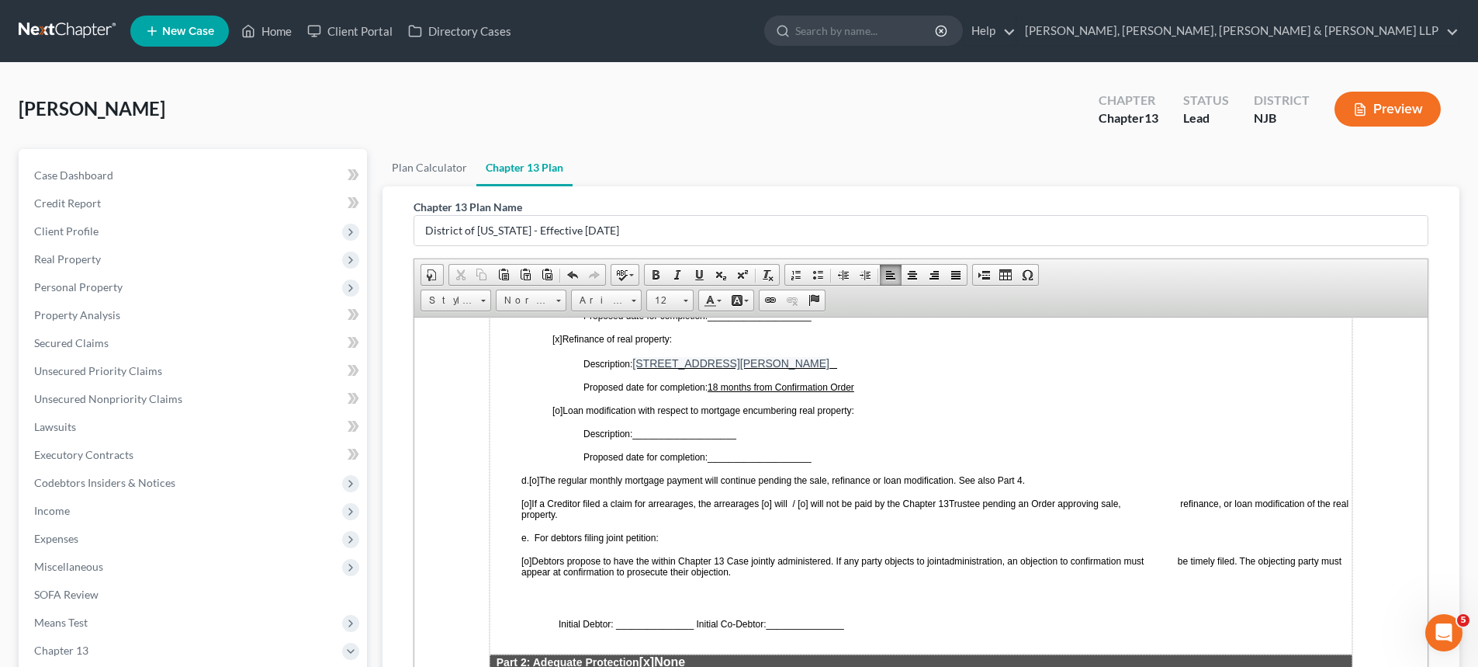
scroll to position [1009, 0]
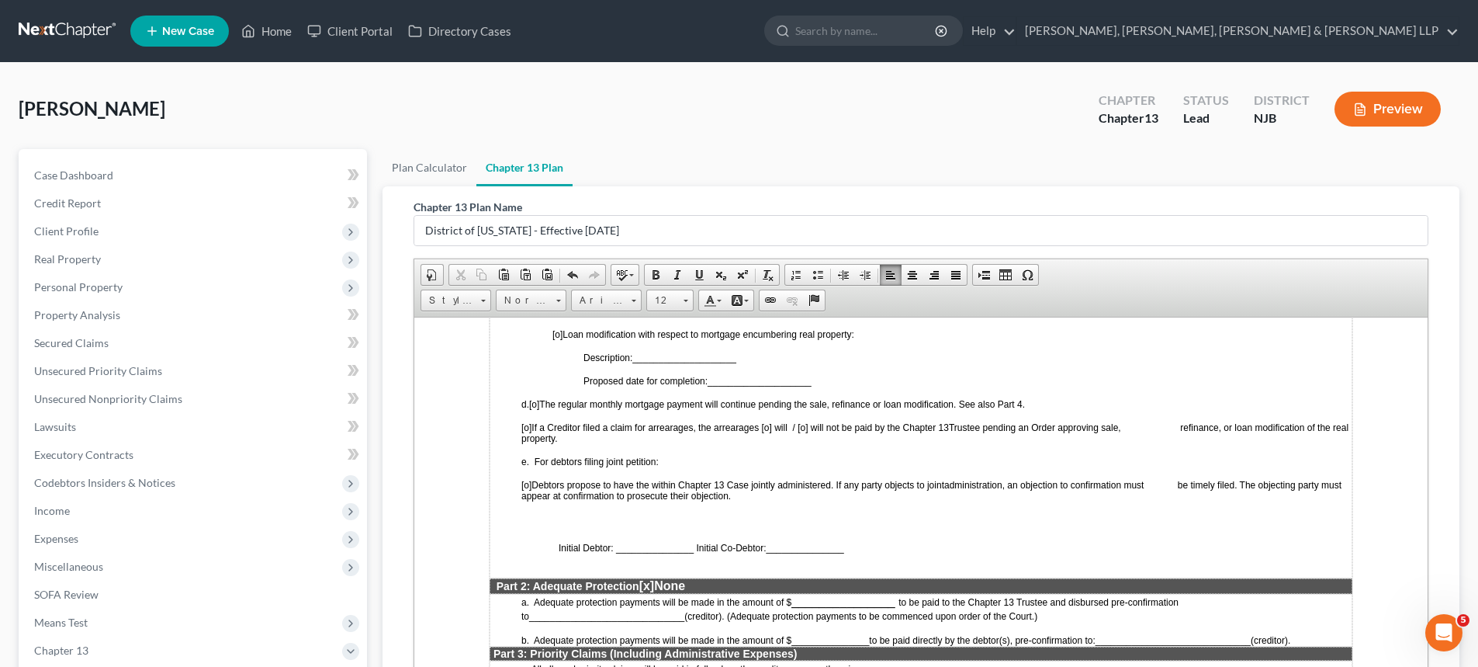
click at [539, 405] on span "[o]" at bounding box center [534, 403] width 10 height 11
click at [532, 428] on span "[o]" at bounding box center [526, 426] width 10 height 11
click at [782, 427] on span "[x ] If a Creditor filed a claim for arrearages, the arrearages [o] will / [o] …" at bounding box center [734, 426] width 427 height 11
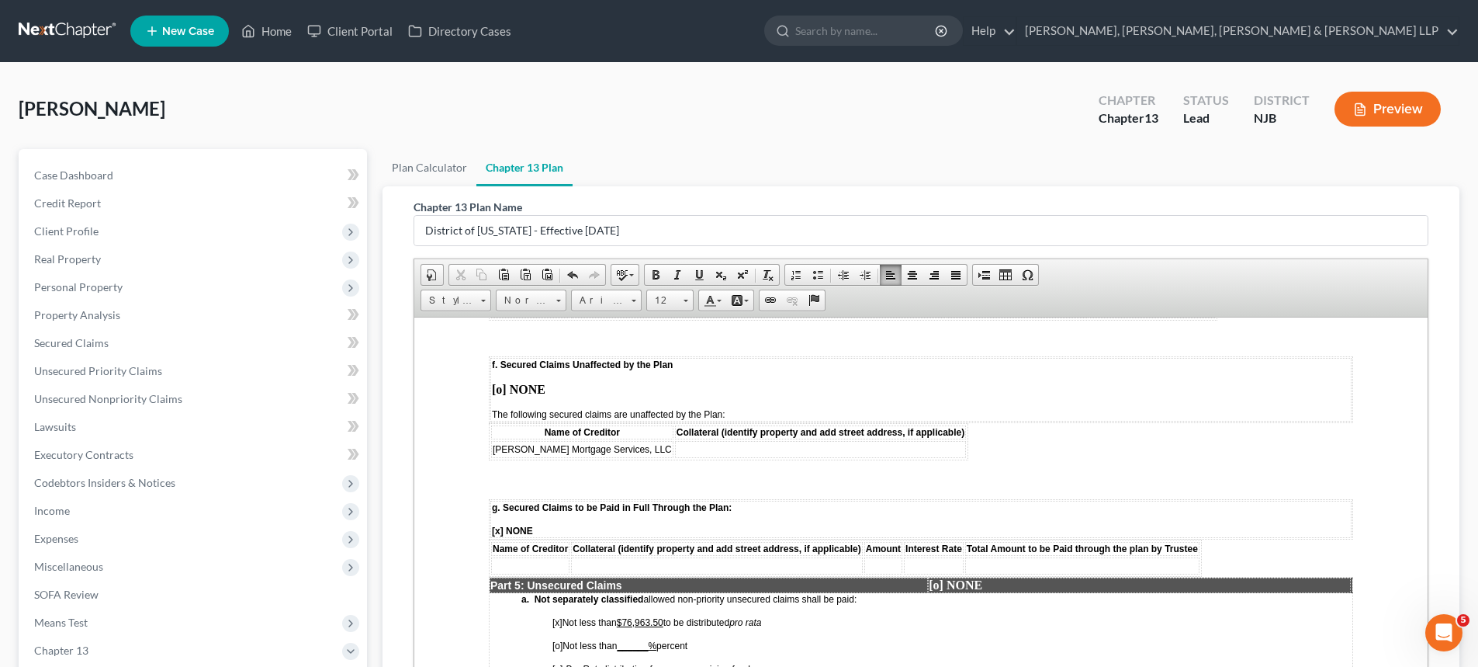
scroll to position [2251, 0]
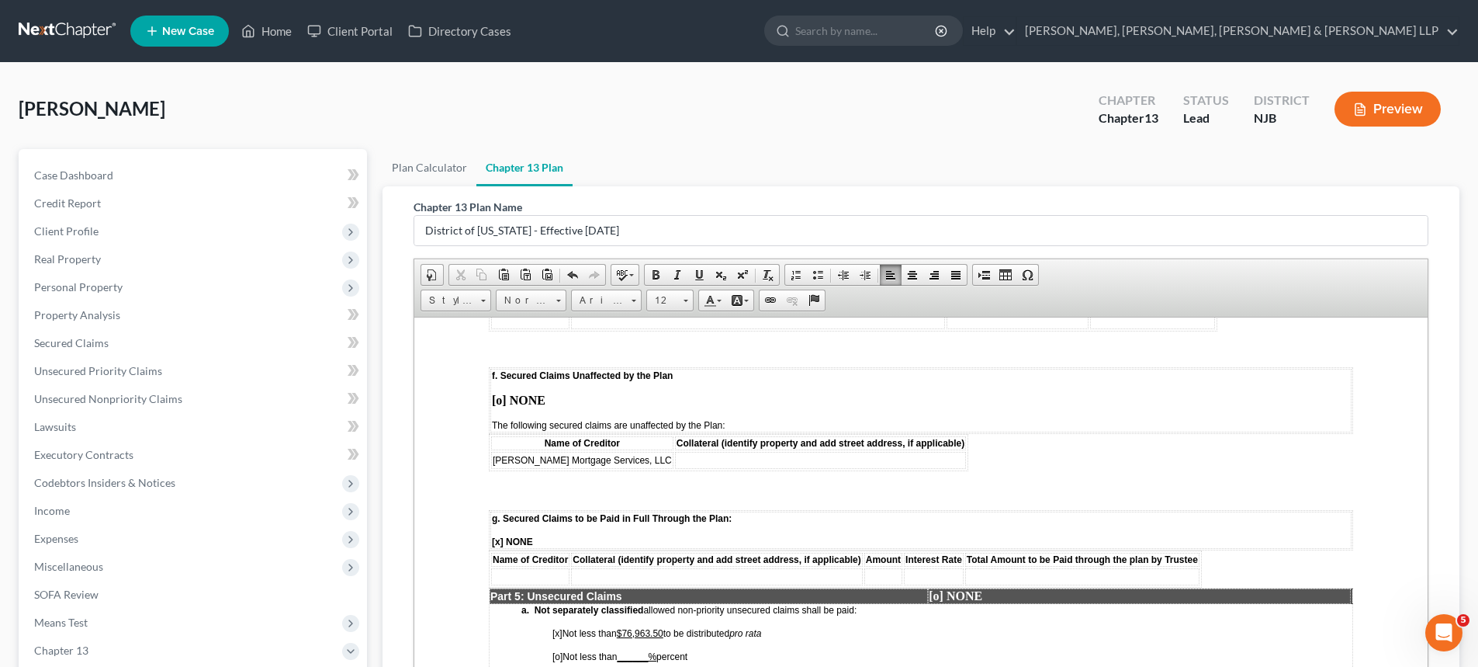
click at [694, 451] on td at bounding box center [820, 459] width 291 height 17
click at [709, 483] on p at bounding box center [921, 490] width 865 height 14
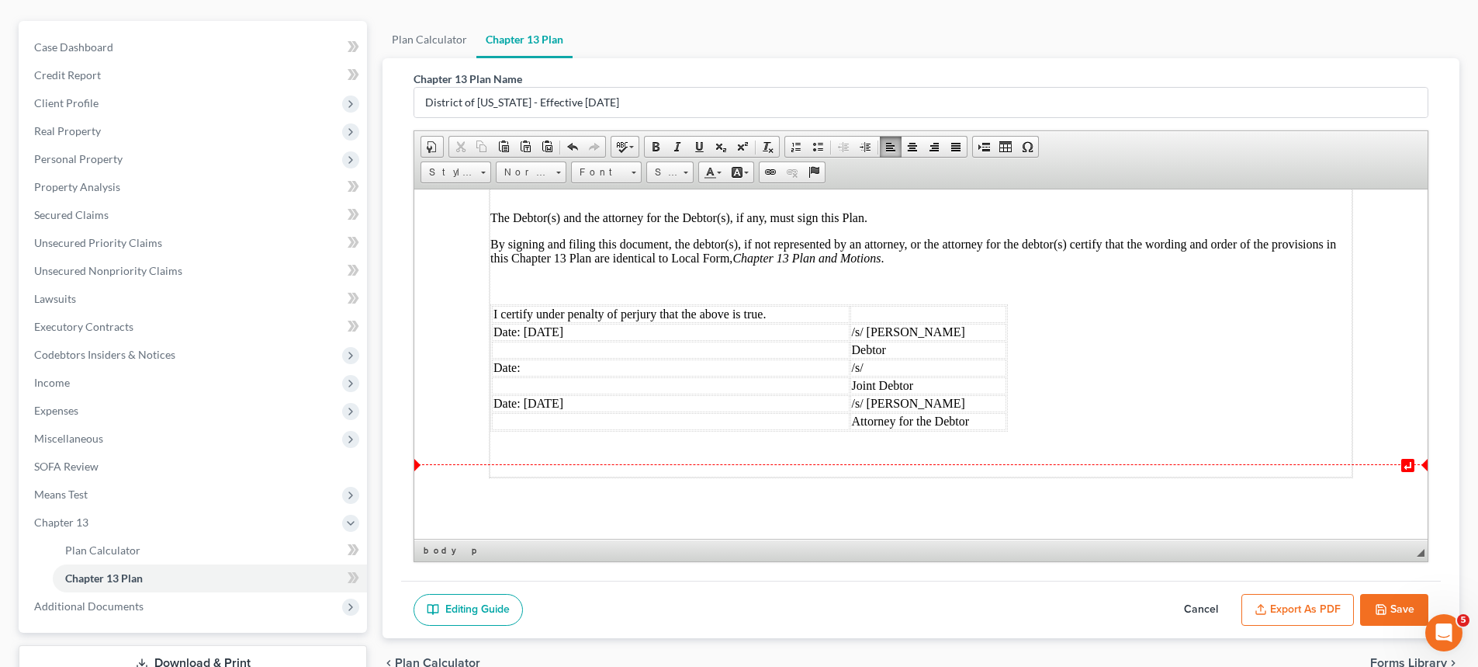
scroll to position [155, 0]
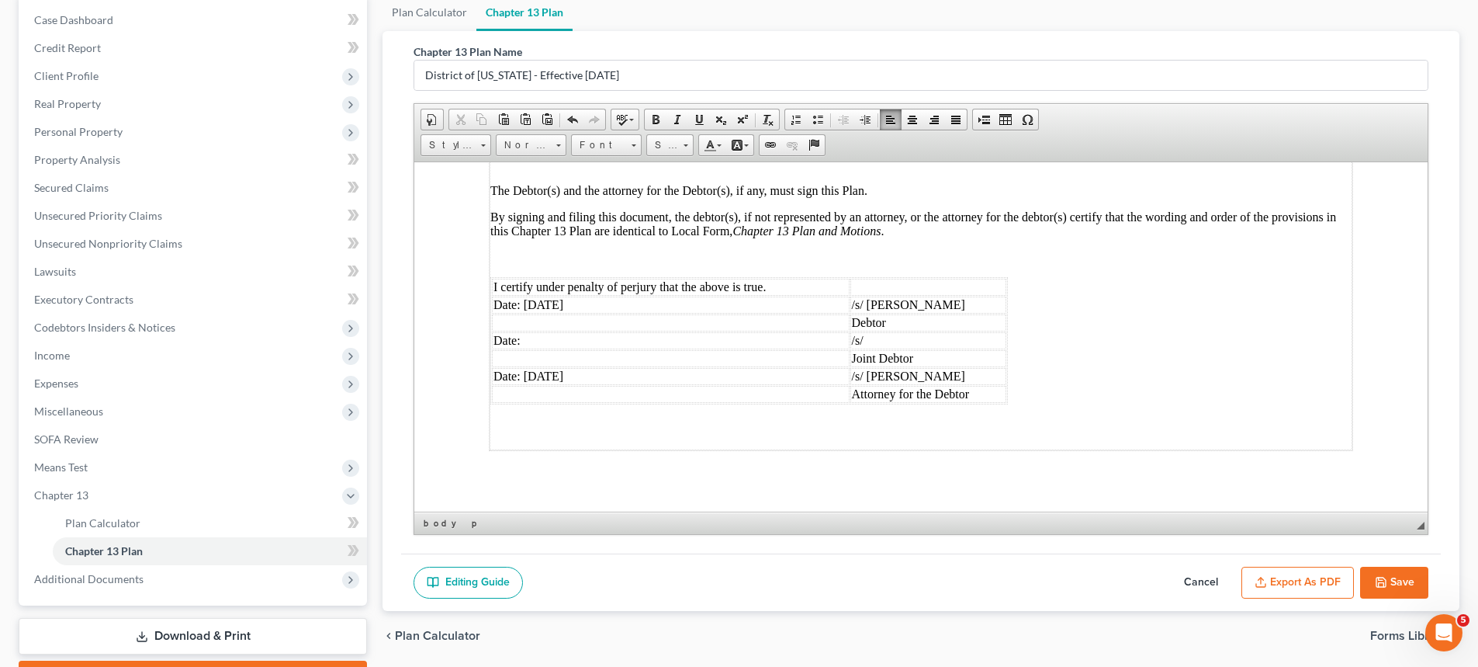
click at [1308, 580] on button "Export as PDF" at bounding box center [1298, 583] width 113 height 33
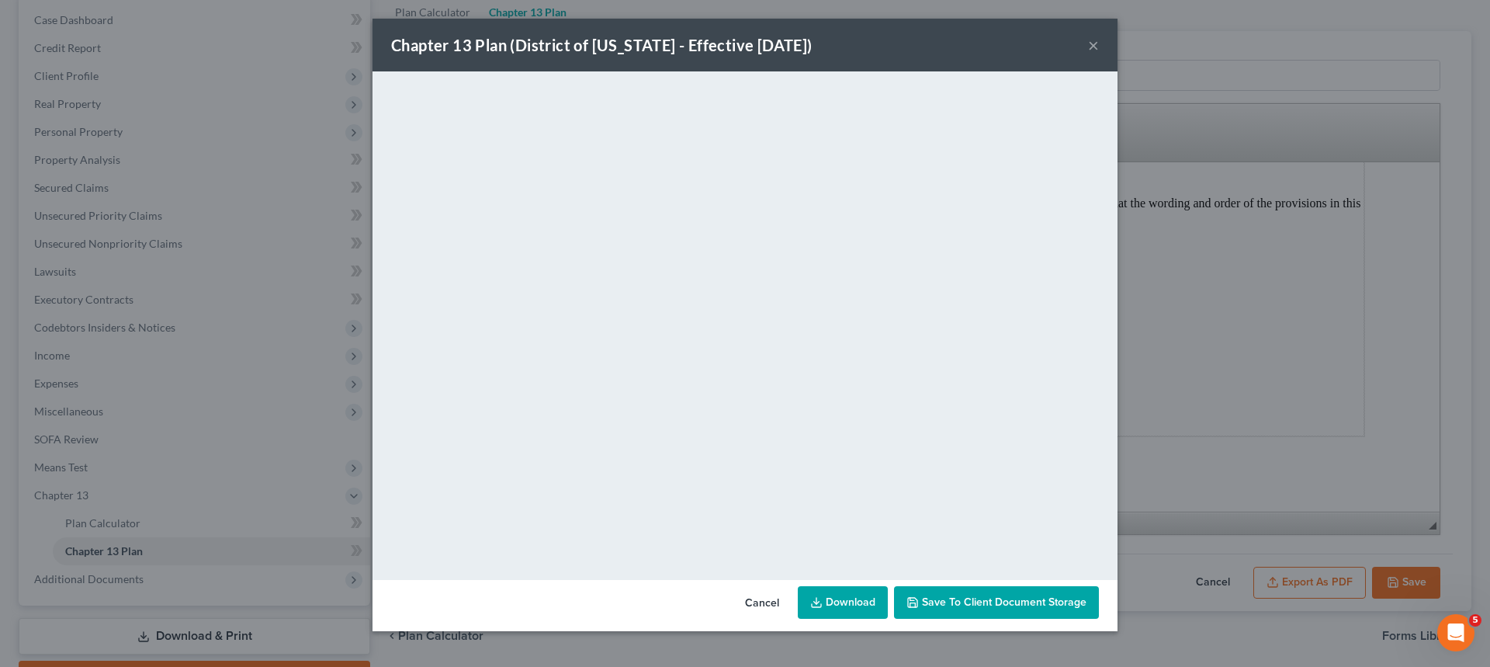
click at [757, 603] on button "Cancel" at bounding box center [762, 602] width 59 height 31
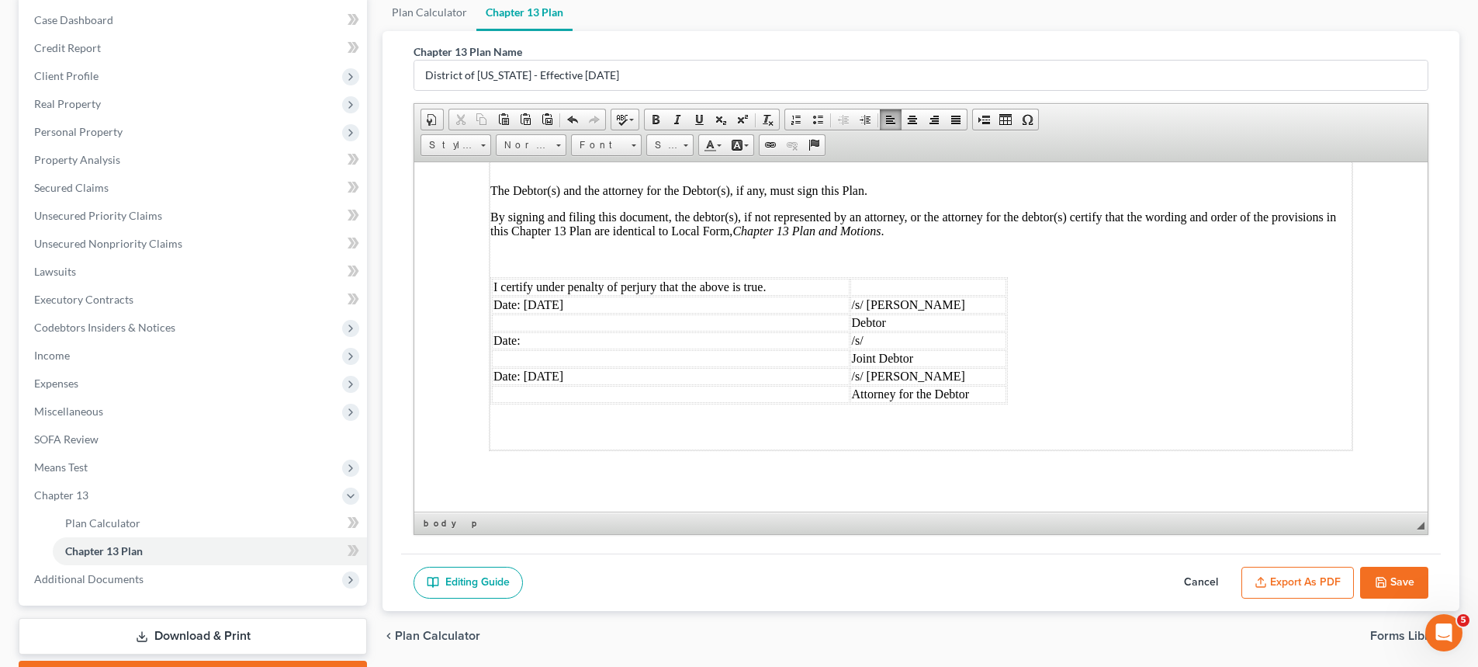
click at [1377, 577] on icon "button" at bounding box center [1381, 581] width 9 height 9
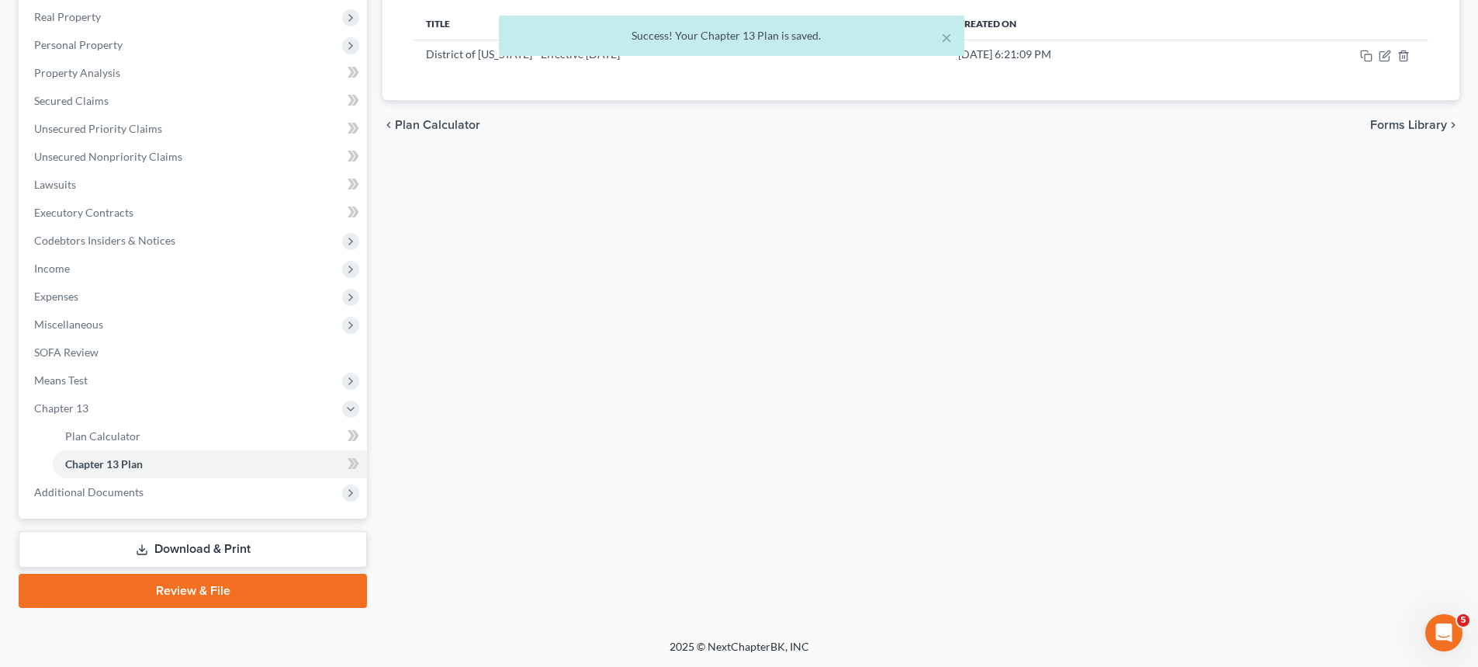
click at [195, 559] on link "Download & Print" at bounding box center [193, 549] width 348 height 36
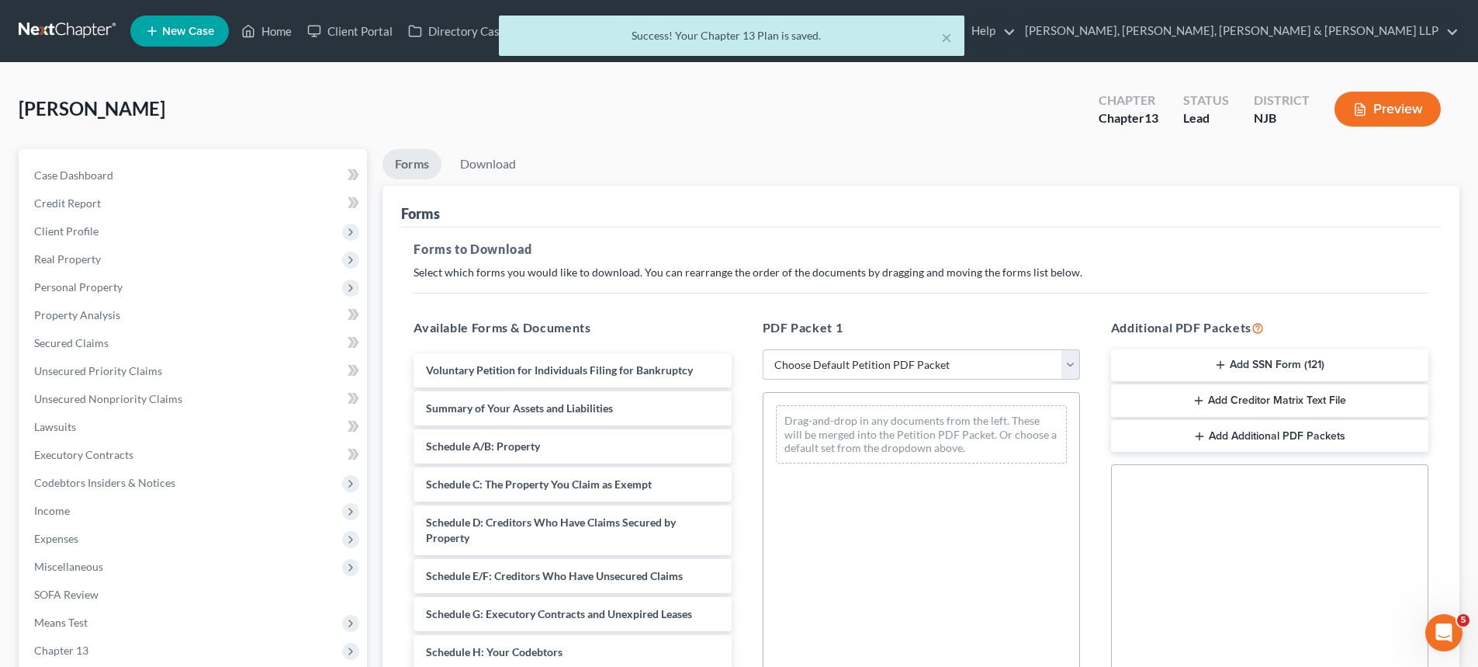
click at [890, 363] on select "Choose Default Petition PDF Packet Complete Bankruptcy Petition (all forms and …" at bounding box center [921, 364] width 317 height 31
select select "0"
click at [763, 349] on select "Choose Default Petition PDF Packet Complete Bankruptcy Petition (all forms and …" at bounding box center [921, 364] width 317 height 31
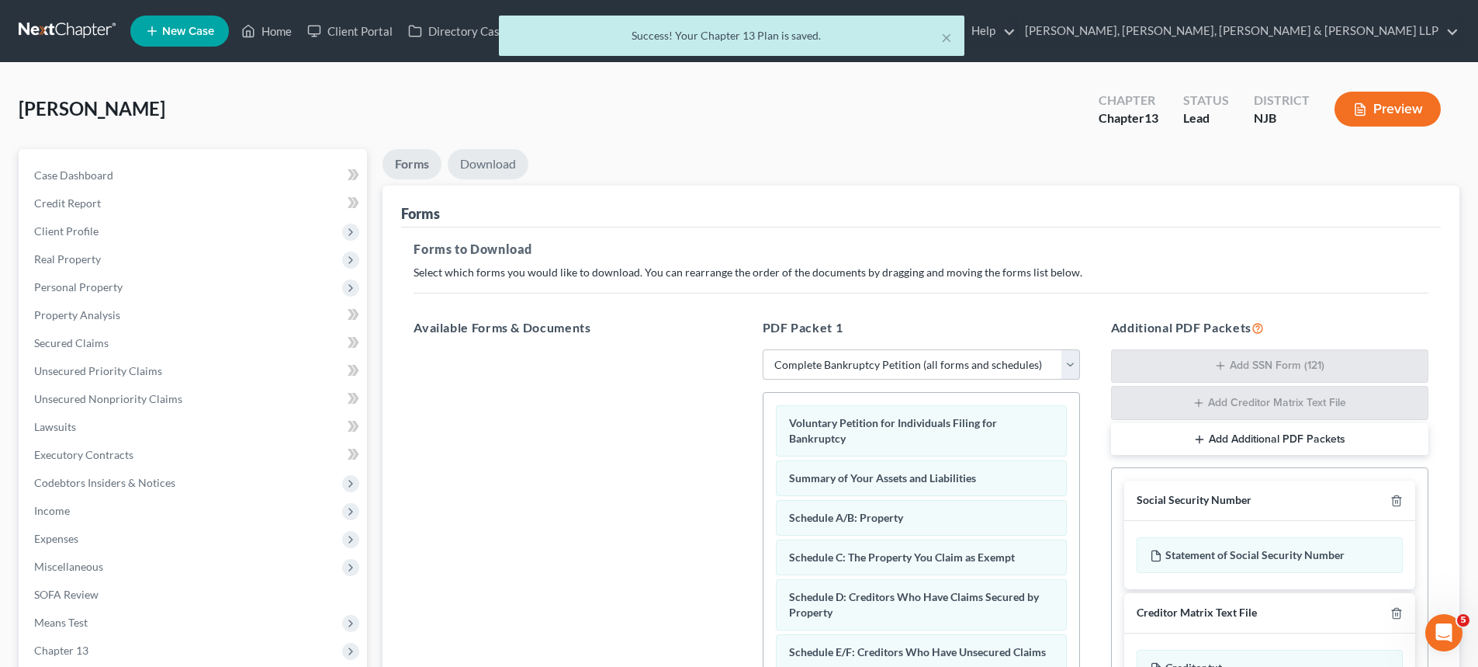
click at [484, 164] on link "Download" at bounding box center [488, 164] width 81 height 30
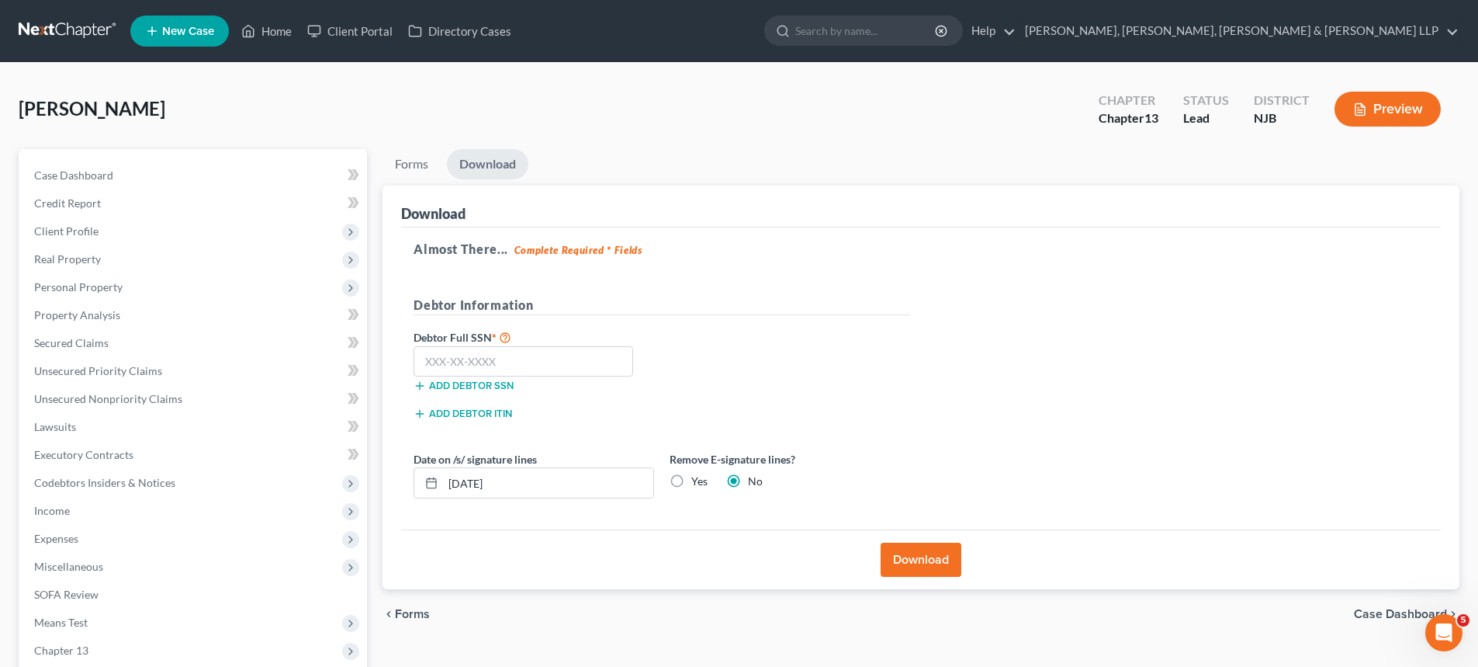
click at [691, 483] on label "Yes" at bounding box center [699, 481] width 16 height 16
click at [698, 483] on input "Yes" at bounding box center [703, 478] width 10 height 10
radio input "true"
radio input "false"
click at [501, 363] on input "text" at bounding box center [524, 361] width 220 height 31
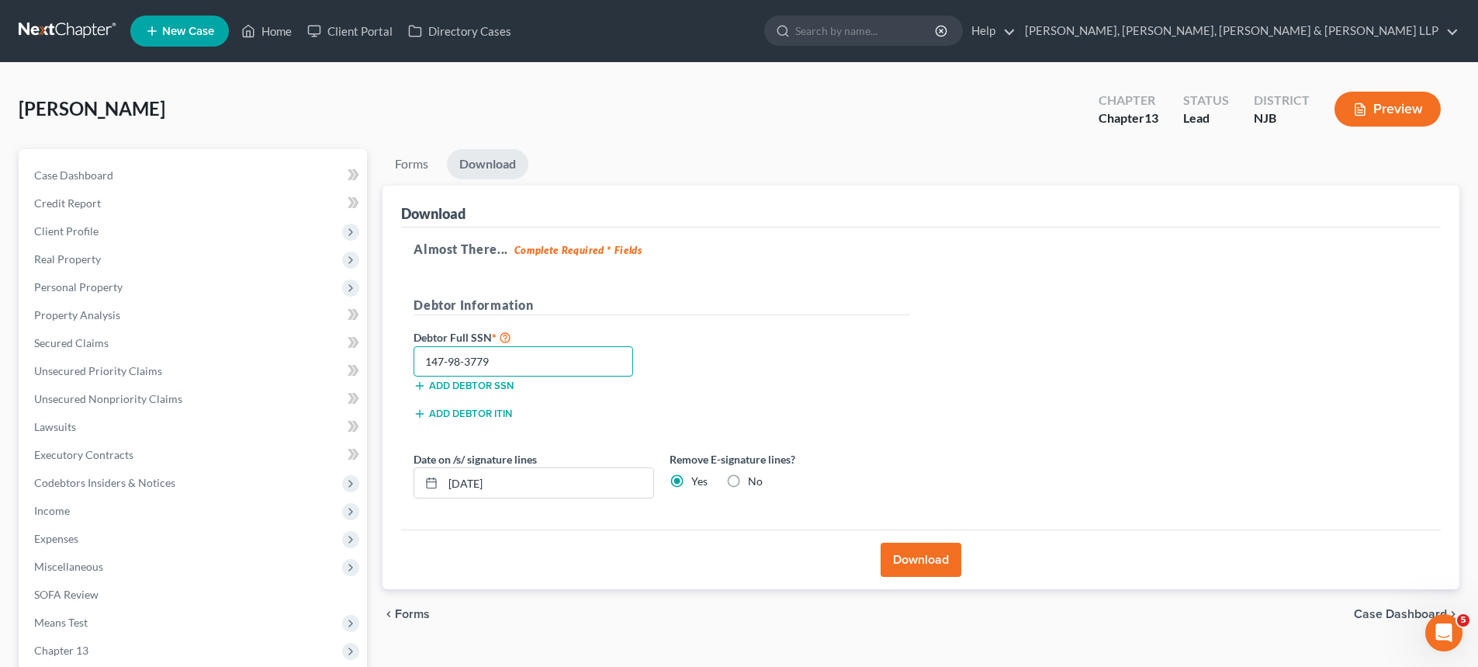
type input "147-98-3779"
click at [784, 230] on div "Almost There... Complete Required * Fields Debtor Information Debtor Full SSN *…" at bounding box center [921, 378] width 1040 height 303
click at [930, 561] on button "Download" at bounding box center [921, 559] width 81 height 34
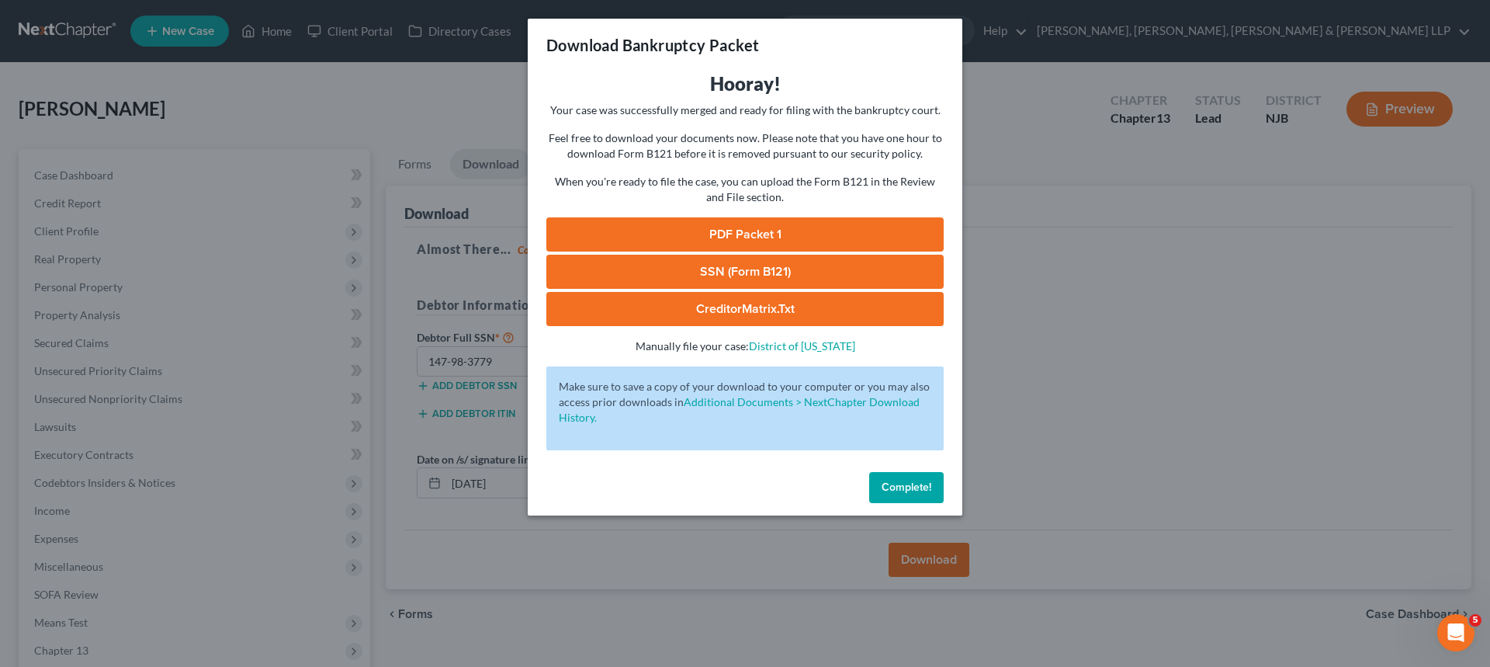
click at [650, 235] on link "PDF Packet 1" at bounding box center [744, 234] width 397 height 34
click at [636, 267] on link "SSN (Form B121)" at bounding box center [744, 272] width 397 height 34
click at [899, 486] on span "Complete!" at bounding box center [907, 486] width 50 height 13
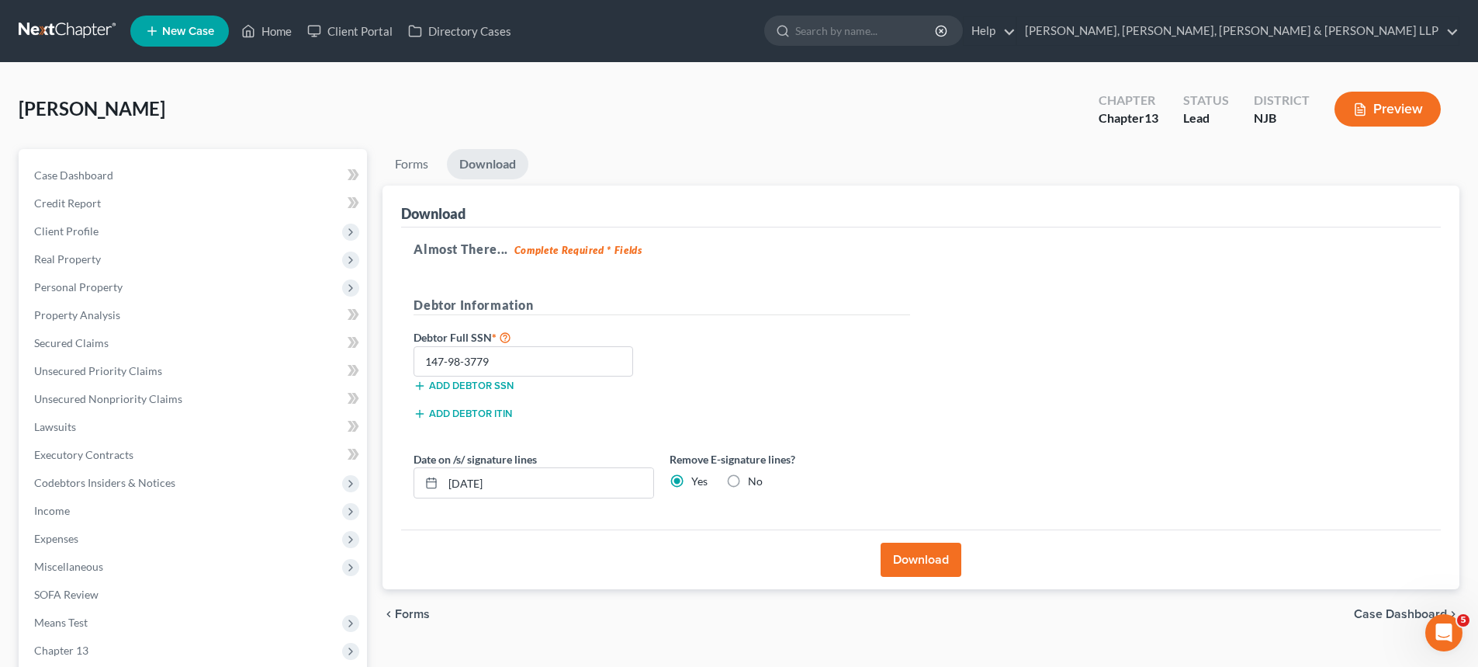
click at [748, 482] on label "No" at bounding box center [755, 481] width 15 height 16
click at [754, 482] on input "No" at bounding box center [759, 478] width 10 height 10
radio input "true"
radio input "false"
click at [925, 553] on button "Download" at bounding box center [921, 559] width 81 height 34
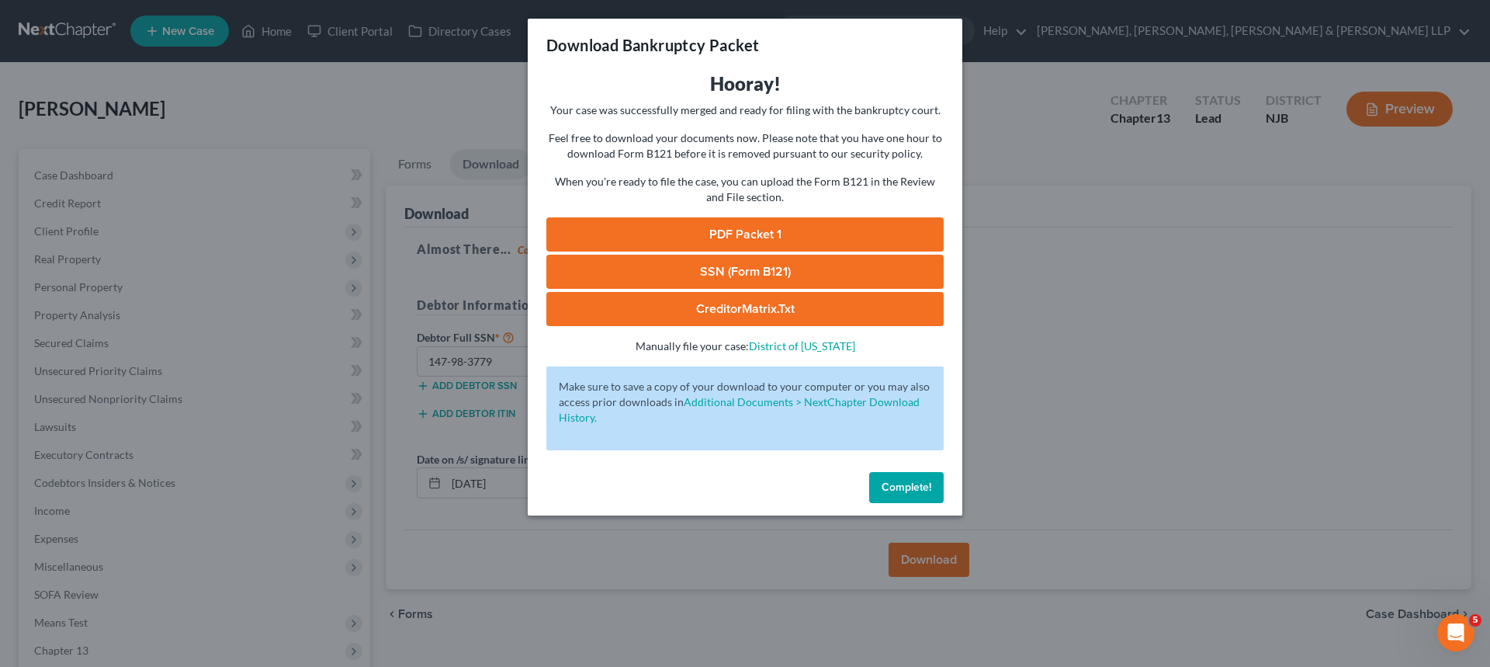
click at [702, 236] on link "PDF Packet 1" at bounding box center [744, 234] width 397 height 34
click at [644, 275] on link "SSN (Form B121)" at bounding box center [744, 272] width 397 height 34
click at [913, 480] on span "Complete!" at bounding box center [907, 486] width 50 height 13
